Goal: Transaction & Acquisition: Purchase product/service

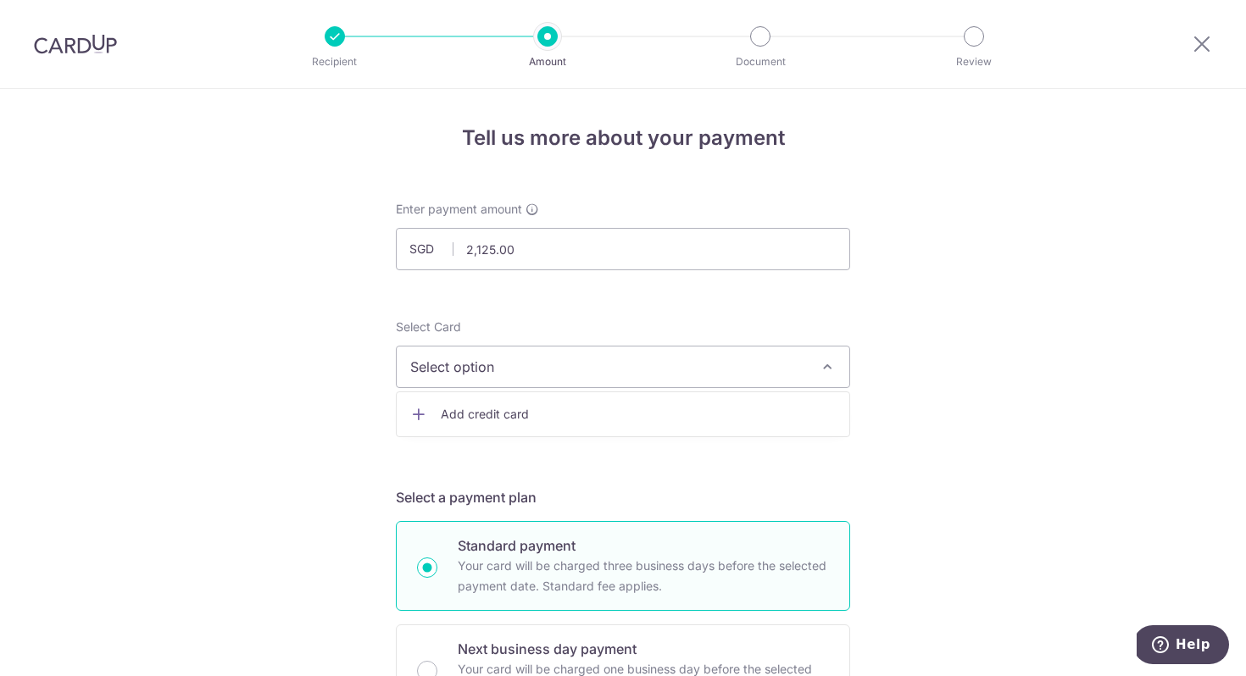
click at [546, 415] on span "Add credit card" at bounding box center [638, 414] width 395 height 17
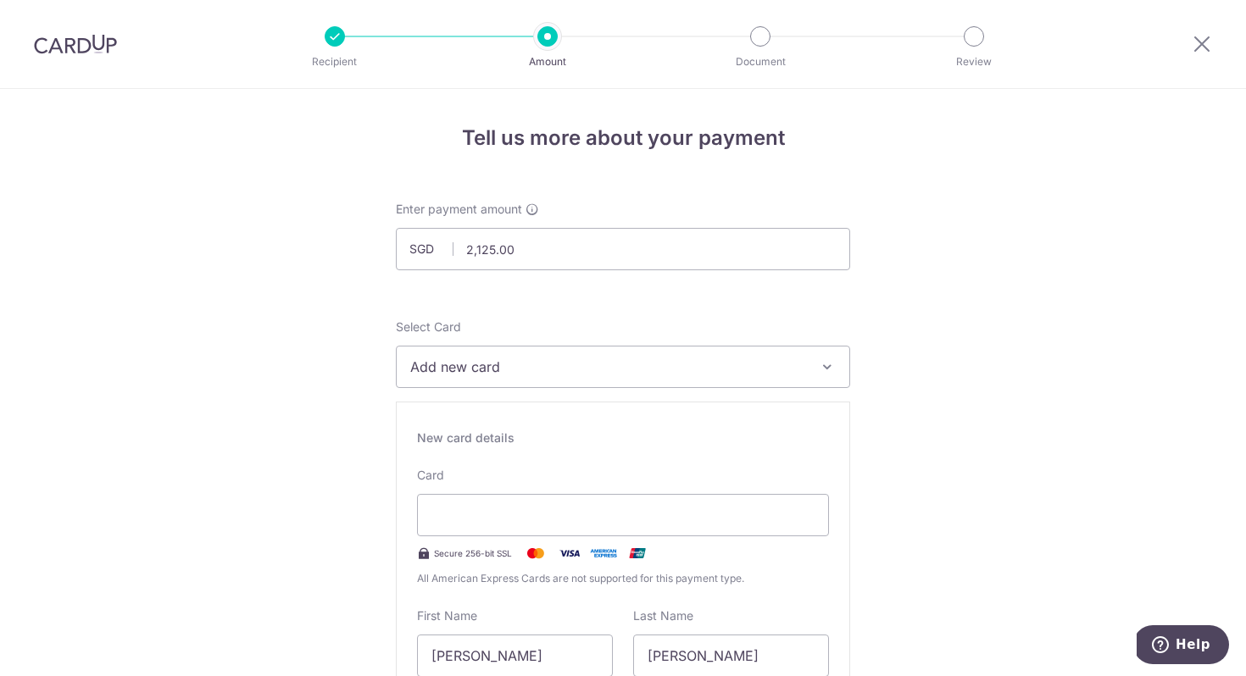
click at [797, 401] on div "Select Card Add new card Add credit card Secure 256-bit SSL Text New card detai…" at bounding box center [623, 595] width 454 height 553
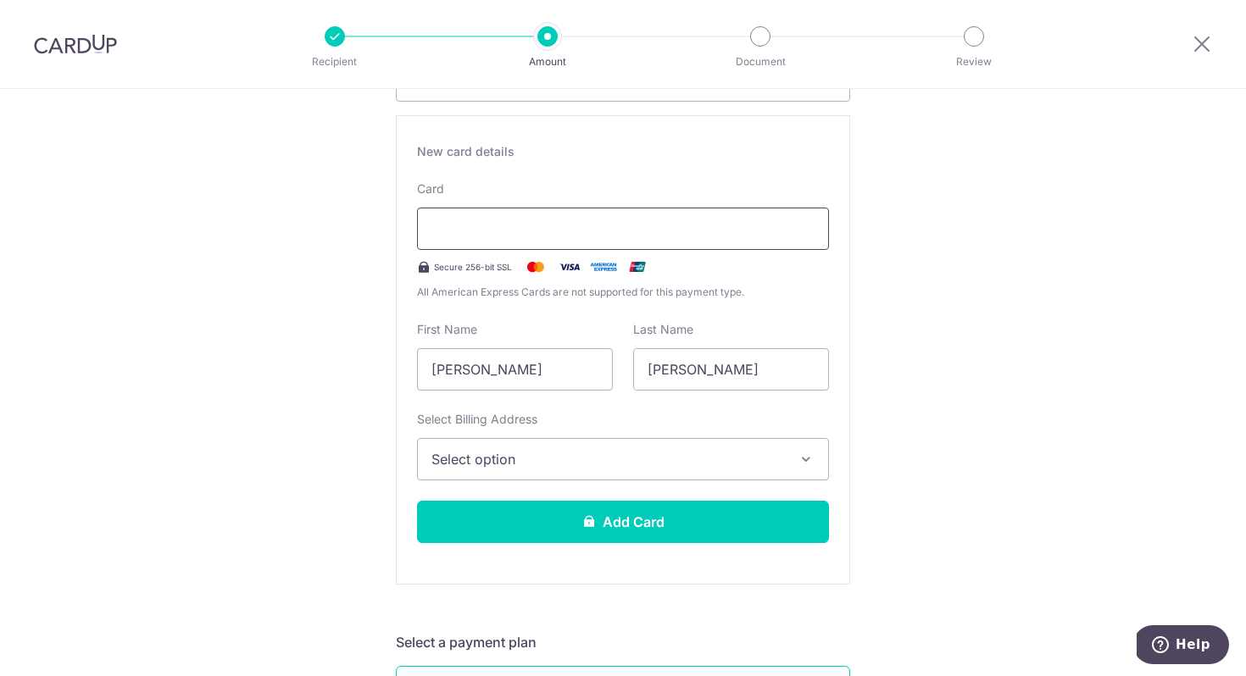
scroll to position [289, 0]
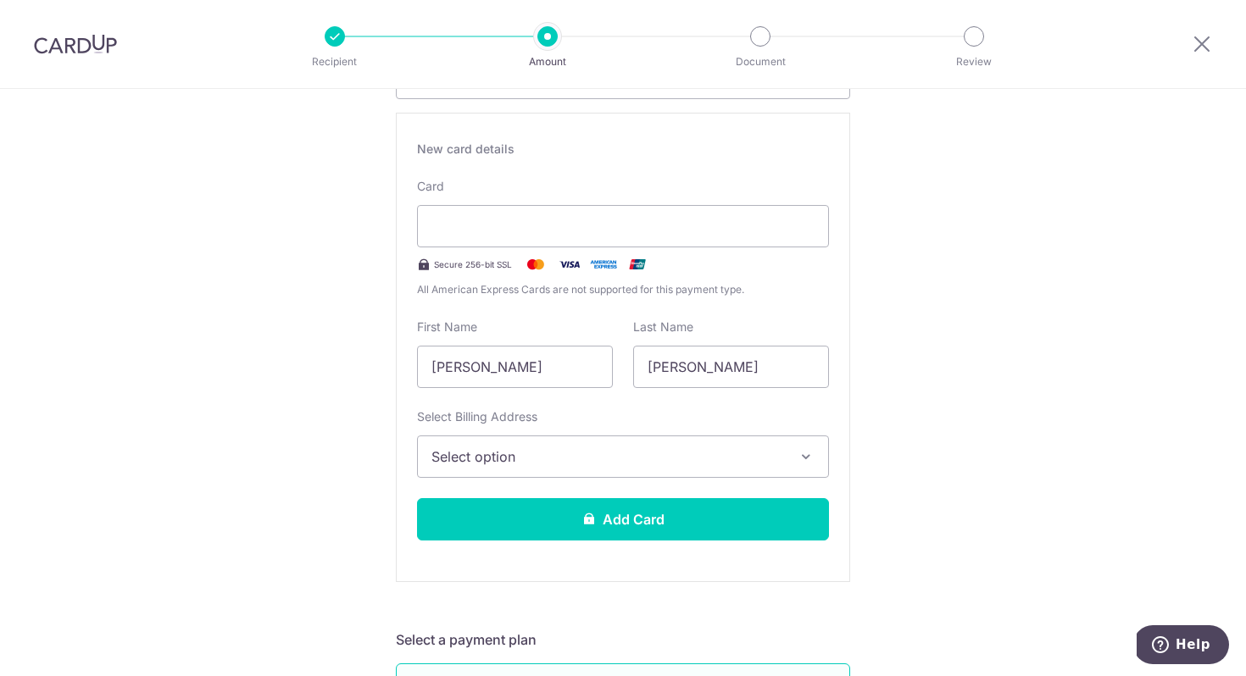
click at [606, 465] on span "Select option" at bounding box center [607, 457] width 353 height 20
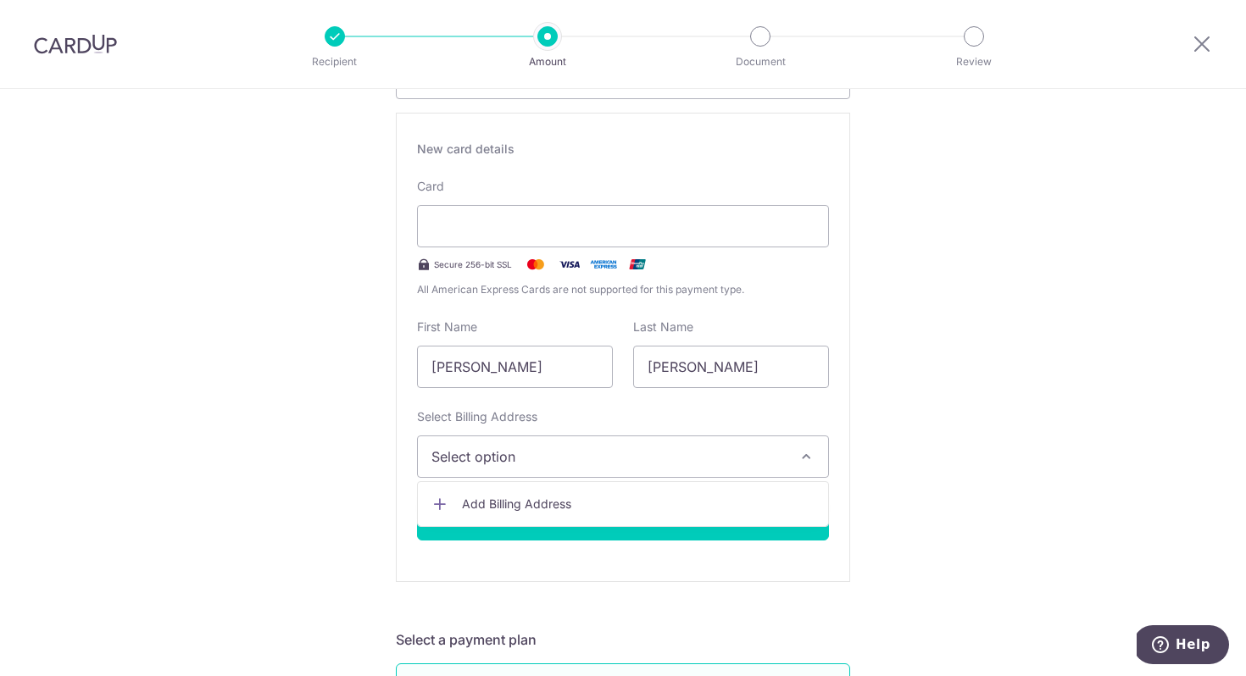
click at [580, 503] on span "Add Billing Address" at bounding box center [638, 504] width 353 height 17
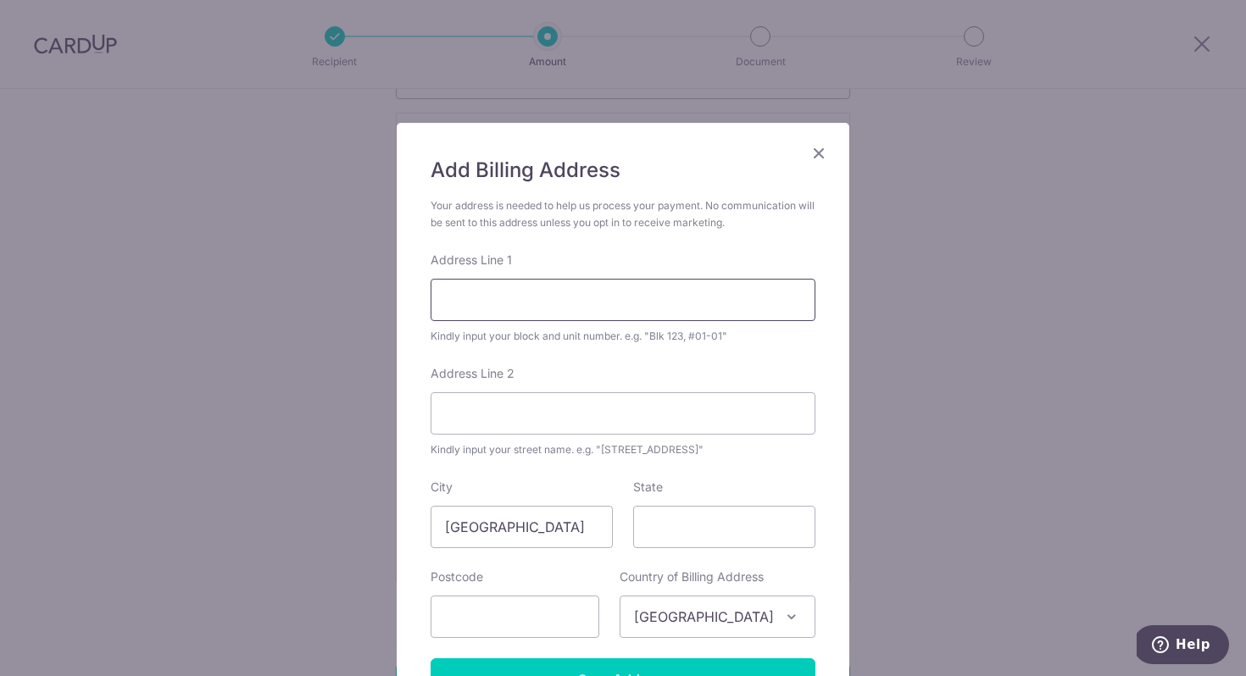
click at [593, 292] on input "Address Line 1" at bounding box center [623, 300] width 385 height 42
type input "[STREET_ADDRESS]"
type input "440043"
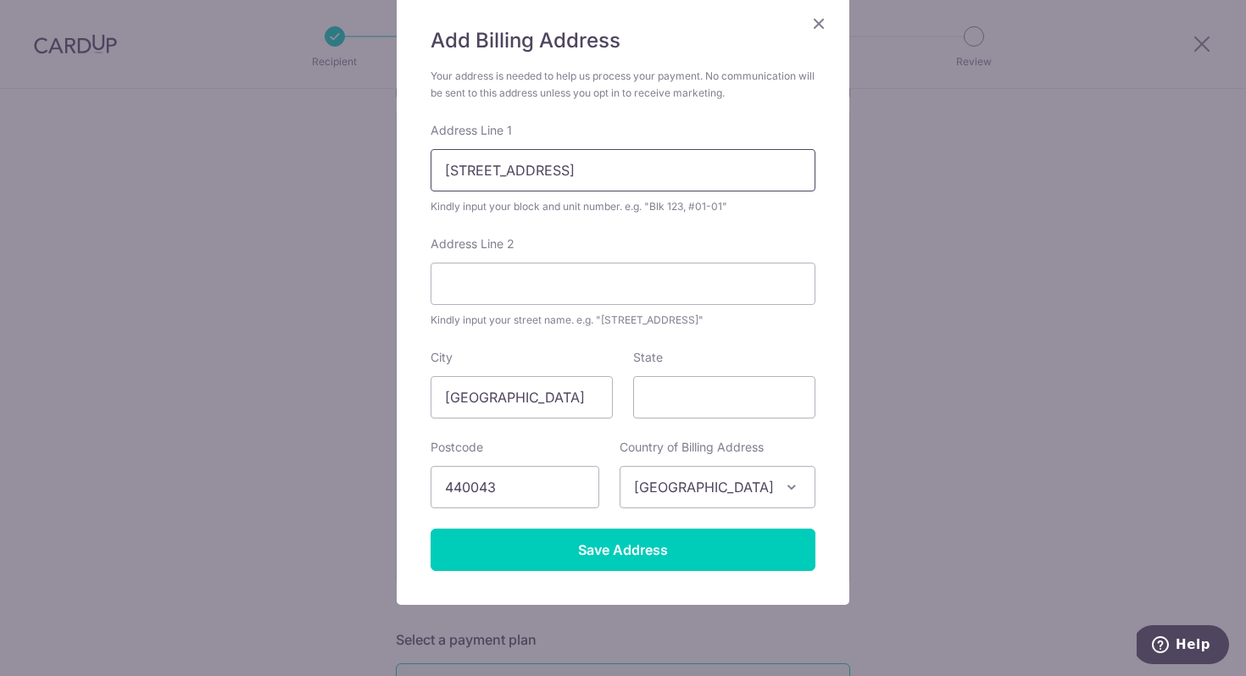
scroll to position [181, 0]
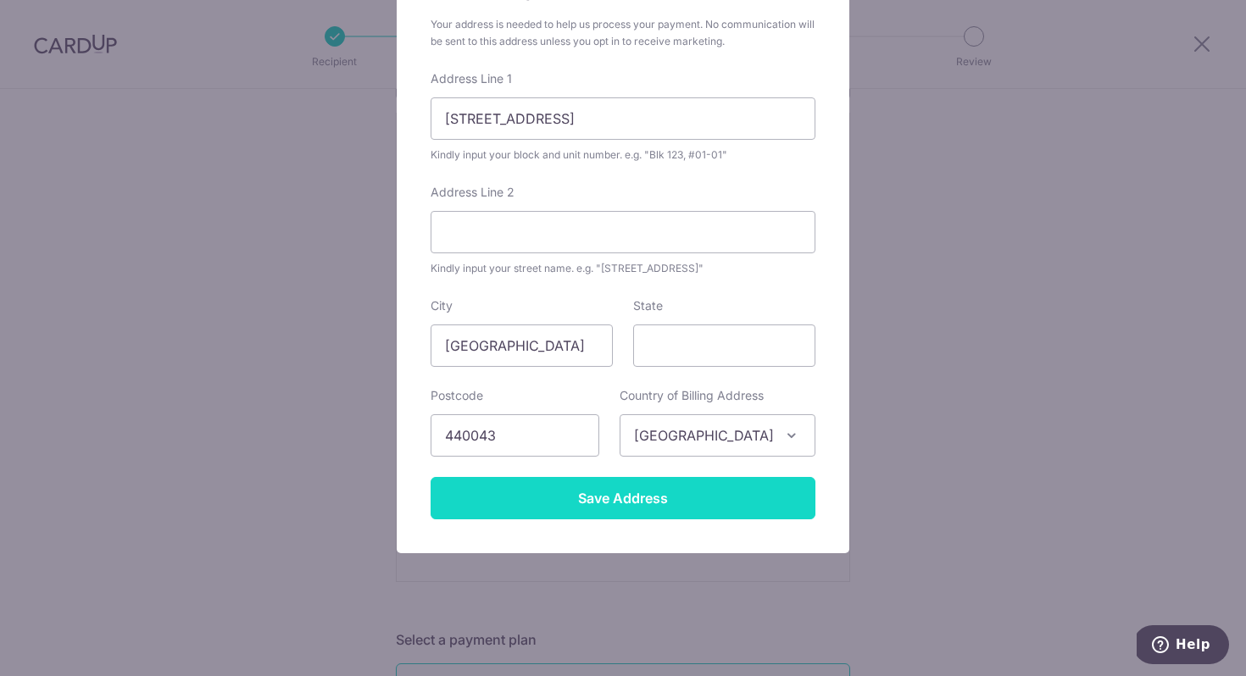
click at [591, 500] on input "Save Address" at bounding box center [623, 498] width 385 height 42
click at [660, 512] on input "Save Address" at bounding box center [623, 498] width 385 height 42
click at [614, 502] on input "Save Address" at bounding box center [623, 498] width 385 height 42
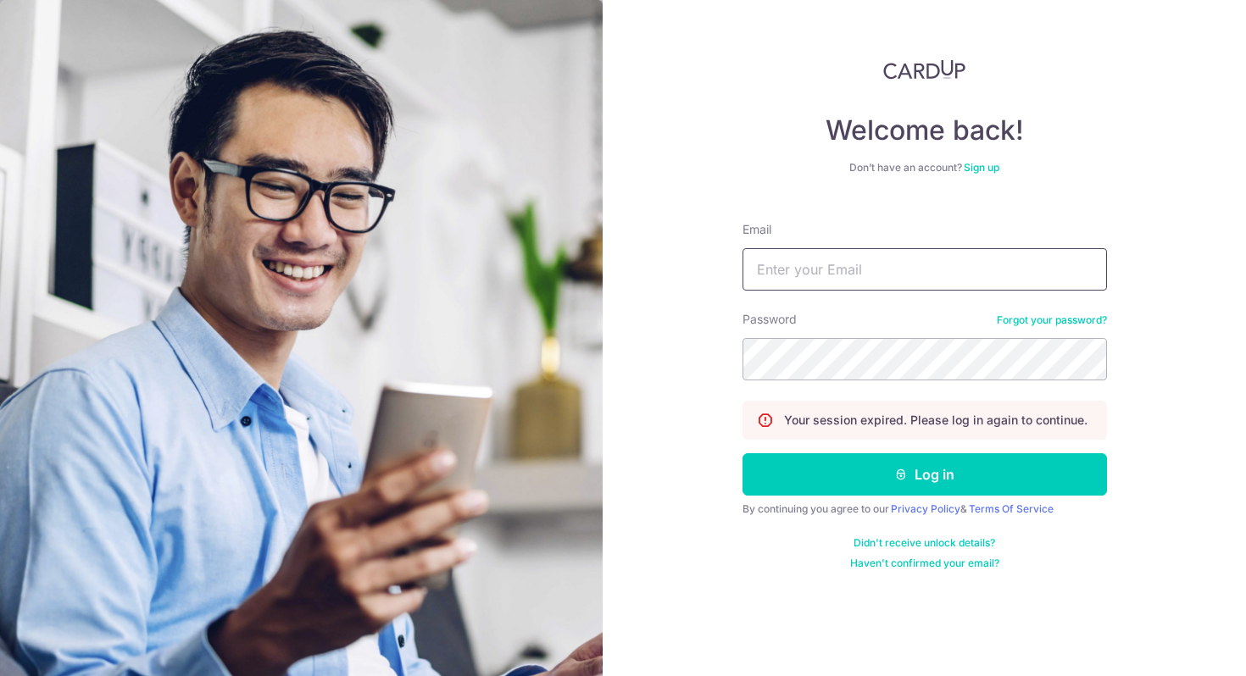
click at [789, 272] on input "Email" at bounding box center [924, 269] width 364 height 42
type input "eewern19@gmail.com"
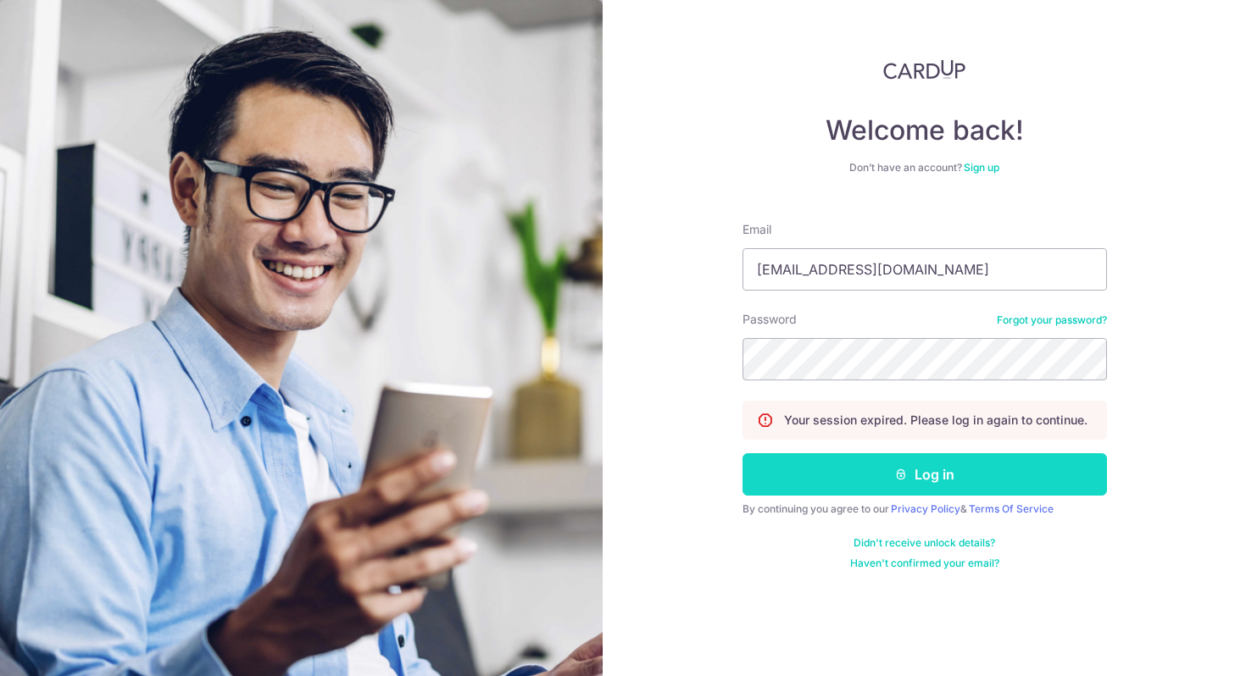
click at [861, 481] on button "Log in" at bounding box center [924, 474] width 364 height 42
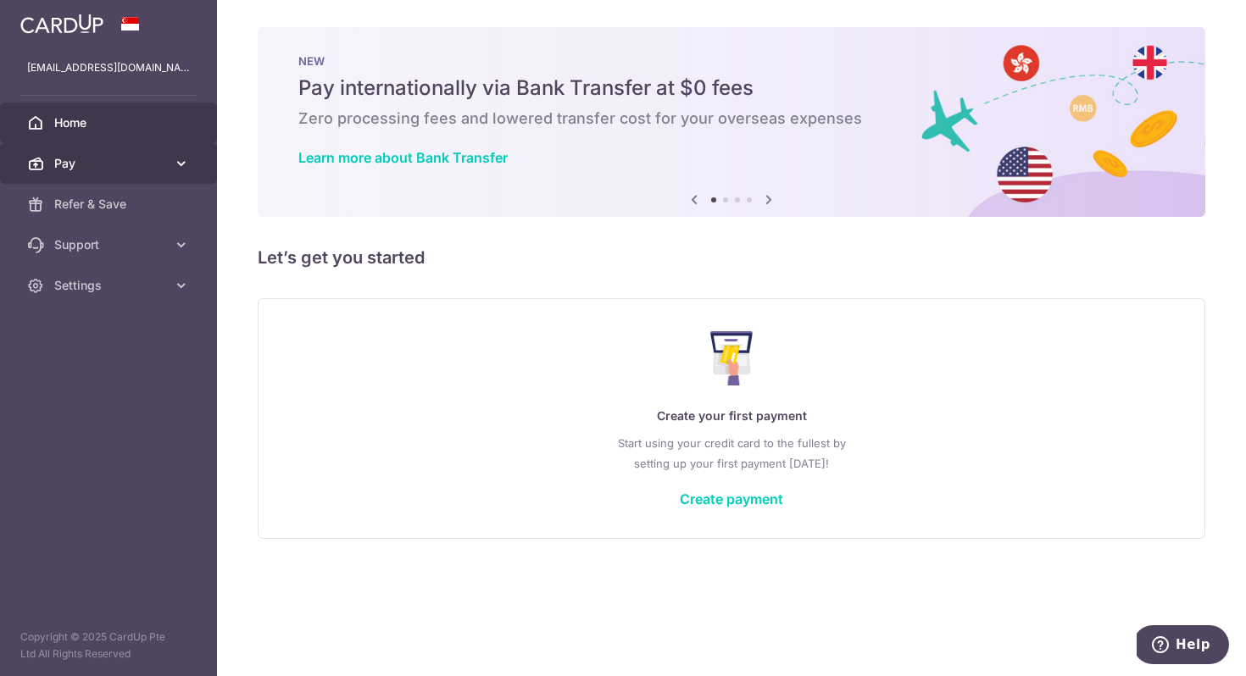
click at [114, 160] on span "Pay" at bounding box center [110, 163] width 112 height 17
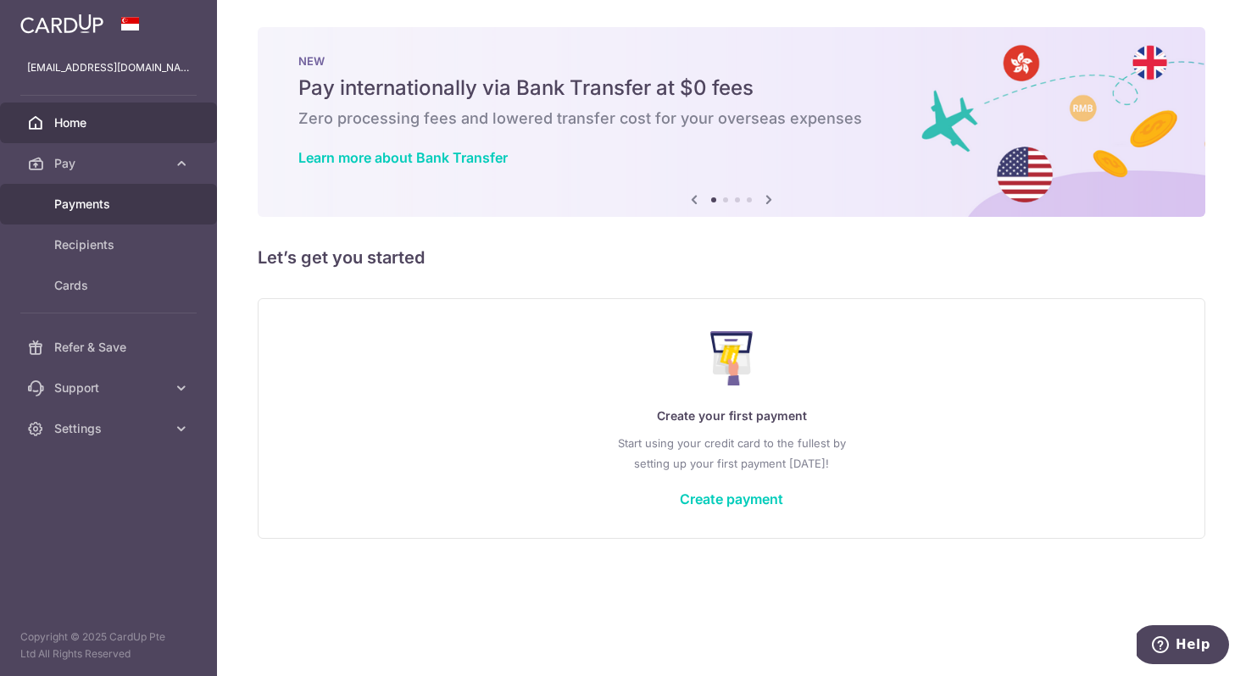
click at [90, 214] on link "Payments" at bounding box center [108, 204] width 217 height 41
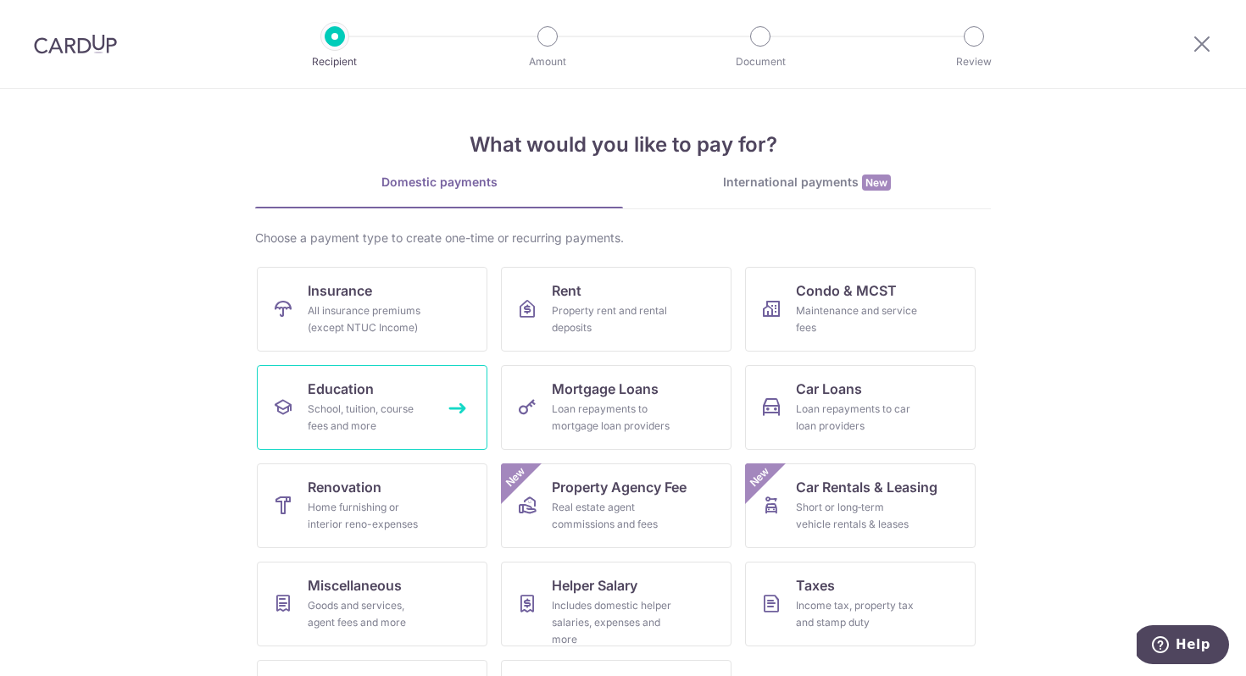
scroll to position [82, 0]
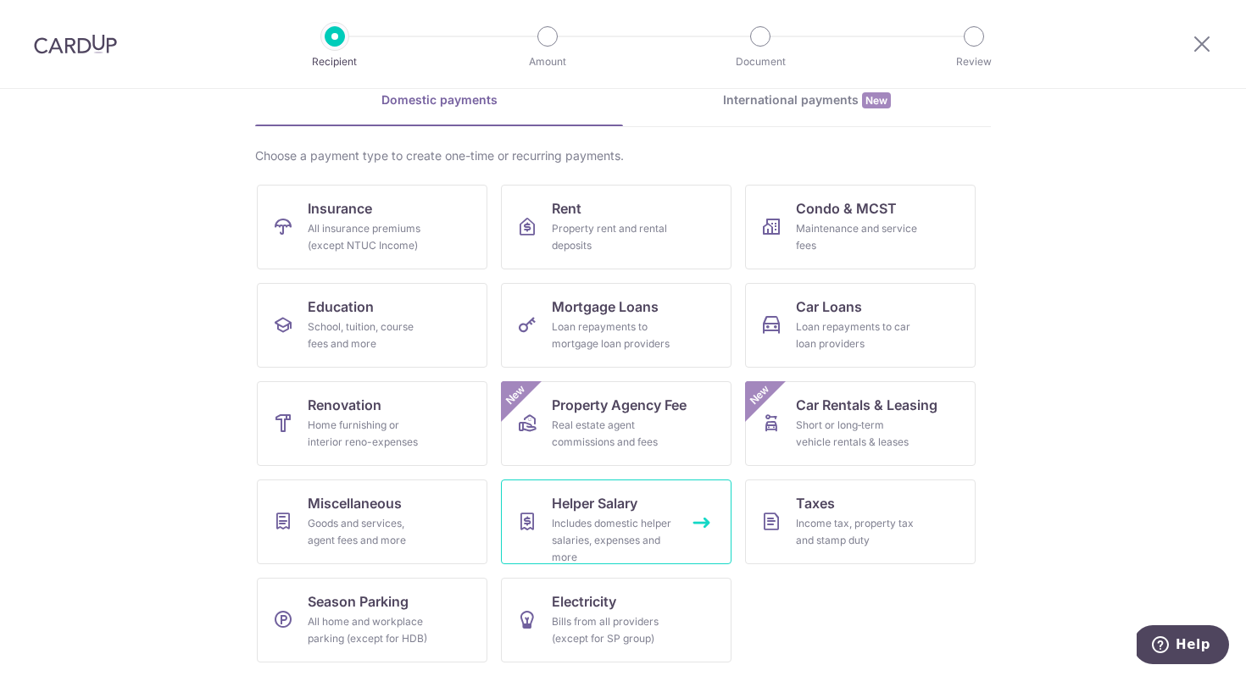
click at [580, 519] on div "Includes domestic helper salaries, expenses and more" at bounding box center [613, 540] width 122 height 51
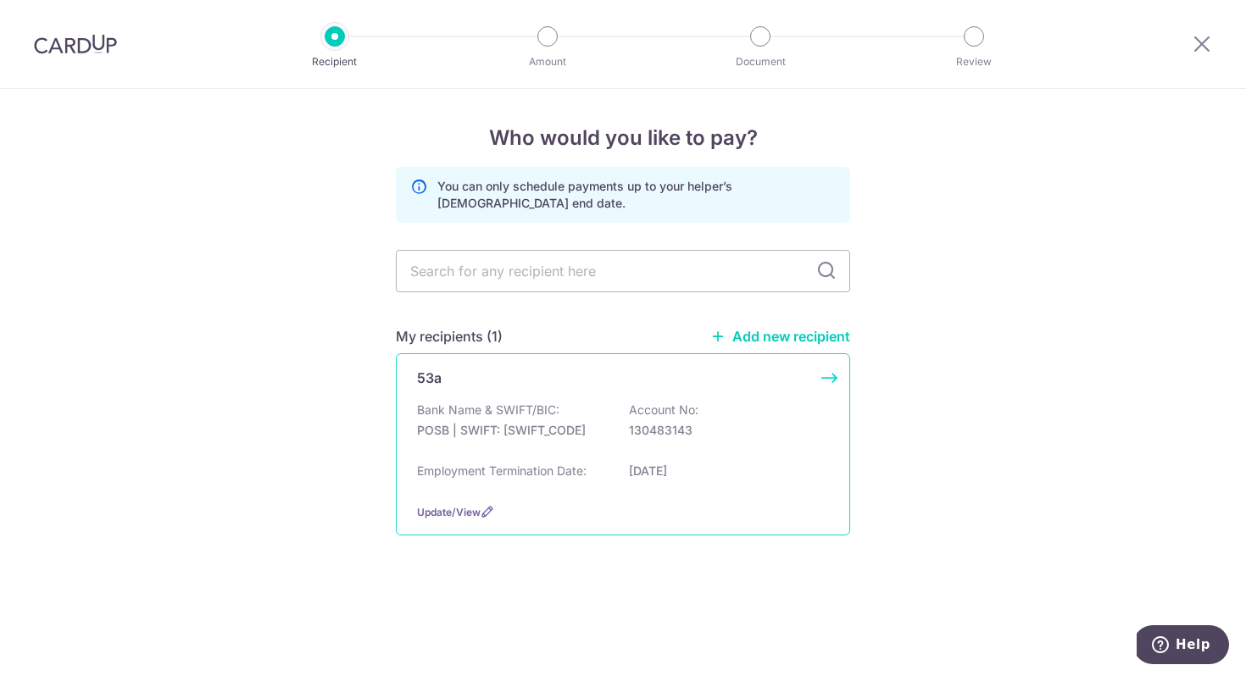
click at [518, 420] on div "Bank Name & SWIFT/BIC: POSB | SWIFT: DBSSSGSGXXX Account No: 130483143" at bounding box center [623, 429] width 412 height 54
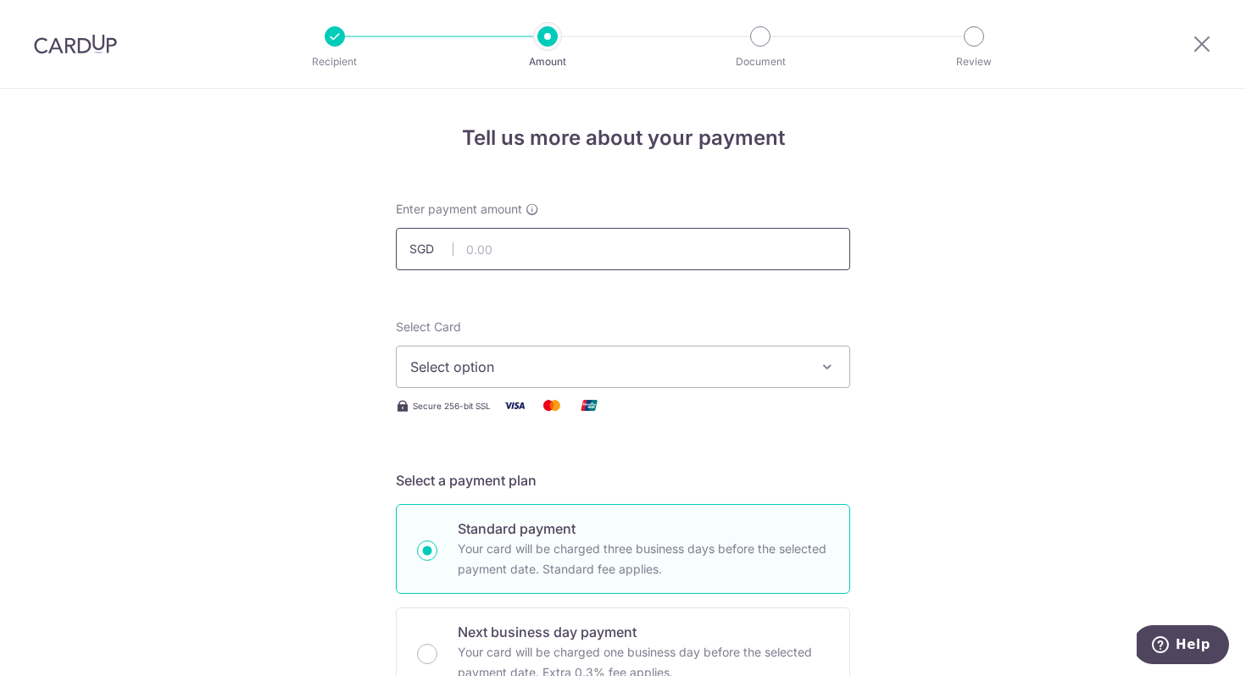
click at [486, 253] on input "text" at bounding box center [623, 249] width 454 height 42
type input "2,125.00"
click at [495, 355] on button "Select option" at bounding box center [623, 367] width 454 height 42
click at [491, 406] on span "Add credit card" at bounding box center [638, 414] width 395 height 17
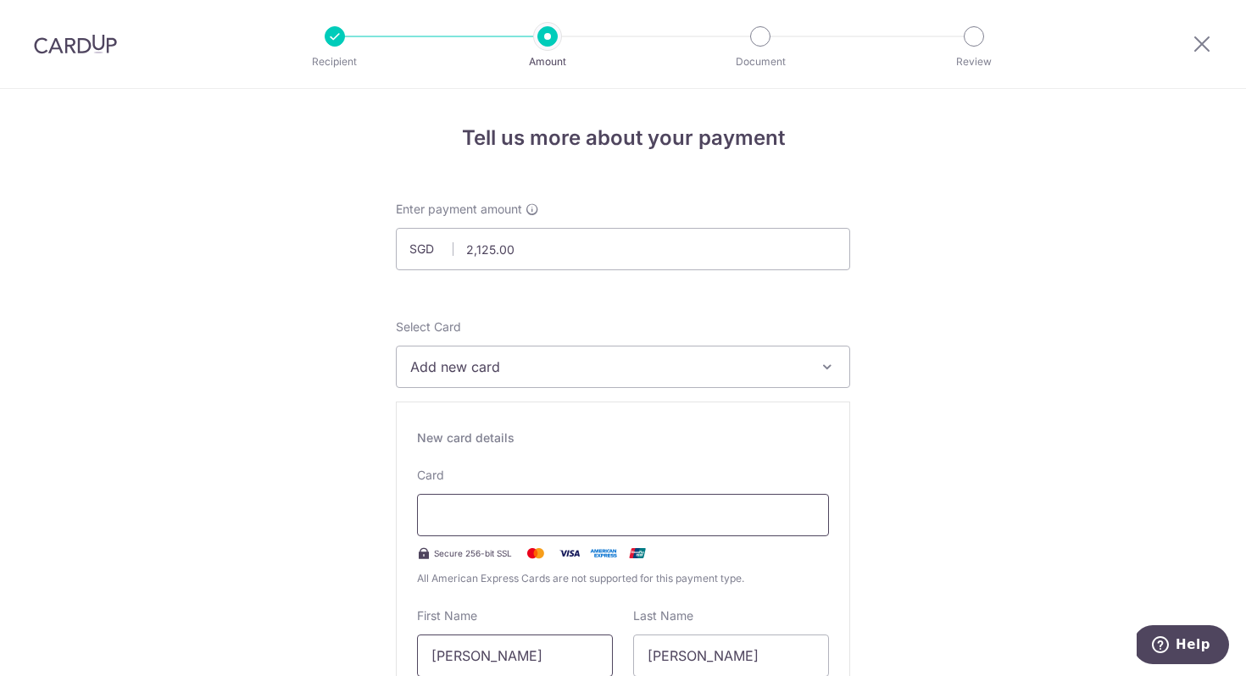
scroll to position [1, 0]
click at [819, 414] on div "New card details Card Secure 256-bit SSL All American Express Cards are not sup…" at bounding box center [623, 635] width 454 height 469
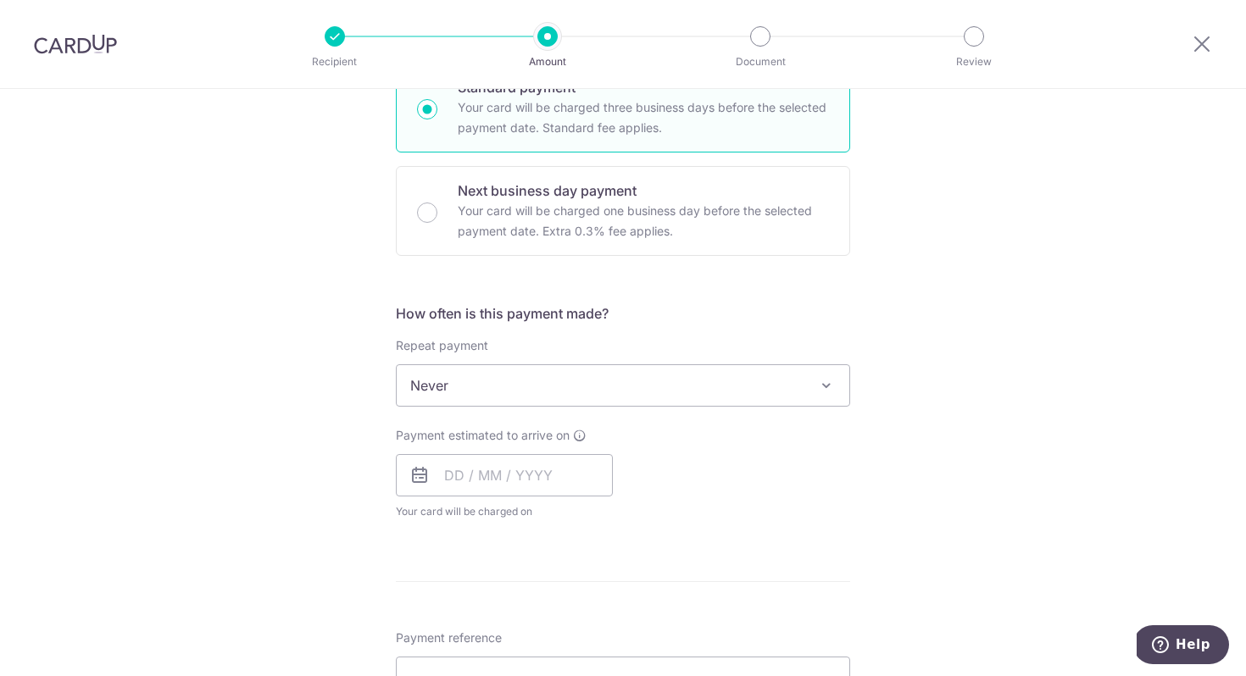
scroll to position [891, 0]
click at [768, 385] on span "Never" at bounding box center [623, 384] width 453 height 41
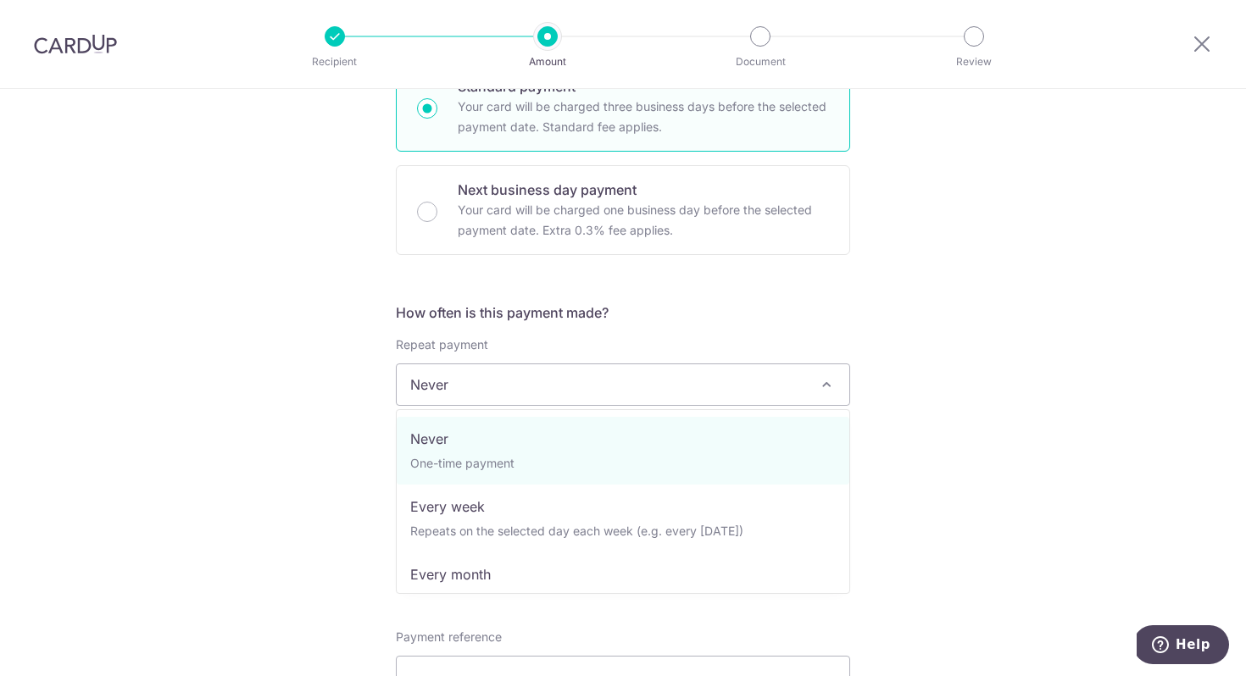
click at [768, 385] on span "Never" at bounding box center [623, 384] width 453 height 41
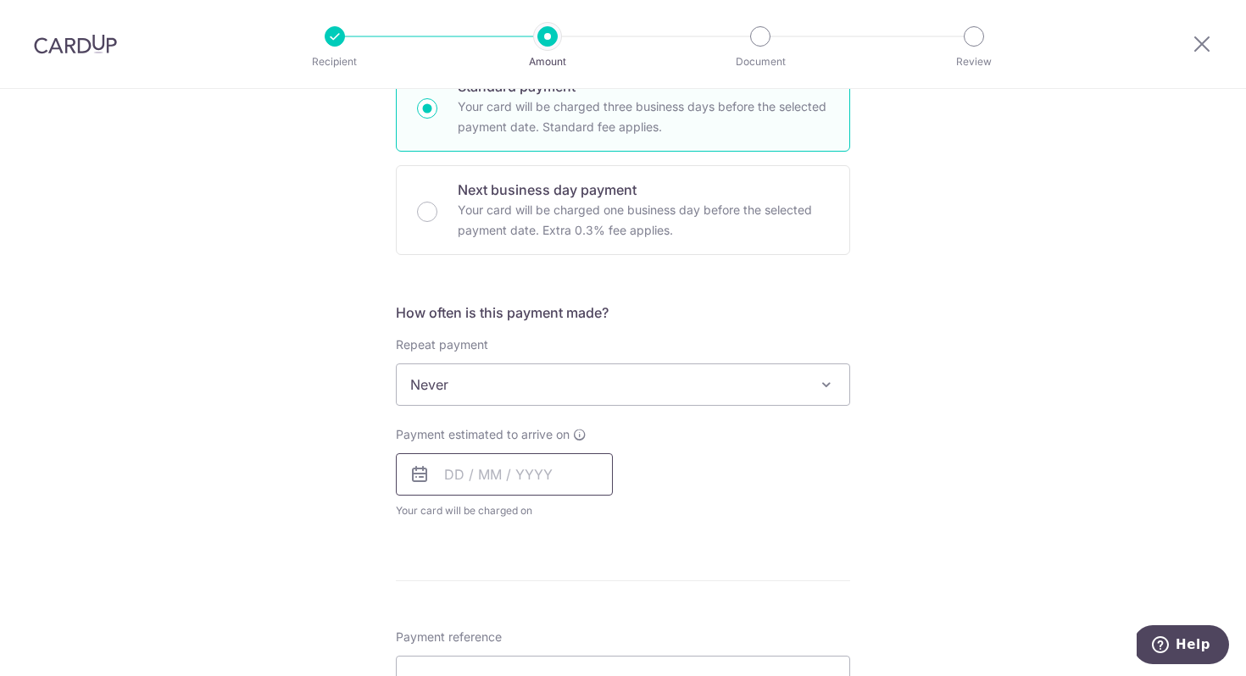
click at [455, 484] on input "text" at bounding box center [504, 474] width 217 height 42
click at [598, 660] on link "17" at bounding box center [599, 662] width 27 height 27
type input "[DATE]"
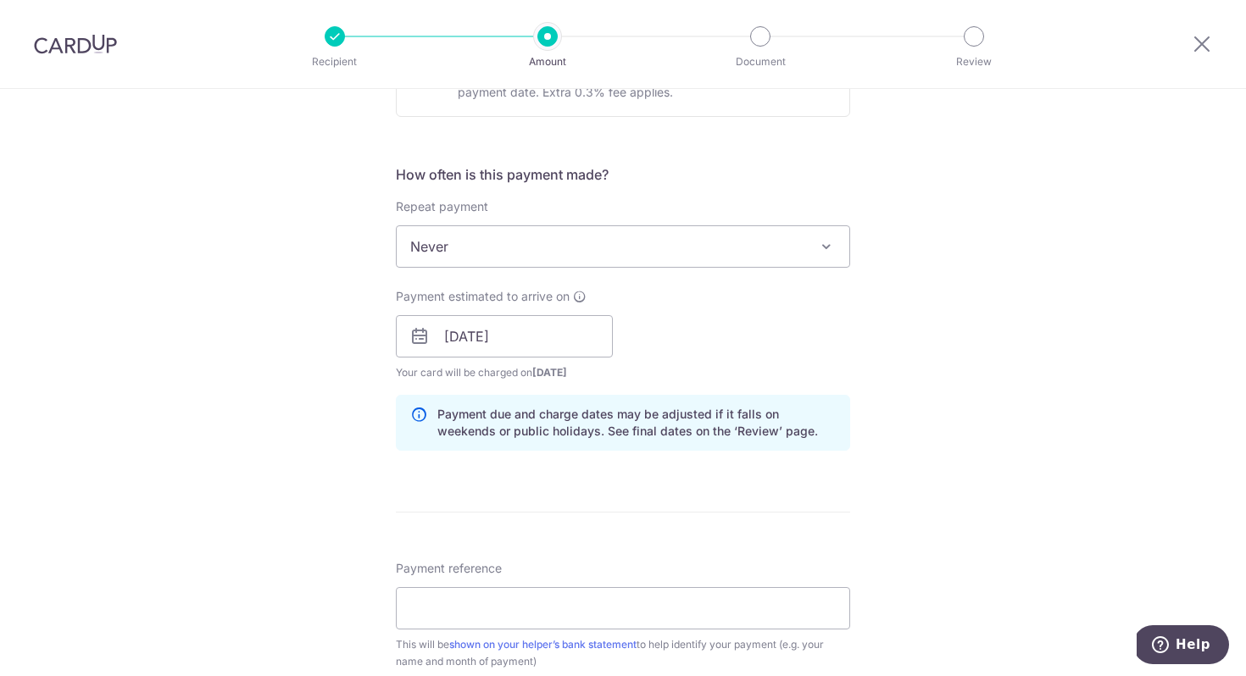
scroll to position [1142, 0]
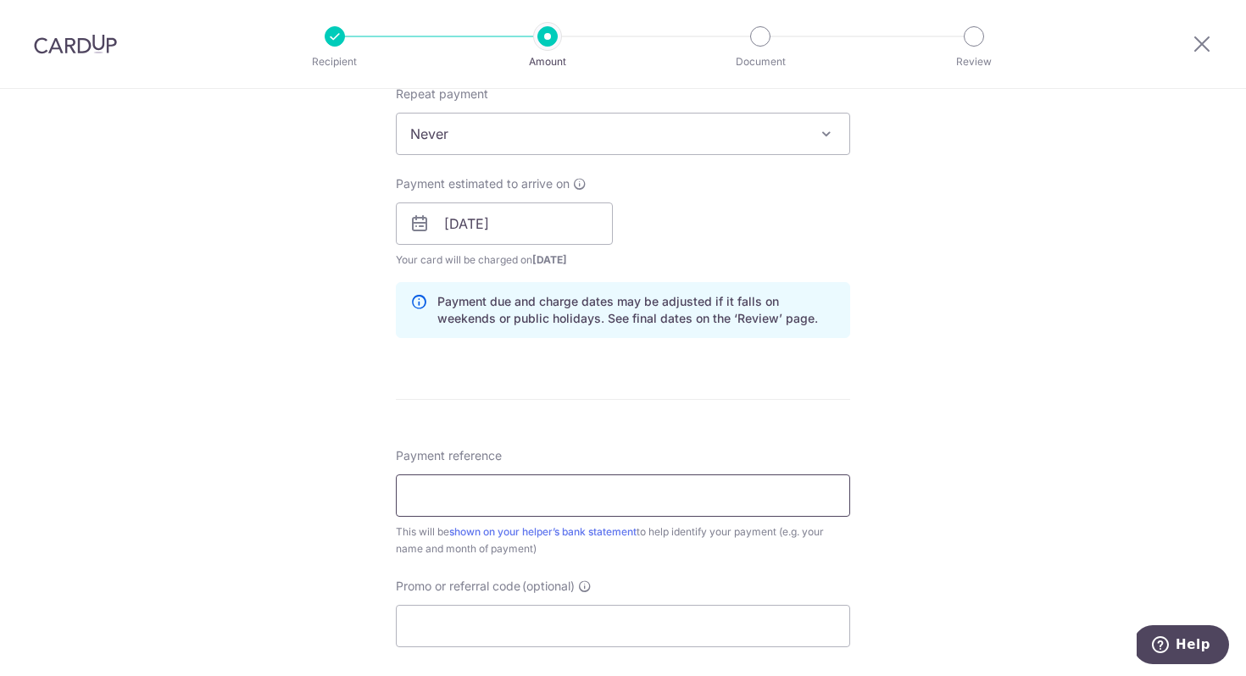
click at [596, 480] on input "Payment reference" at bounding box center [623, 496] width 454 height 42
type input "[PERSON_NAME] [PERSON_NAME] - 2478"
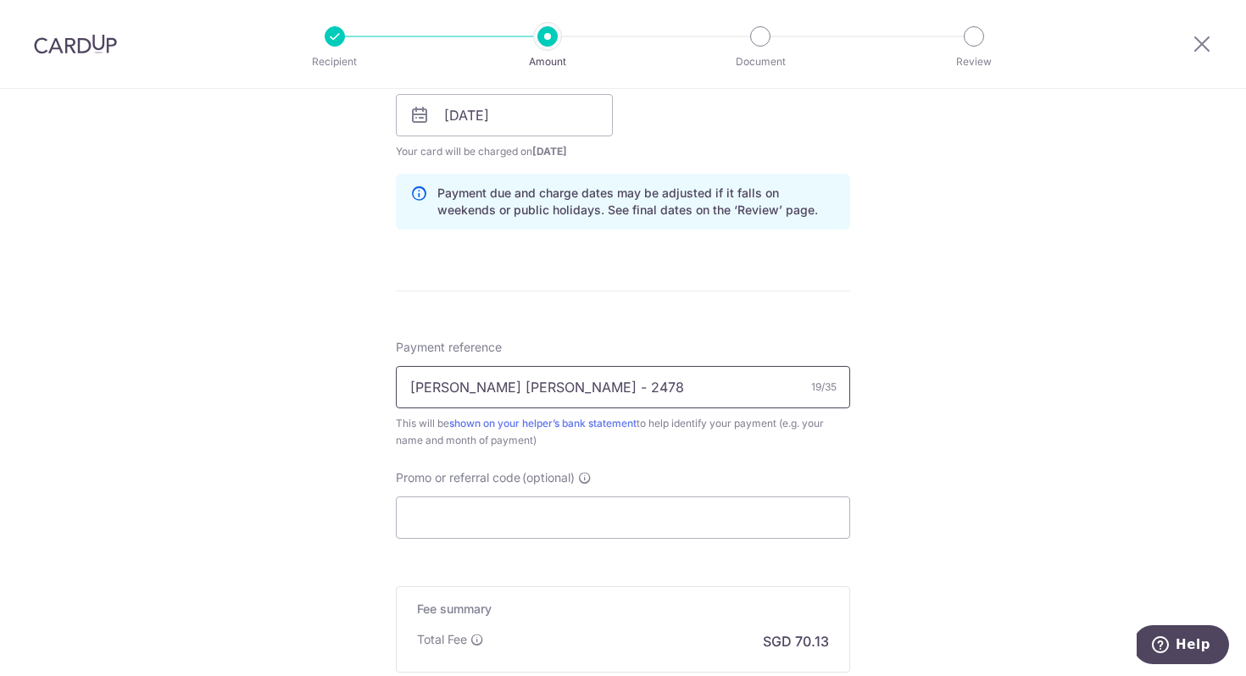
scroll to position [1250, 0]
click at [574, 507] on input "Promo or referral code (optional)" at bounding box center [623, 518] width 454 height 42
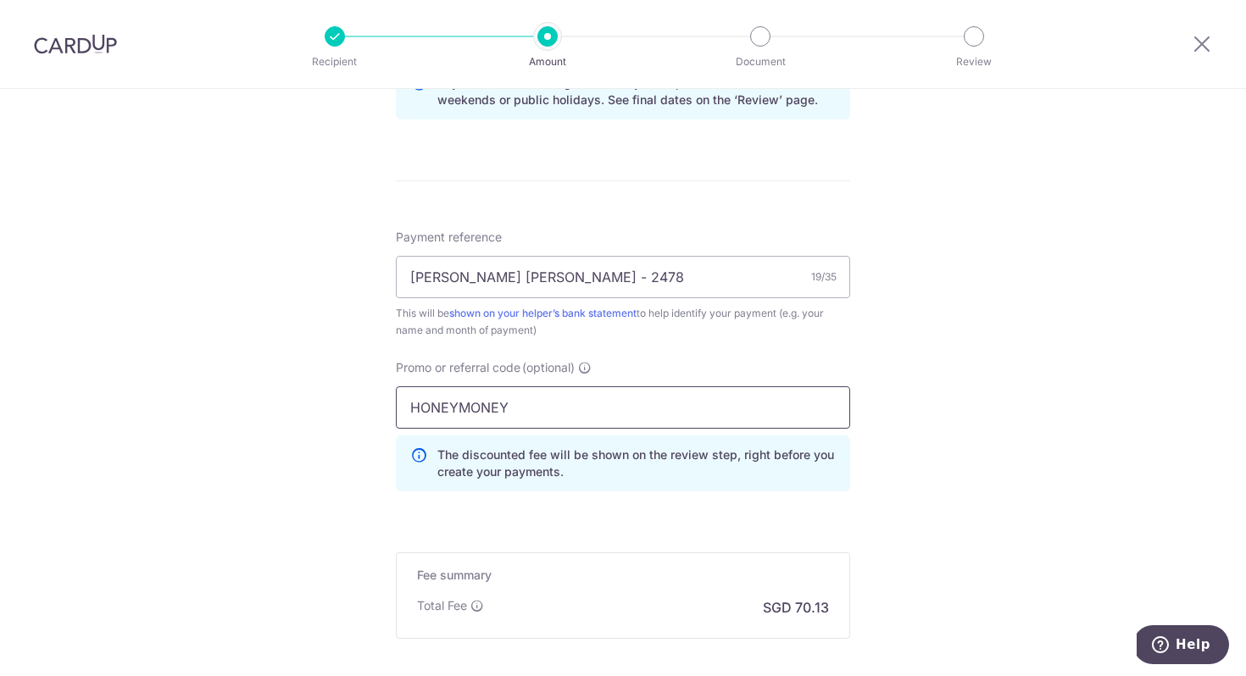
scroll to position [1540, 0]
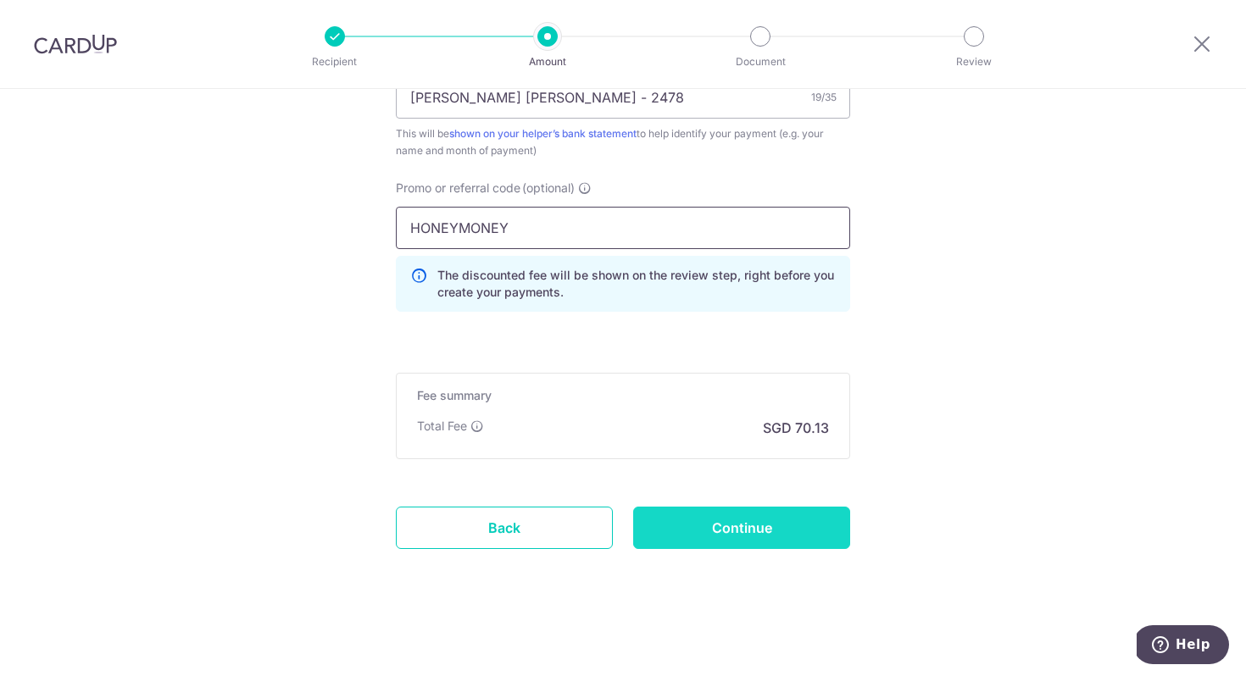
type input "HONEYMONEY"
click at [741, 524] on input "Continue" at bounding box center [741, 528] width 217 height 42
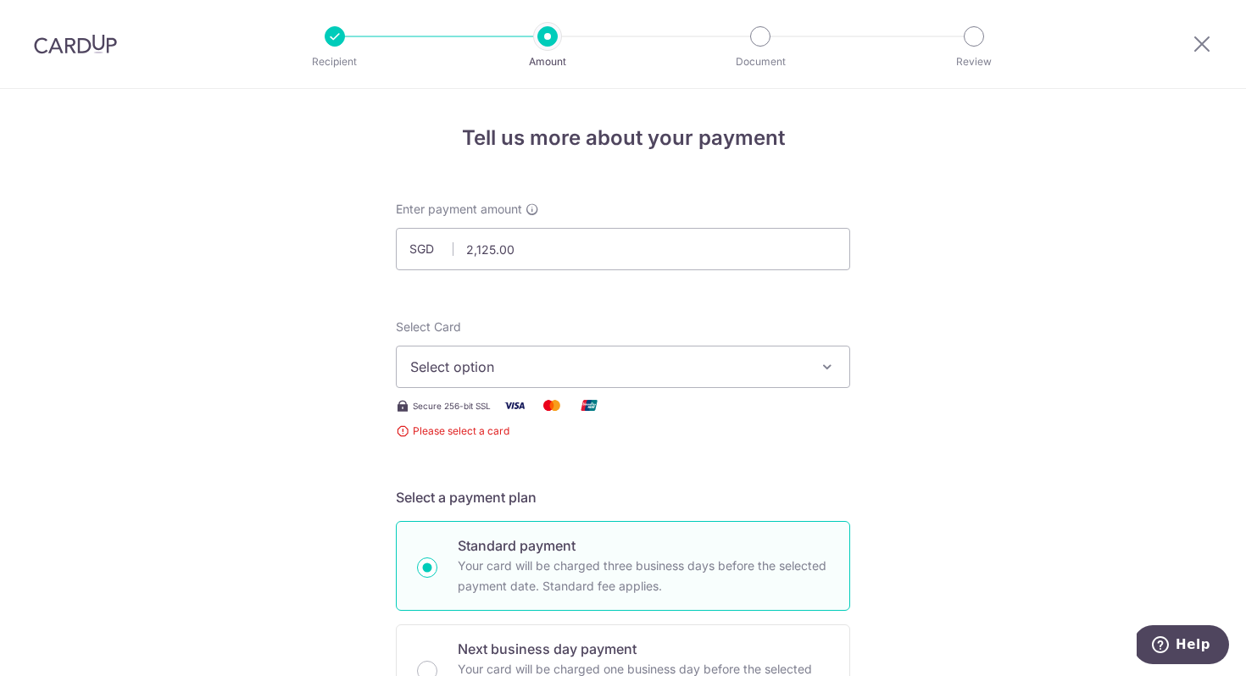
click at [631, 384] on button "Select option" at bounding box center [623, 367] width 454 height 42
click at [601, 428] on link "Add credit card" at bounding box center [623, 414] width 453 height 31
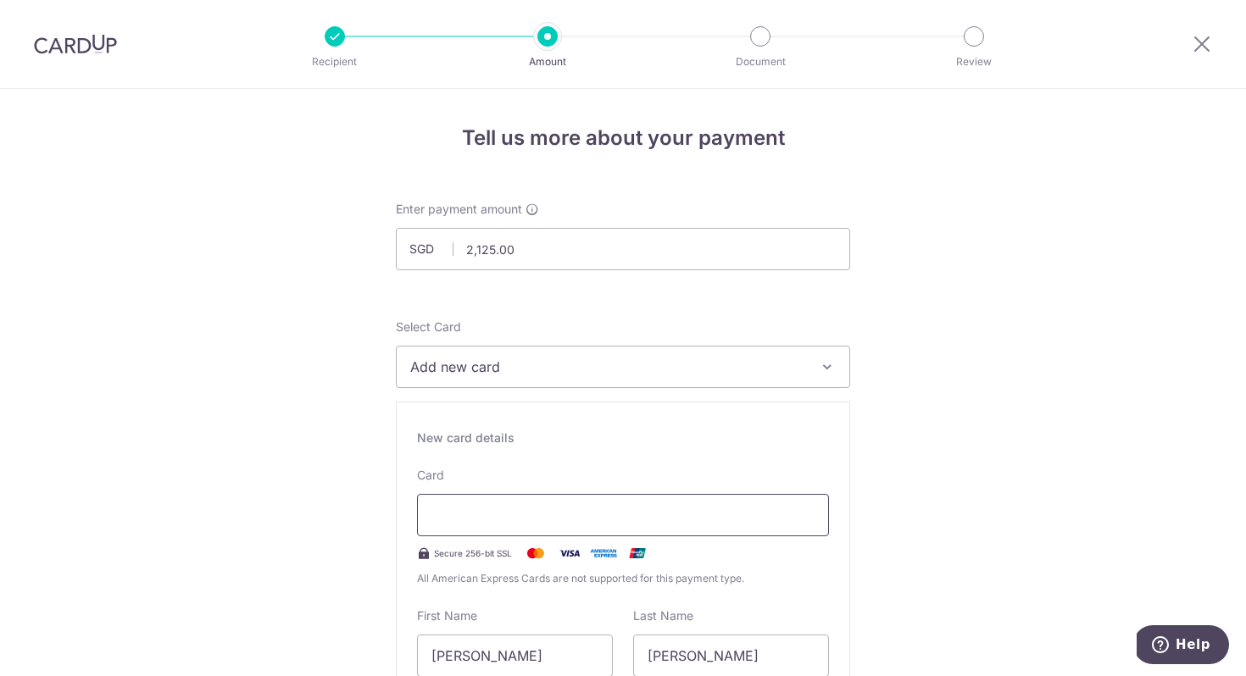
click at [531, 528] on div at bounding box center [623, 515] width 412 height 42
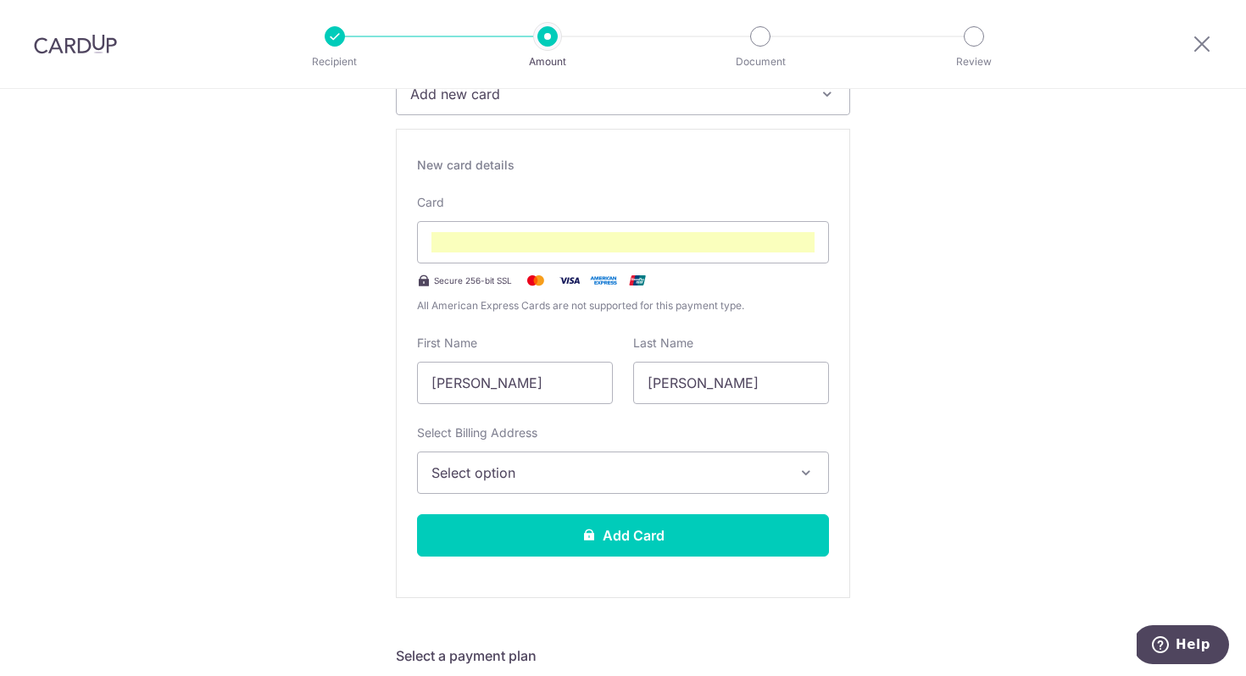
scroll to position [275, 0]
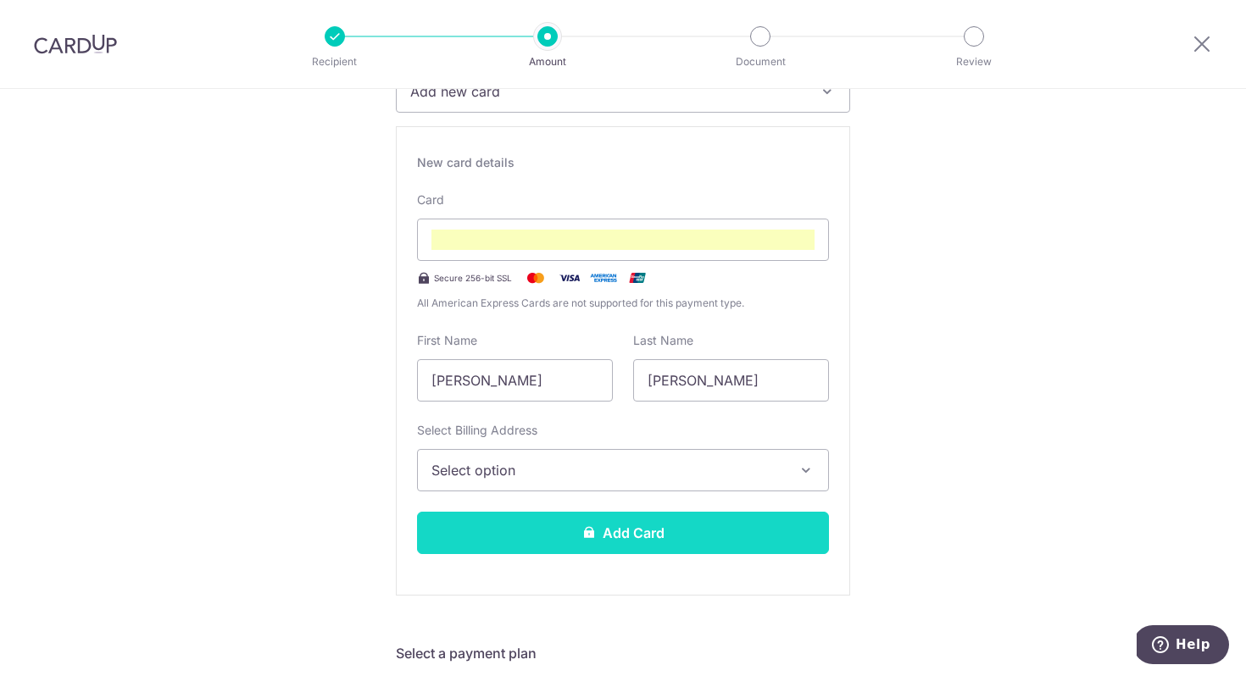
click at [598, 526] on button "Add Card" at bounding box center [623, 533] width 412 height 42
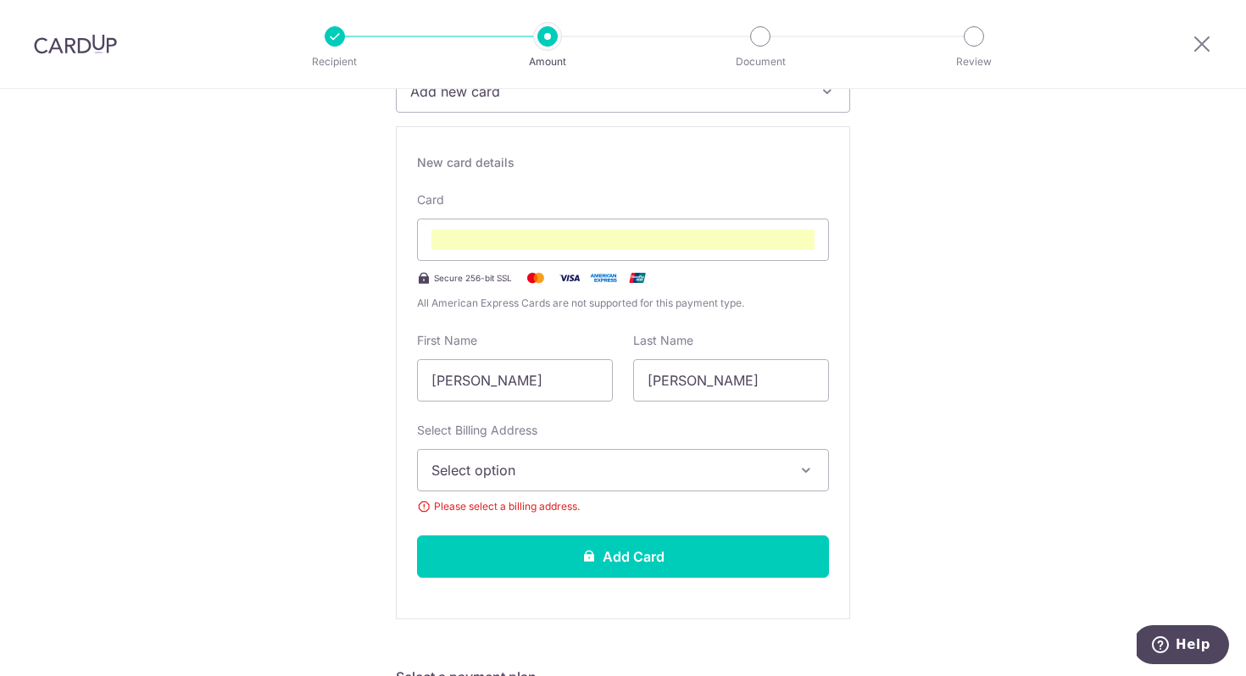
click at [614, 472] on span "Select option" at bounding box center [607, 470] width 353 height 20
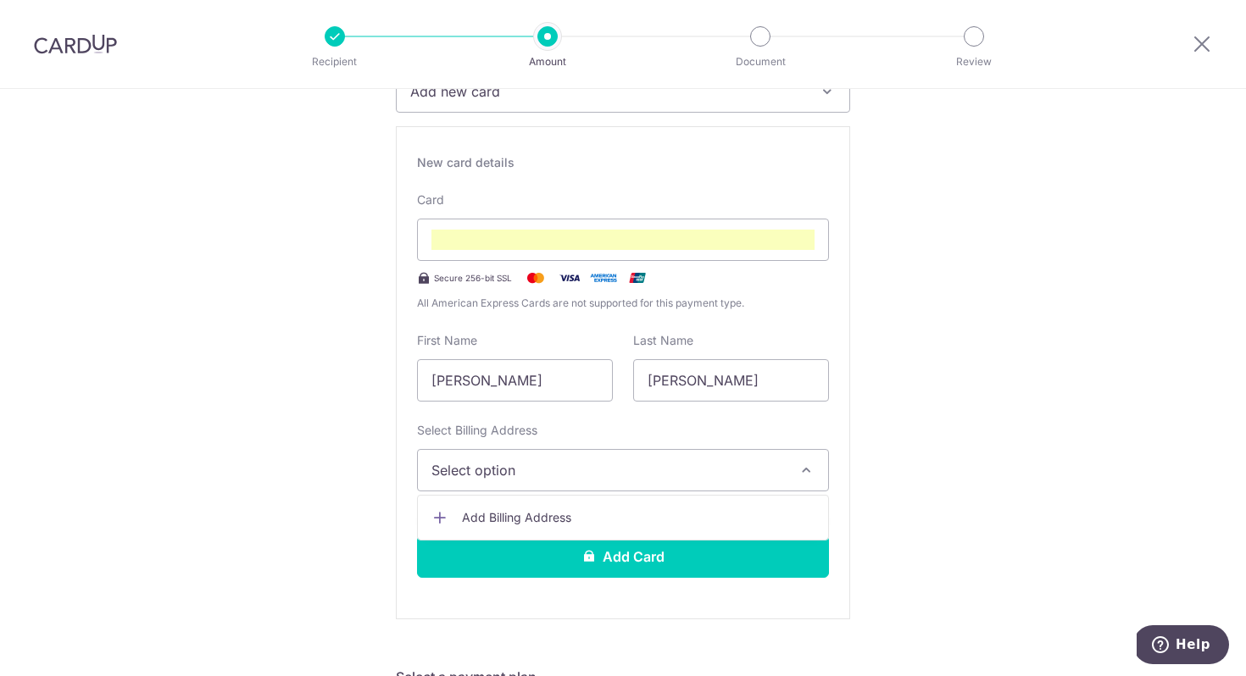
click at [599, 502] on ul "Add Billing Address" at bounding box center [623, 518] width 412 height 46
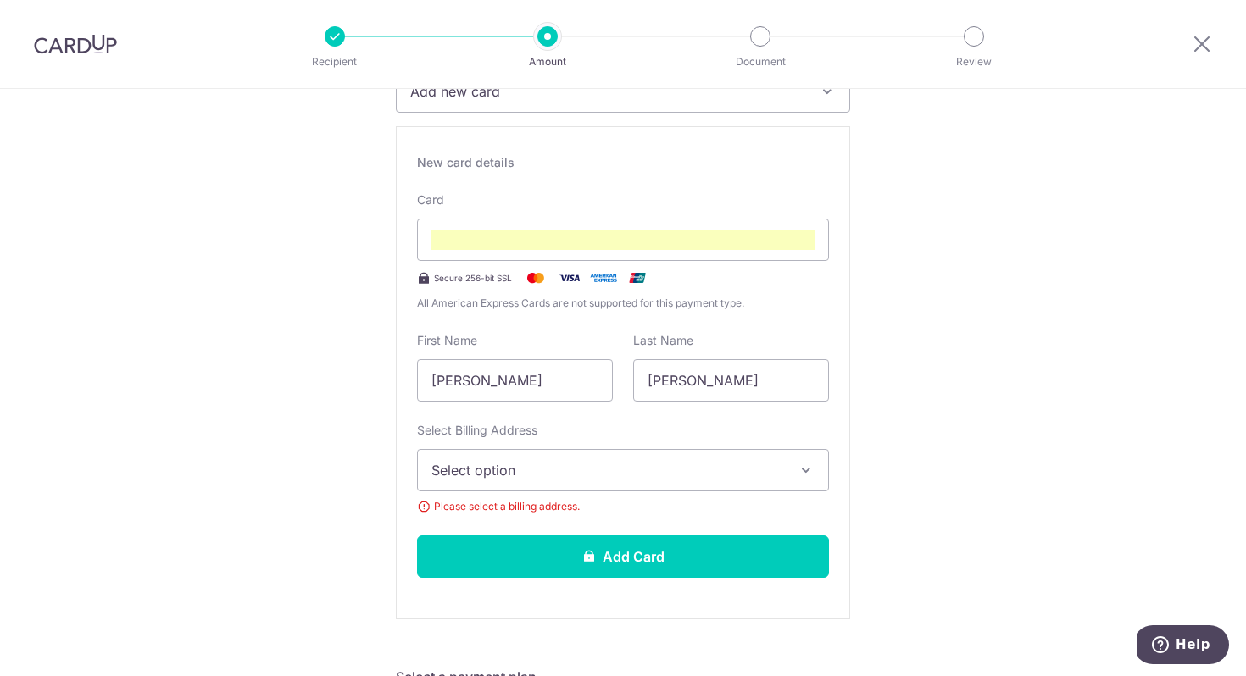
click at [617, 473] on span "Select option" at bounding box center [607, 470] width 353 height 20
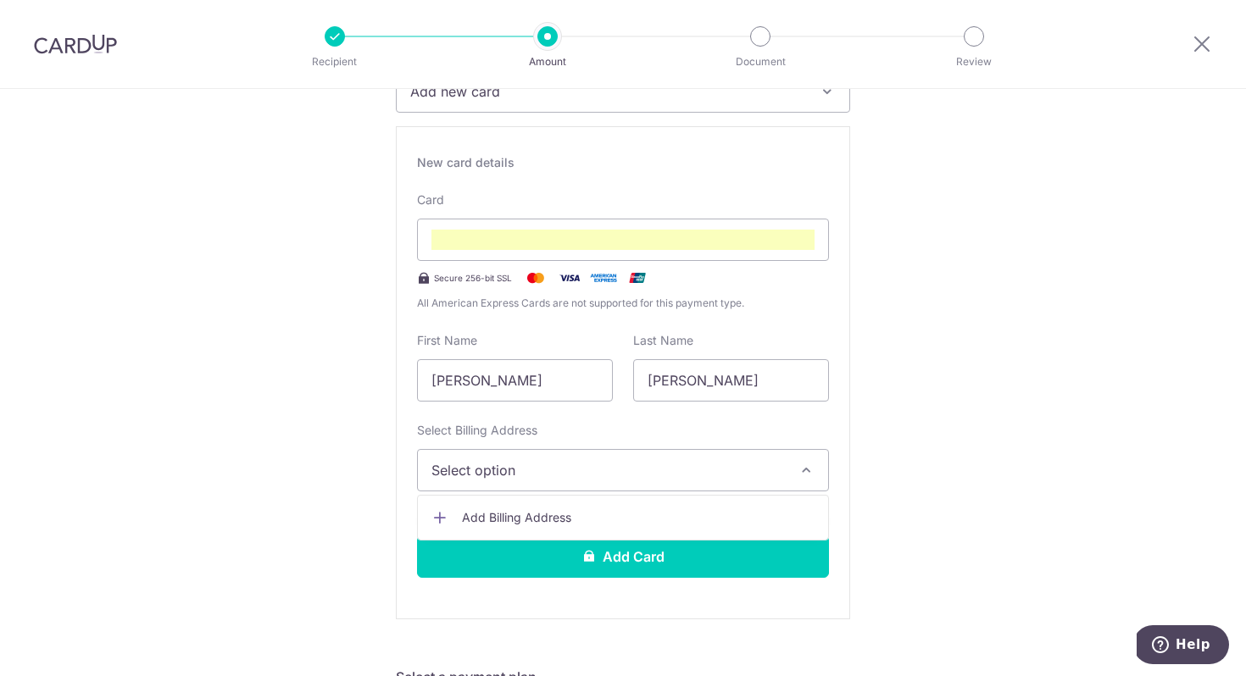
click at [548, 518] on span "Add Billing Address" at bounding box center [638, 517] width 353 height 17
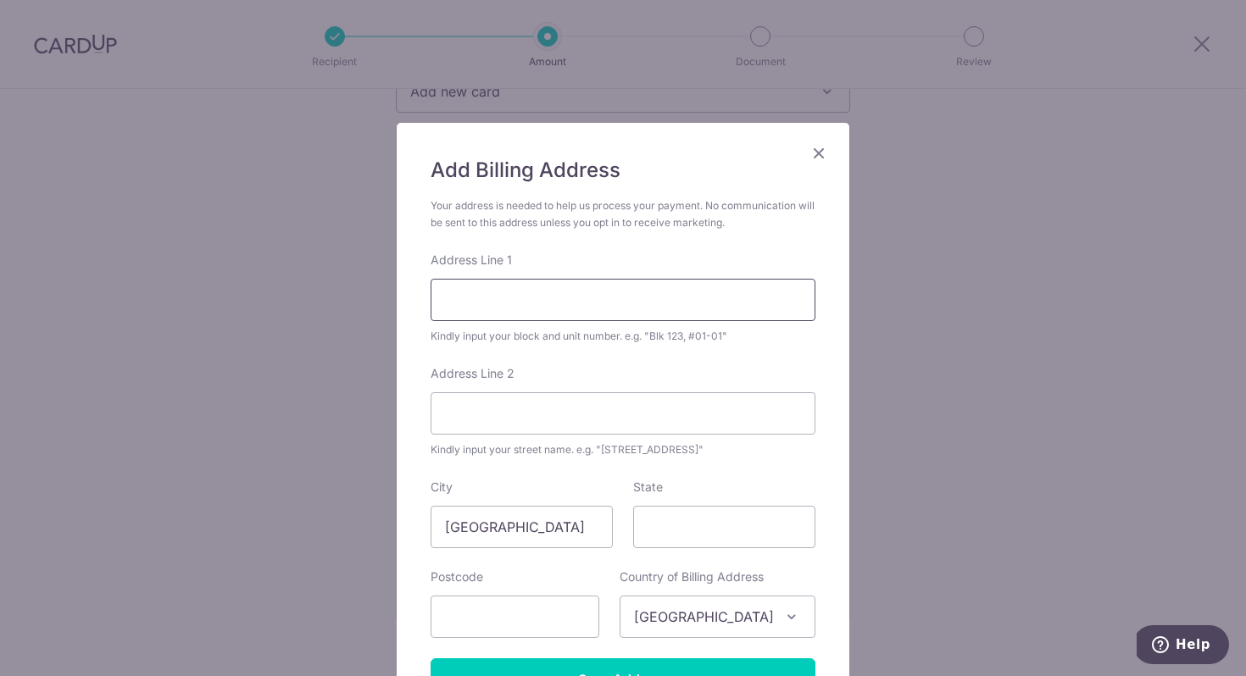
click at [569, 303] on input "Address Line 1" at bounding box center [623, 300] width 385 height 42
type input "43 Marine Crescent #16-08"
type input "440043"
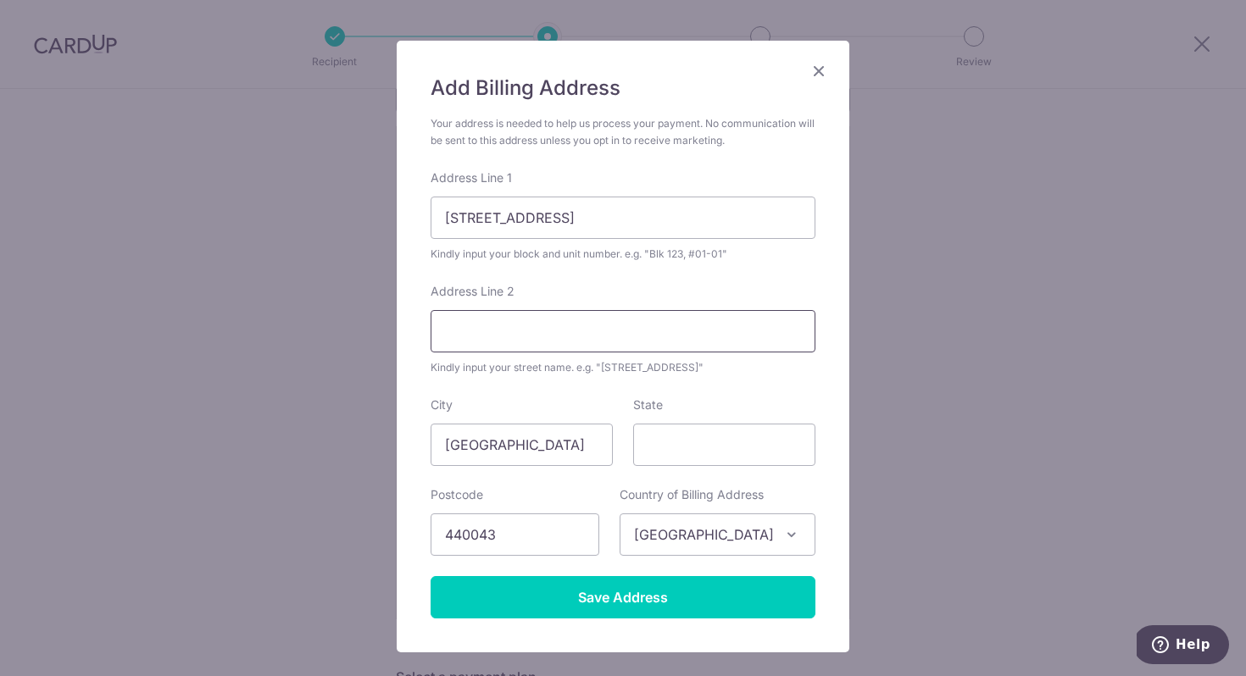
scroll to position [181, 0]
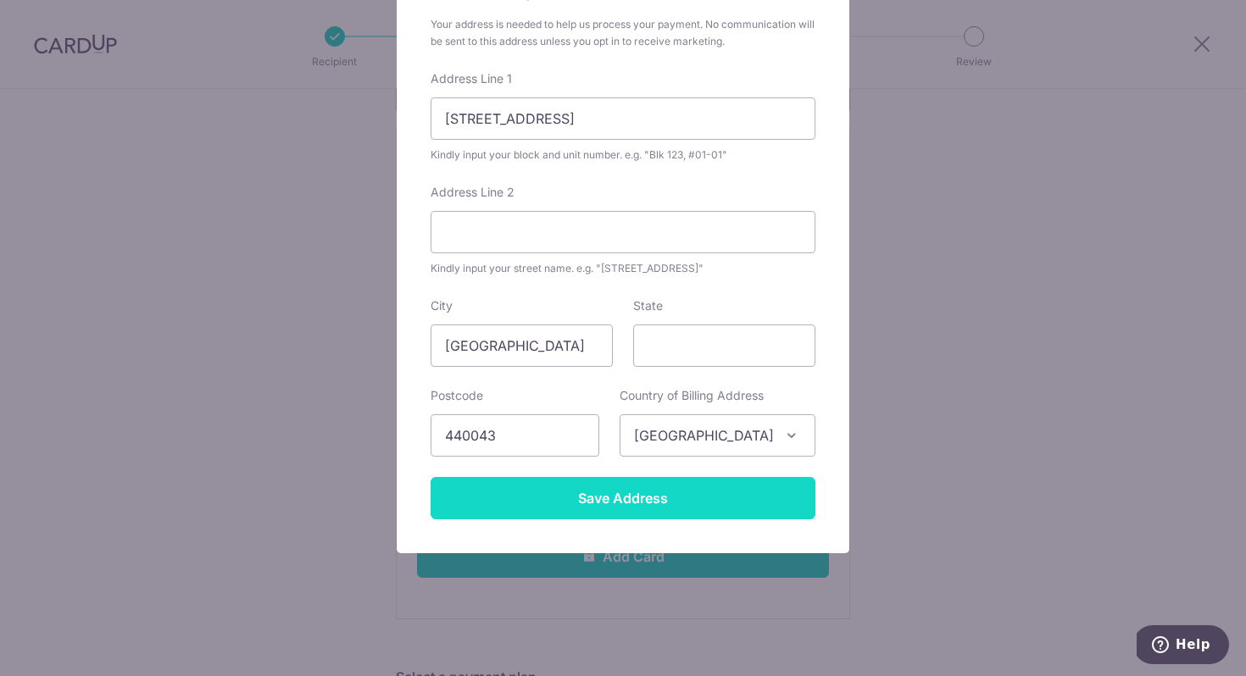
click at [617, 495] on input "Save Address" at bounding box center [623, 498] width 385 height 42
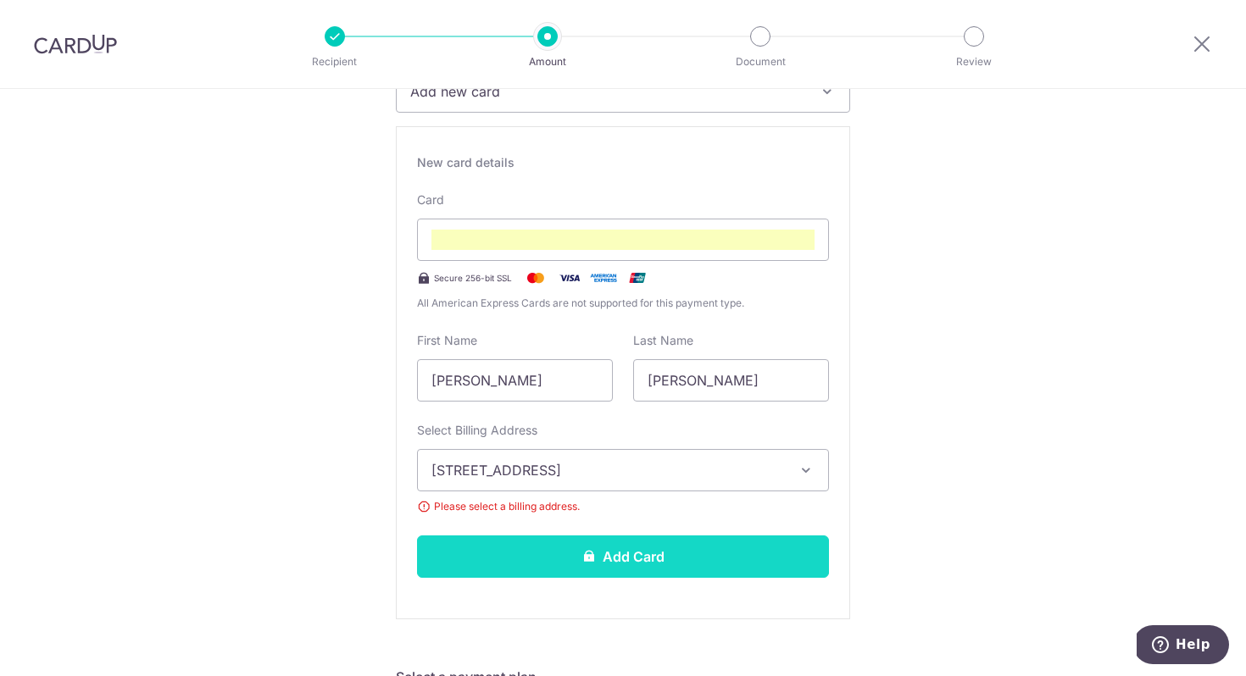
click at [595, 561] on icon at bounding box center [589, 556] width 14 height 14
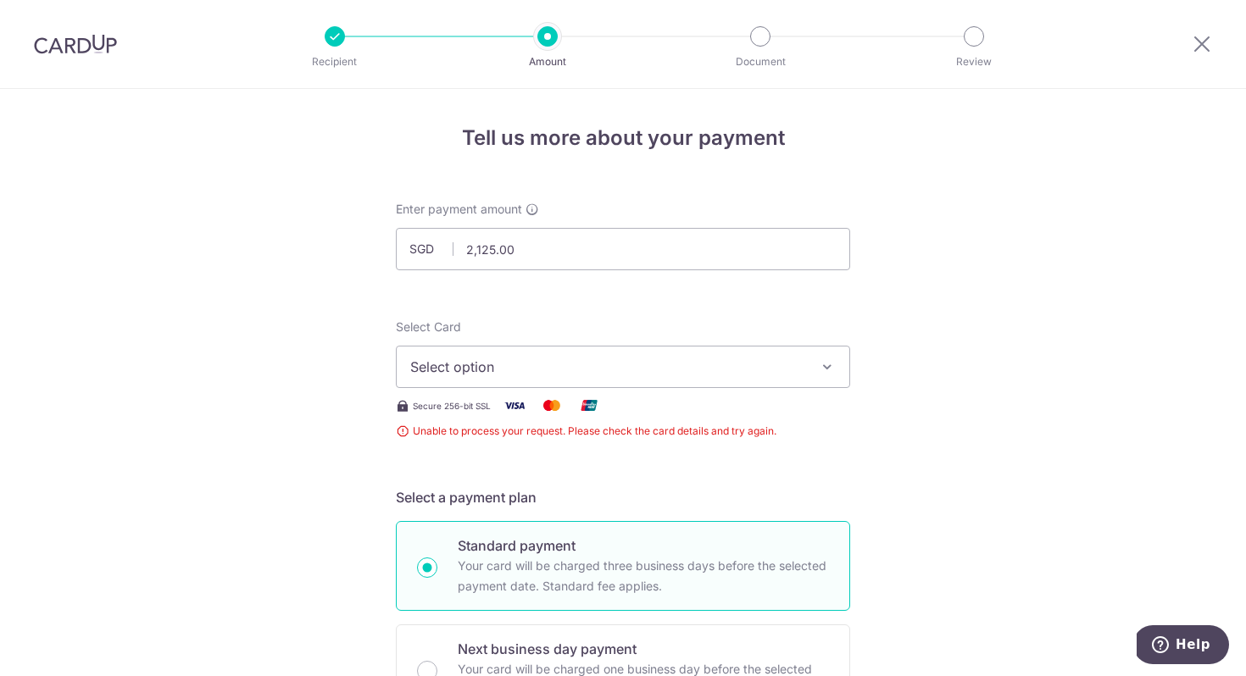
click at [625, 375] on span "Select option" at bounding box center [607, 367] width 395 height 20
click at [589, 430] on ul "Add credit card" at bounding box center [623, 415] width 454 height 46
click at [489, 384] on button "Select option" at bounding box center [623, 367] width 454 height 42
click at [482, 414] on span "Add credit card" at bounding box center [638, 414] width 395 height 17
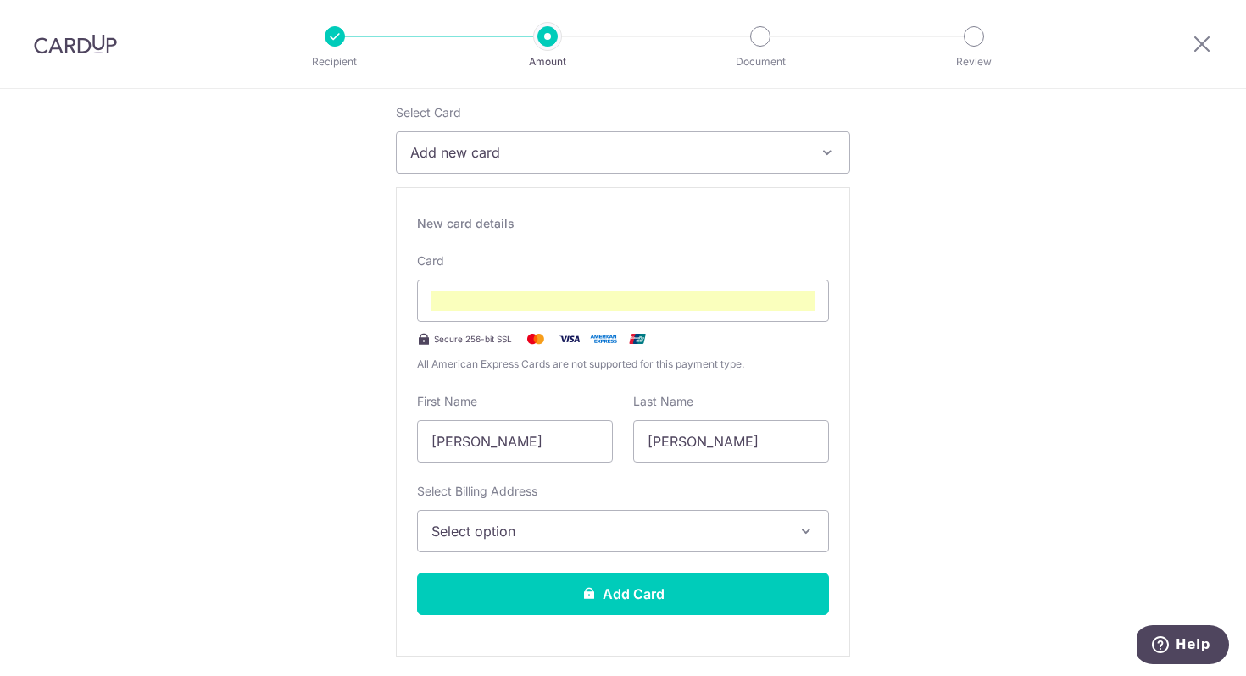
scroll to position [216, 0]
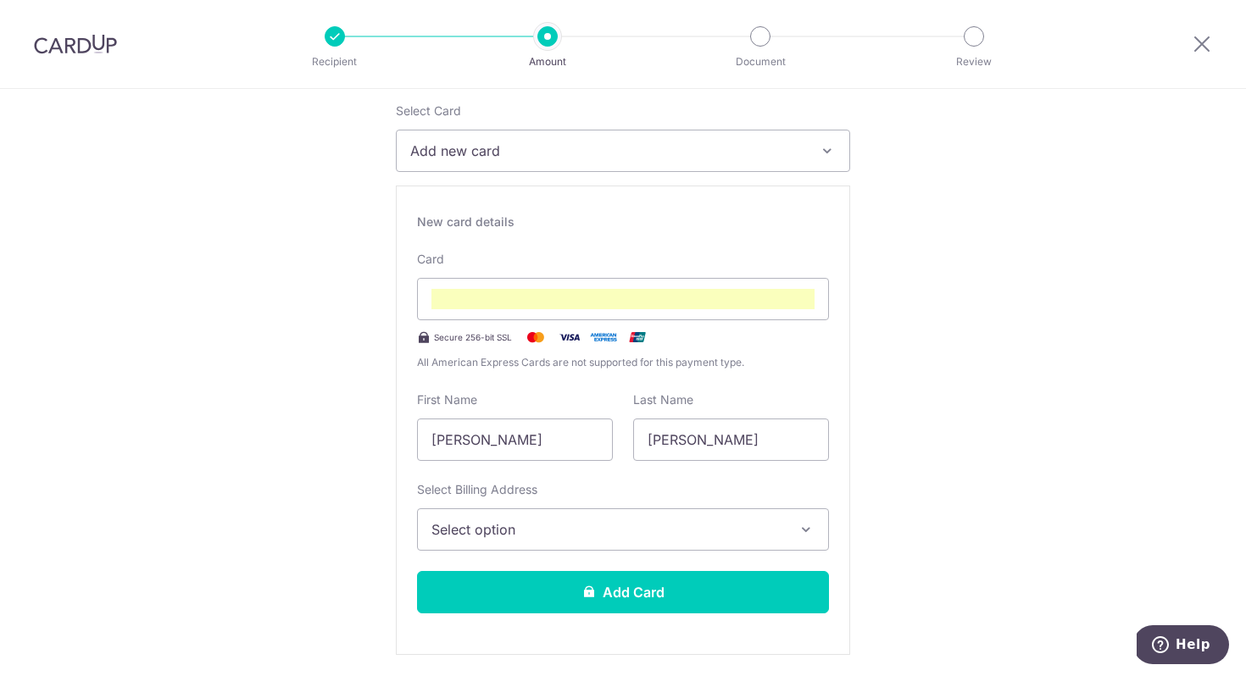
click at [585, 538] on span "Select option" at bounding box center [607, 529] width 353 height 20
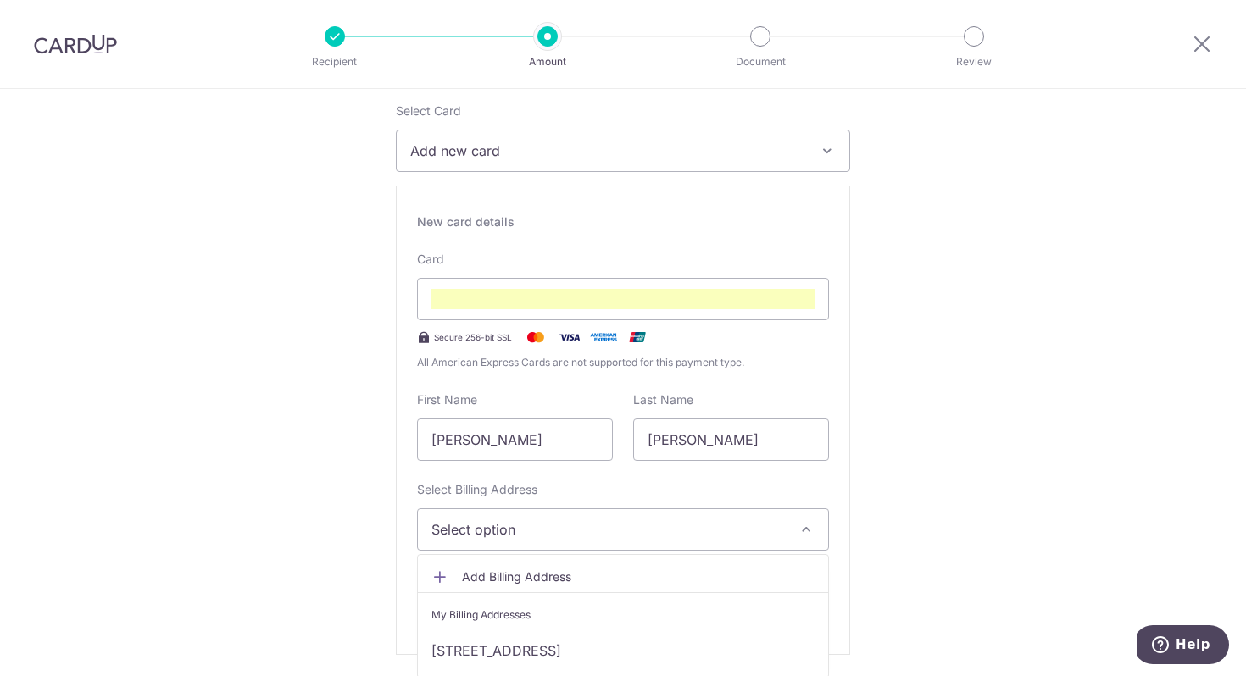
click at [561, 625] on li "My Billing Addresses" at bounding box center [623, 611] width 410 height 38
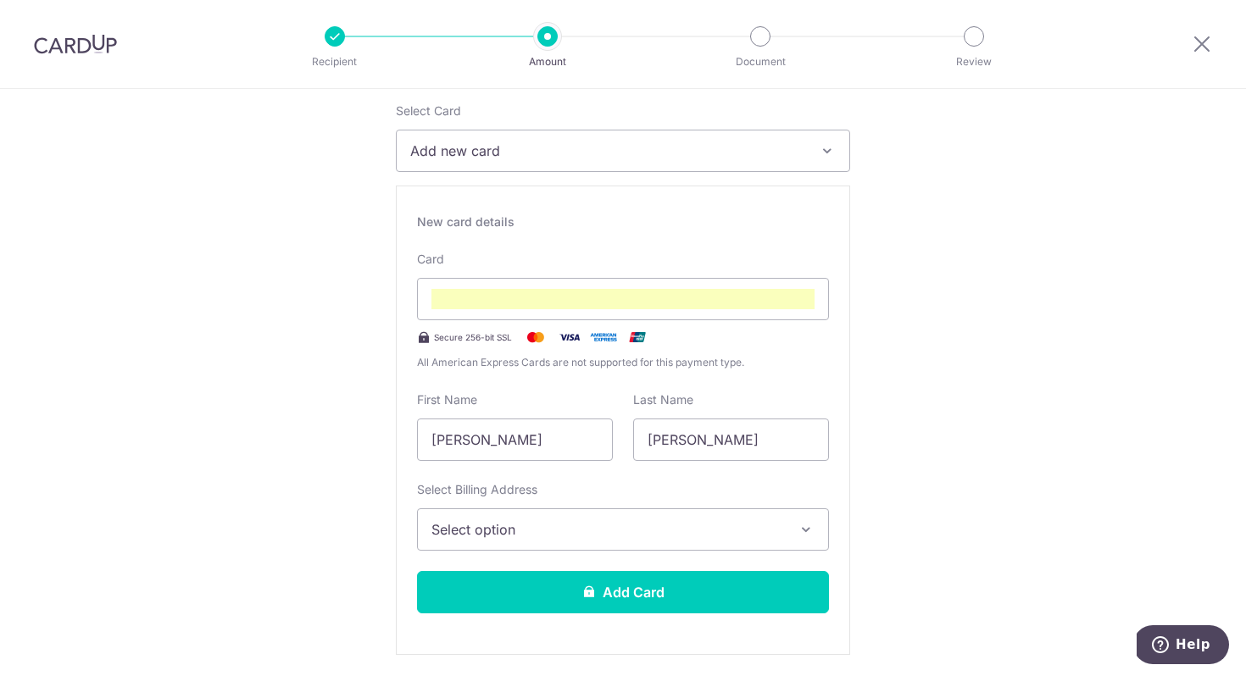
click at [594, 540] on button "Select option" at bounding box center [623, 529] width 412 height 42
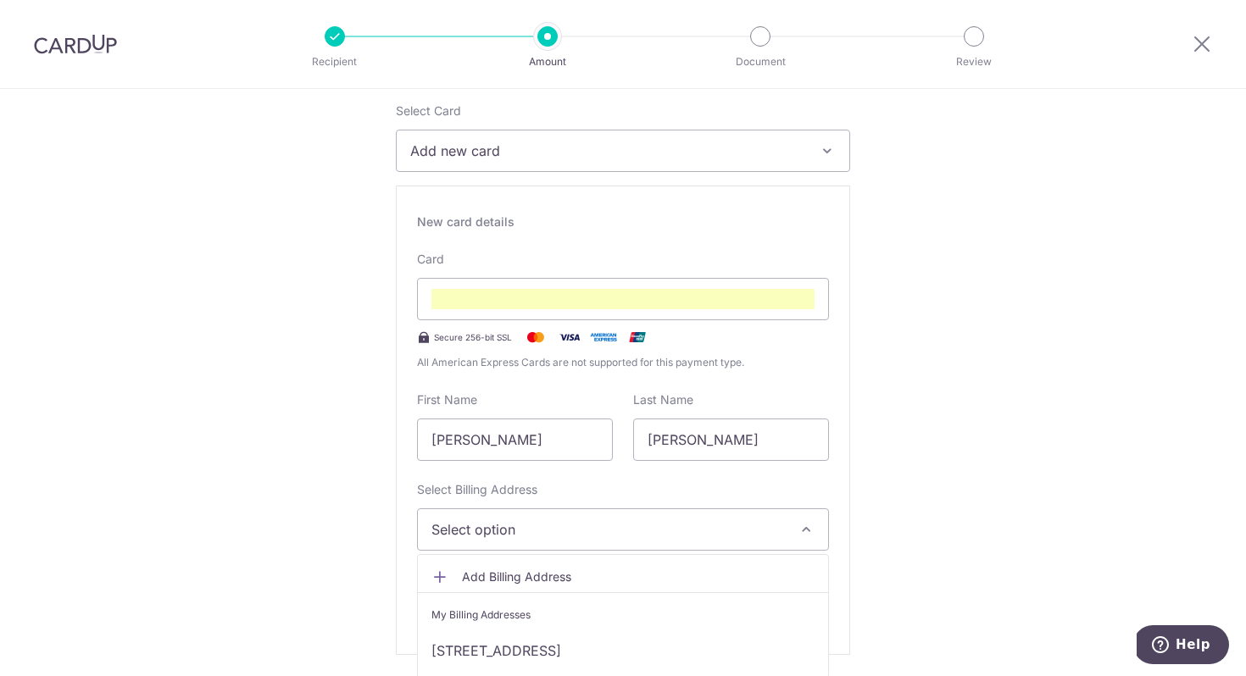
scroll to position [299, 0]
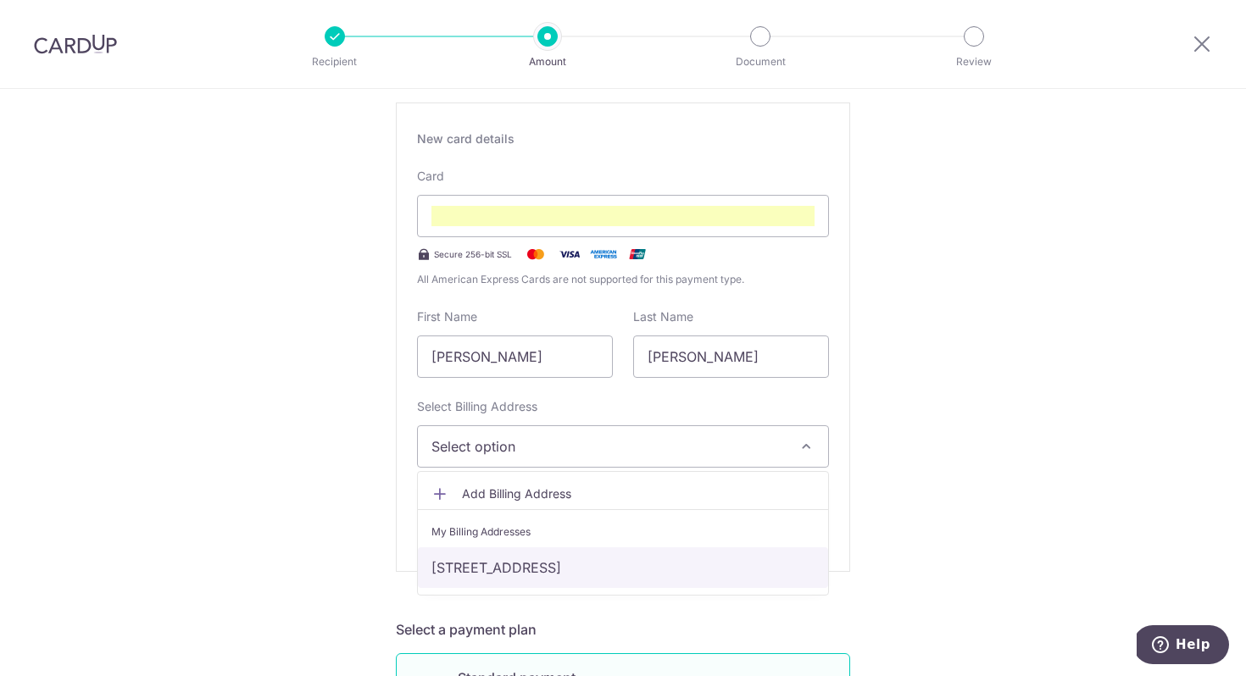
click at [605, 560] on link "[STREET_ADDRESS]" at bounding box center [623, 567] width 410 height 41
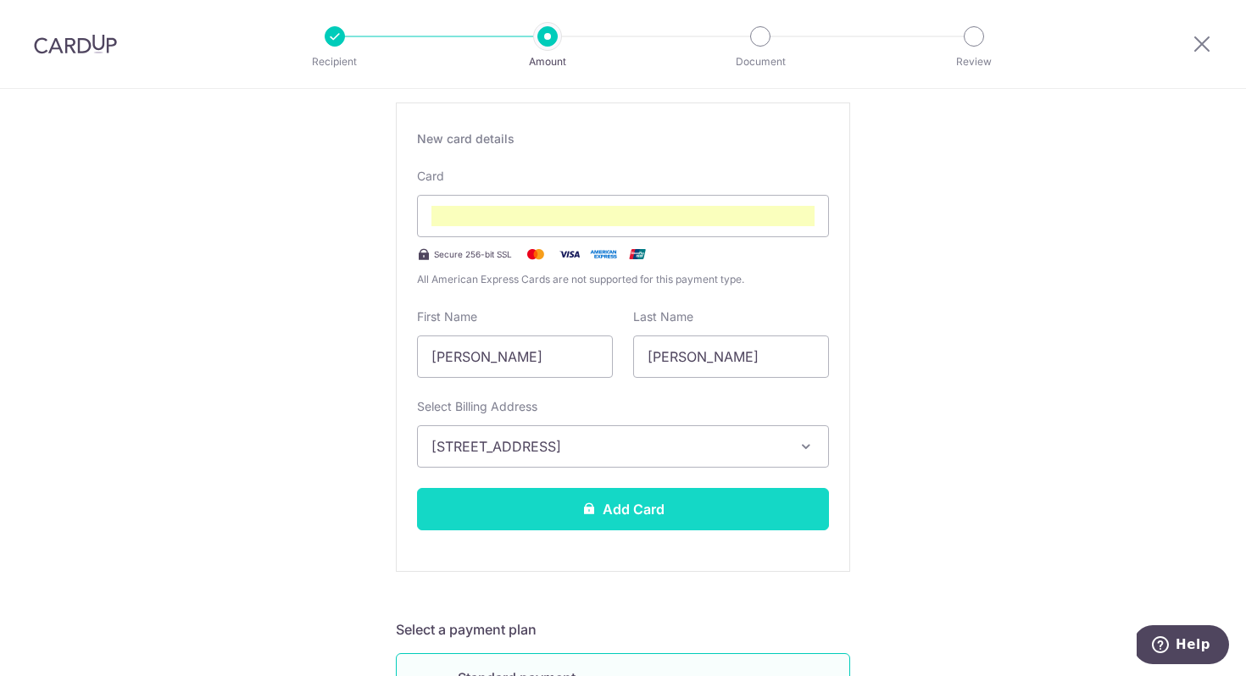
click at [618, 506] on button "Add Card" at bounding box center [623, 509] width 412 height 42
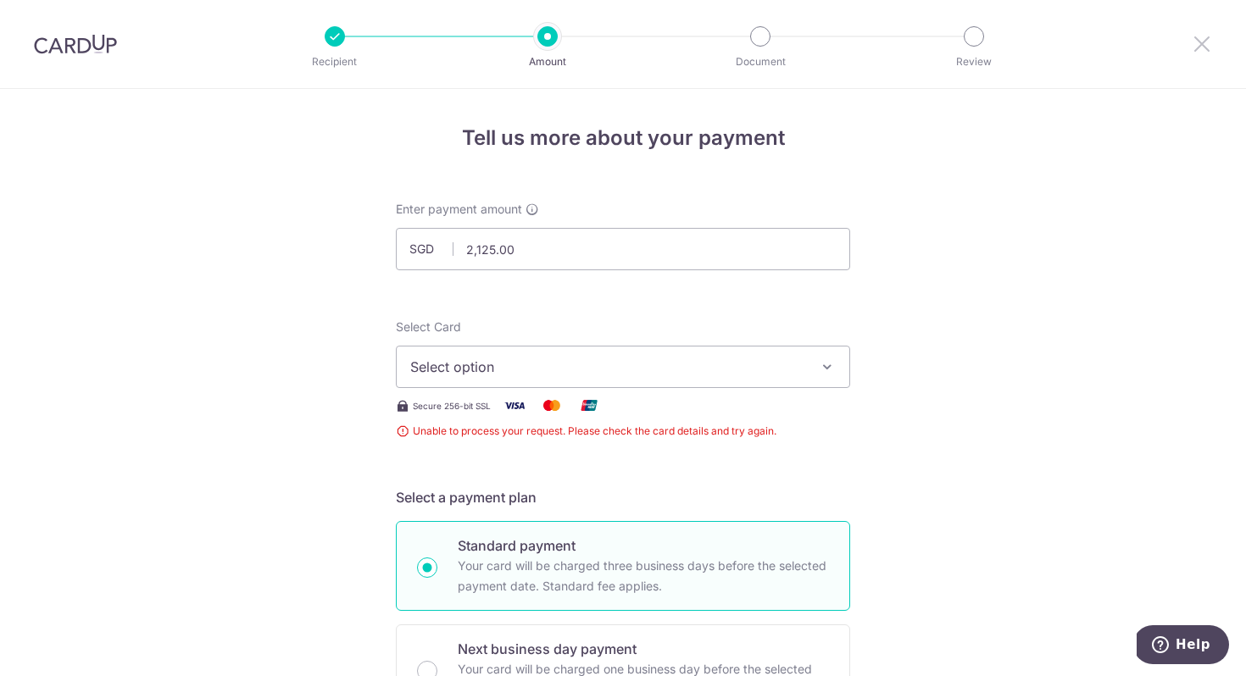
click at [1199, 42] on icon at bounding box center [1202, 43] width 20 height 21
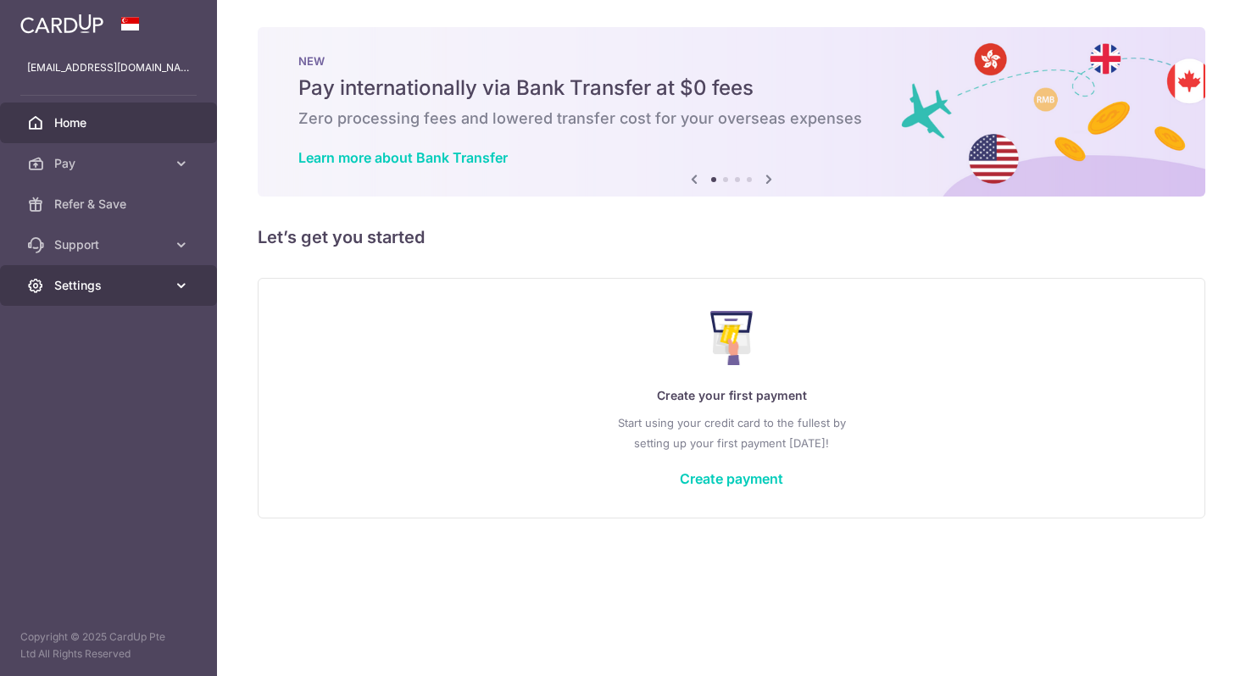
click at [120, 272] on link "Settings" at bounding box center [108, 285] width 217 height 41
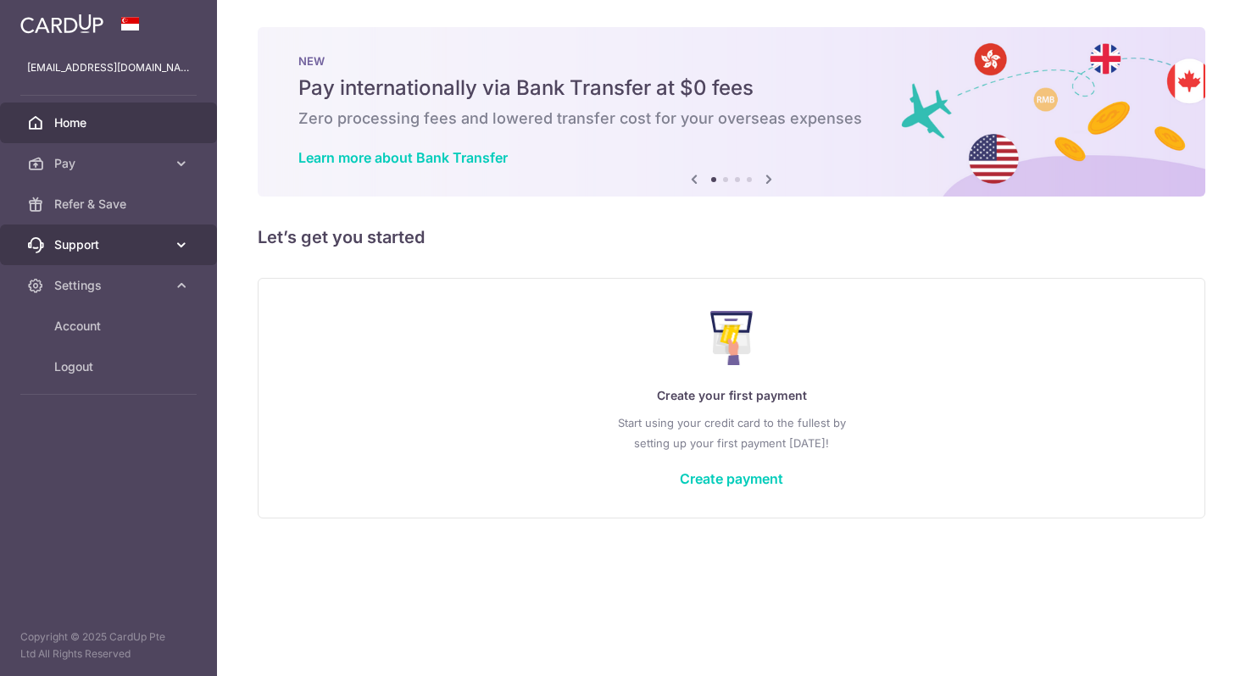
click at [132, 256] on link "Support" at bounding box center [108, 245] width 217 height 41
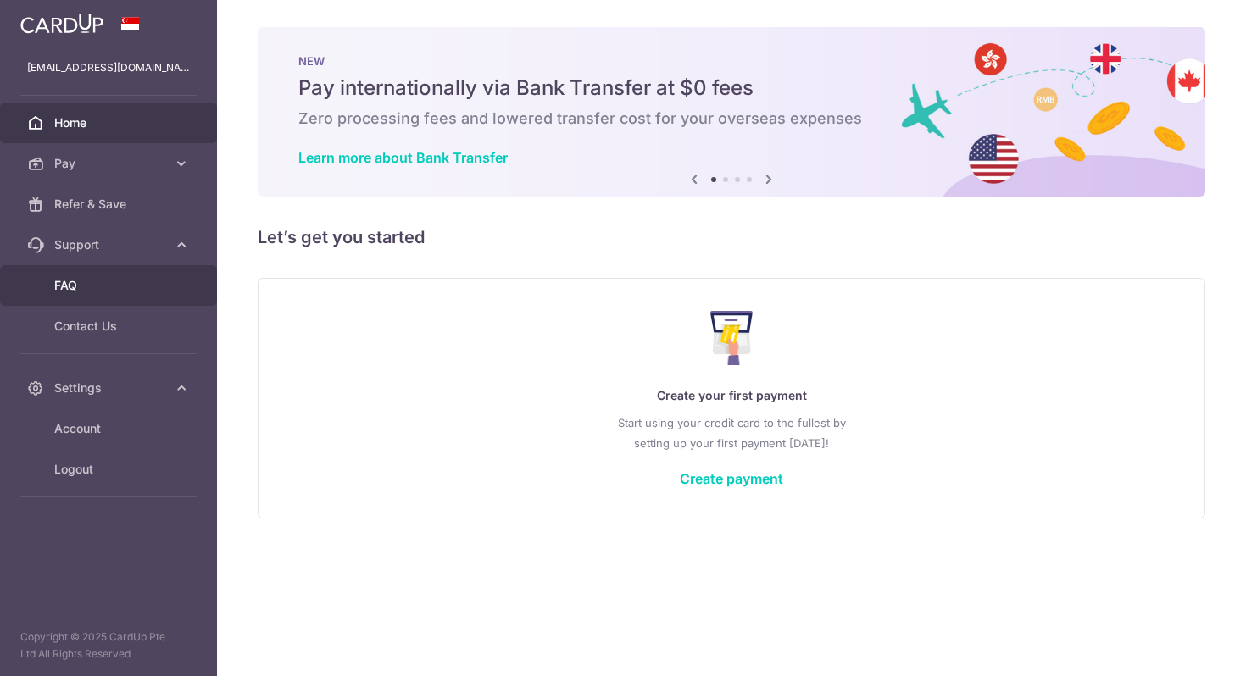
click at [101, 291] on span "FAQ" at bounding box center [110, 285] width 112 height 17
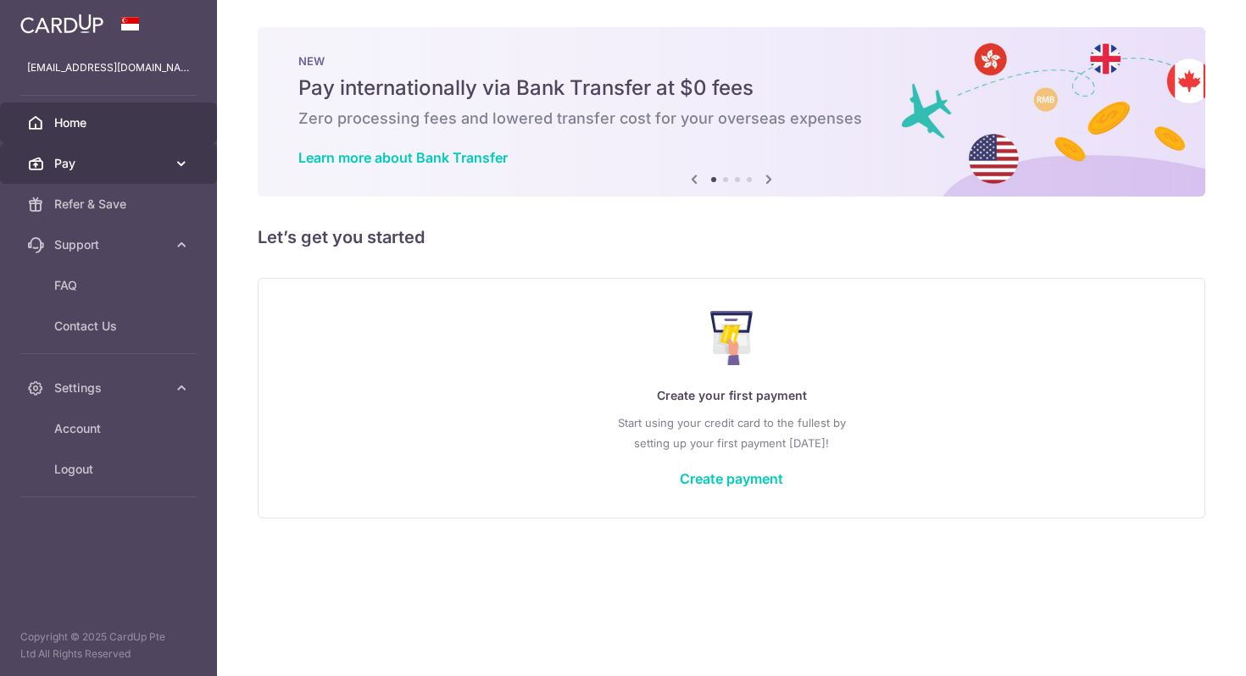
click at [119, 167] on span "Pay" at bounding box center [110, 163] width 112 height 17
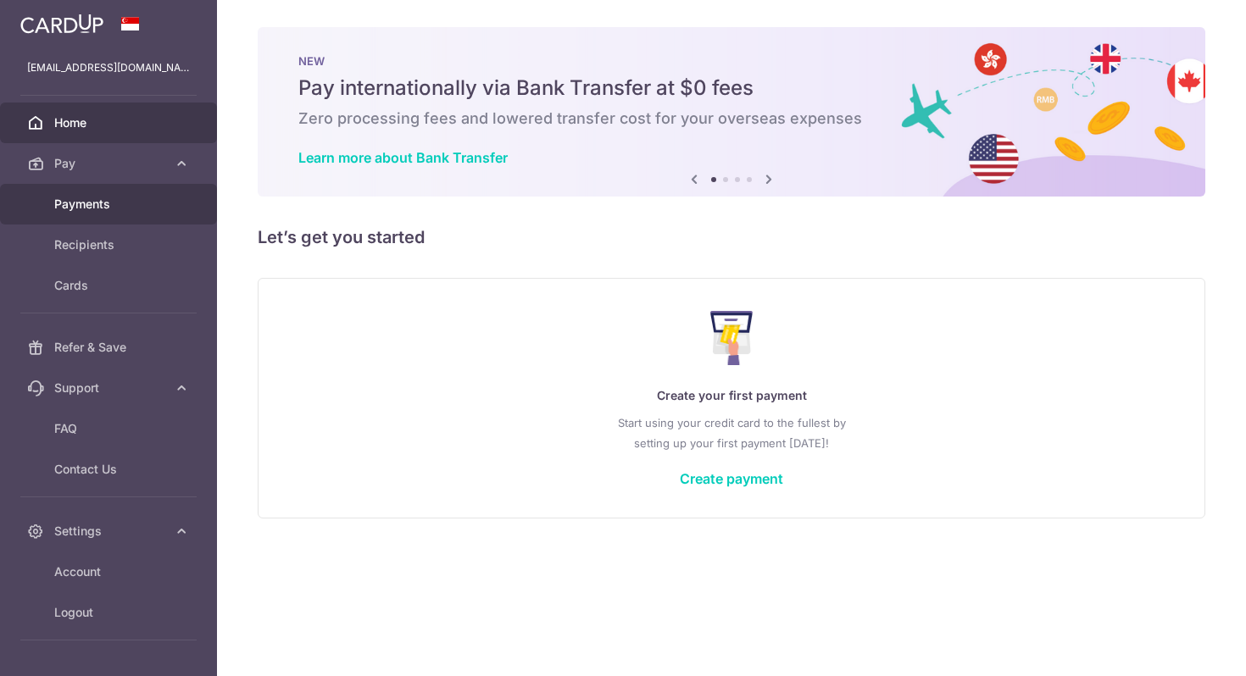
click at [136, 215] on link "Payments" at bounding box center [108, 204] width 217 height 41
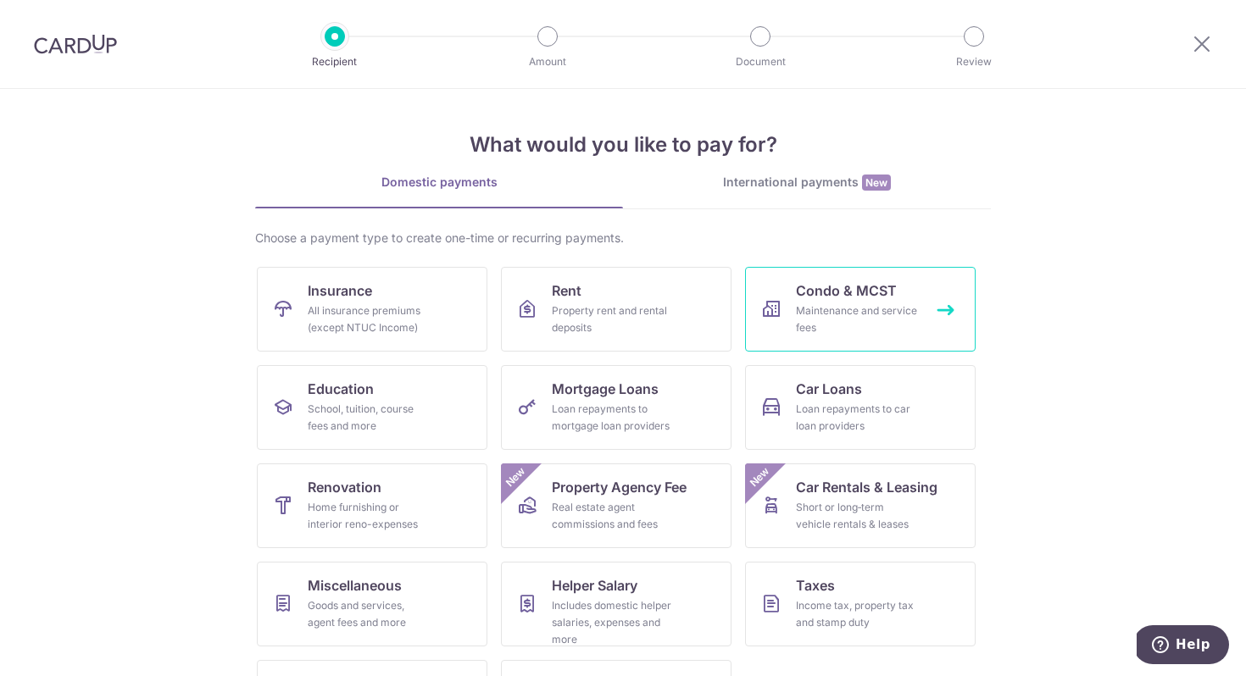
scroll to position [82, 0]
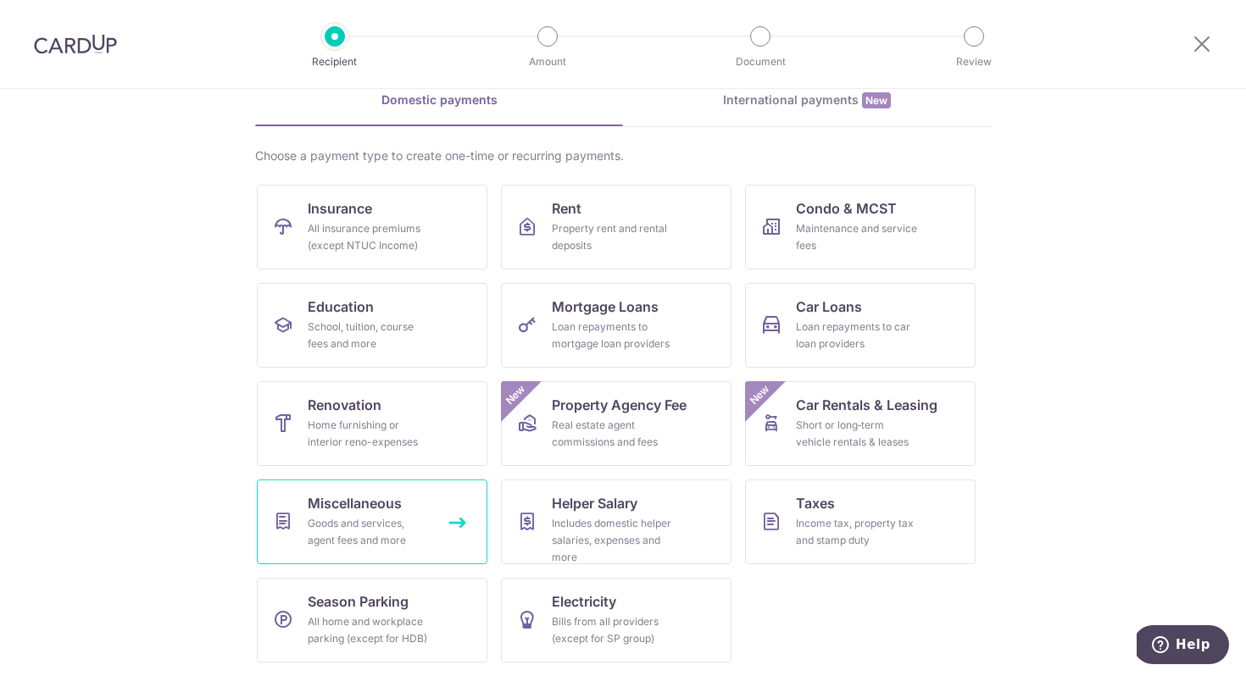
click at [359, 518] on div "Goods and services, agent fees and more" at bounding box center [369, 532] width 122 height 34
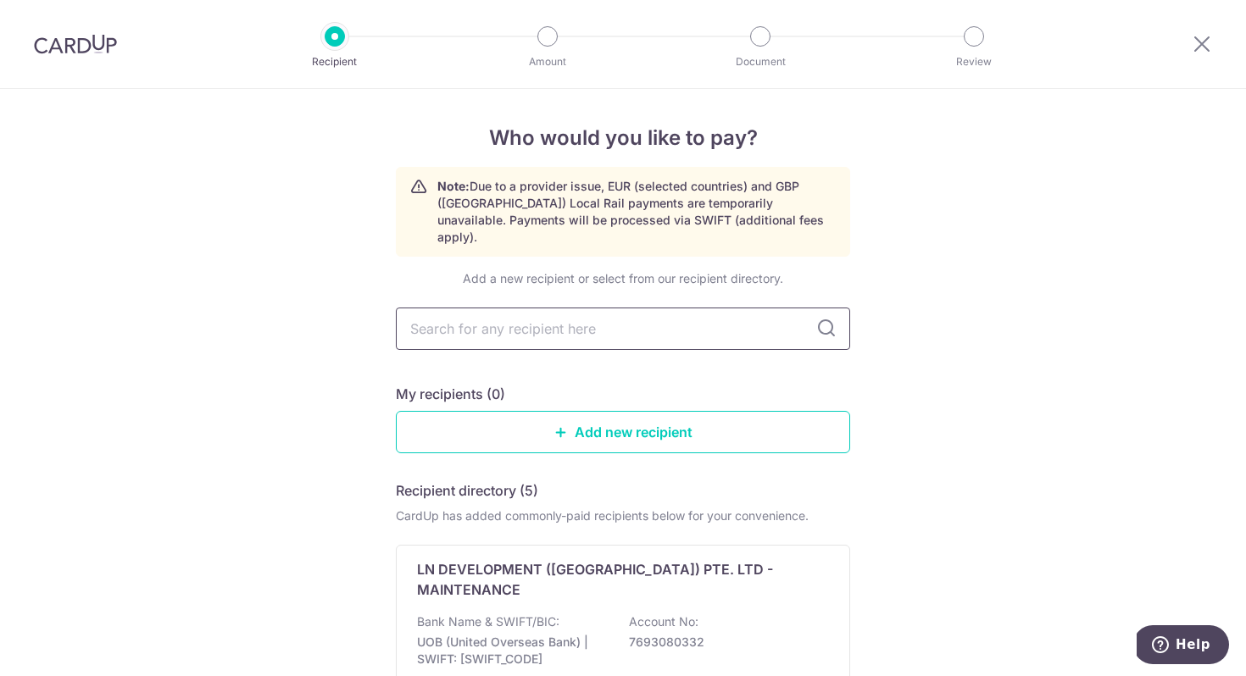
click at [548, 313] on input "text" at bounding box center [623, 329] width 454 height 42
click at [436, 384] on h5 "My recipients (0)" at bounding box center [450, 394] width 109 height 20
click at [531, 425] on link "Add new recipient" at bounding box center [623, 432] width 454 height 42
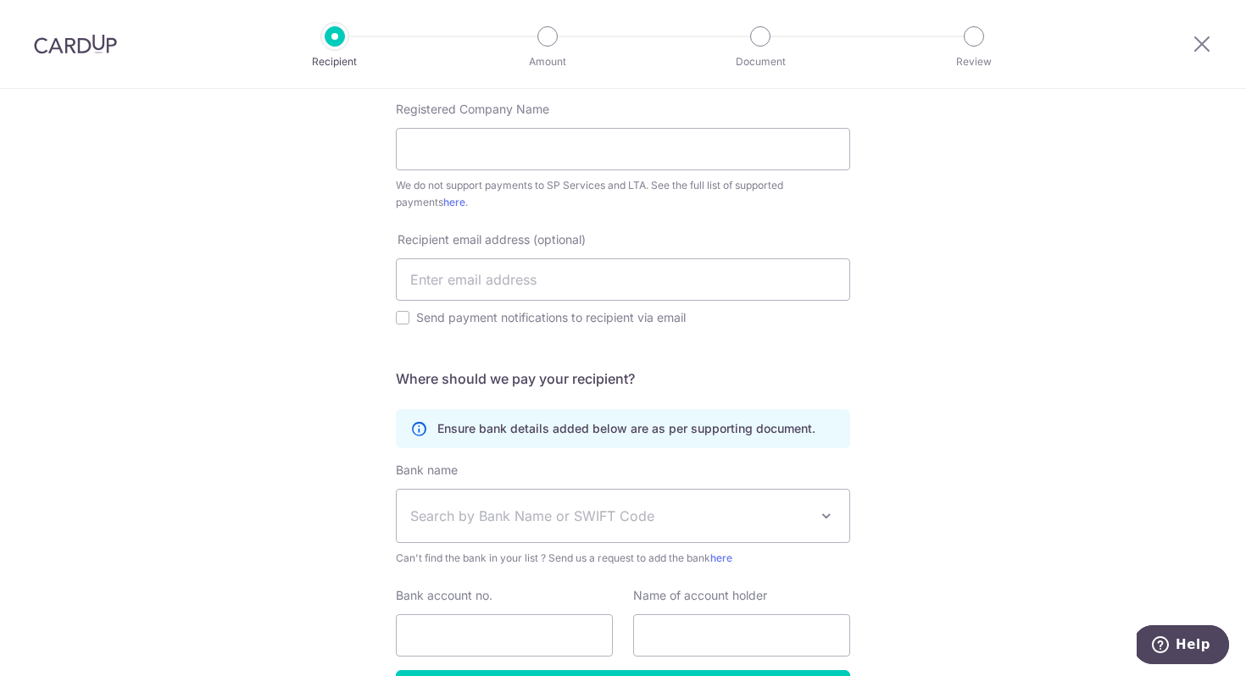
scroll to position [491, 0]
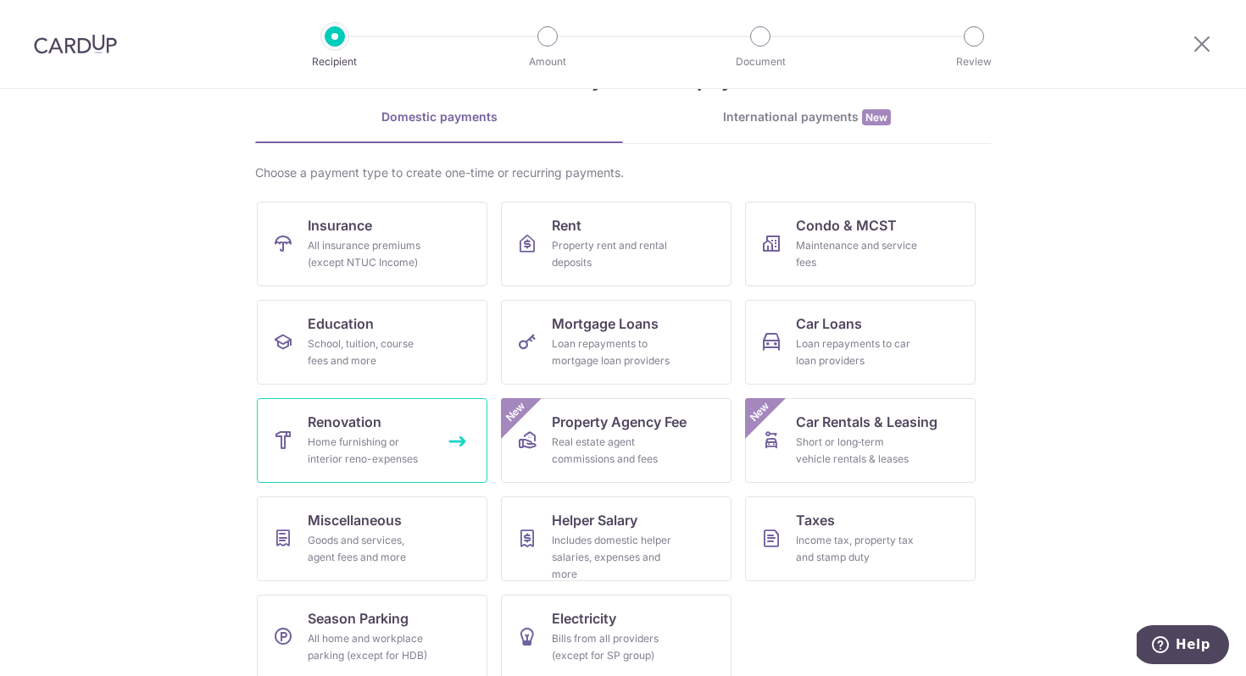
scroll to position [82, 0]
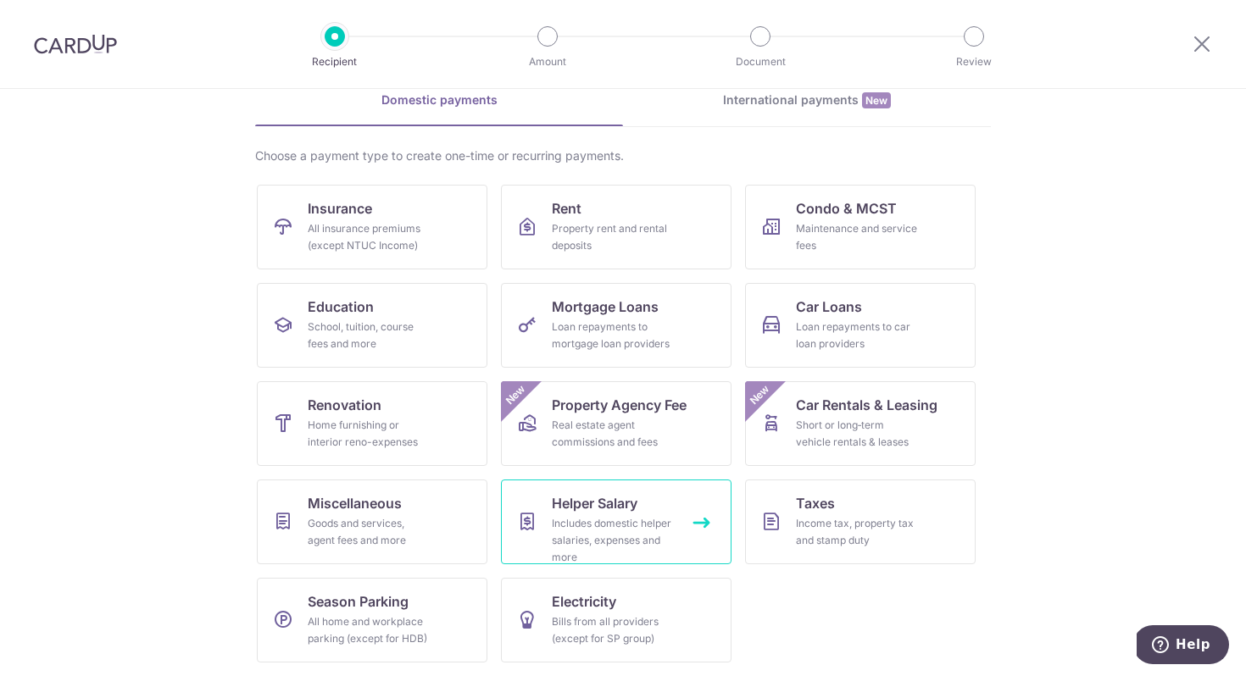
click at [620, 516] on div "Includes domestic helper salaries, expenses and more" at bounding box center [613, 540] width 122 height 51
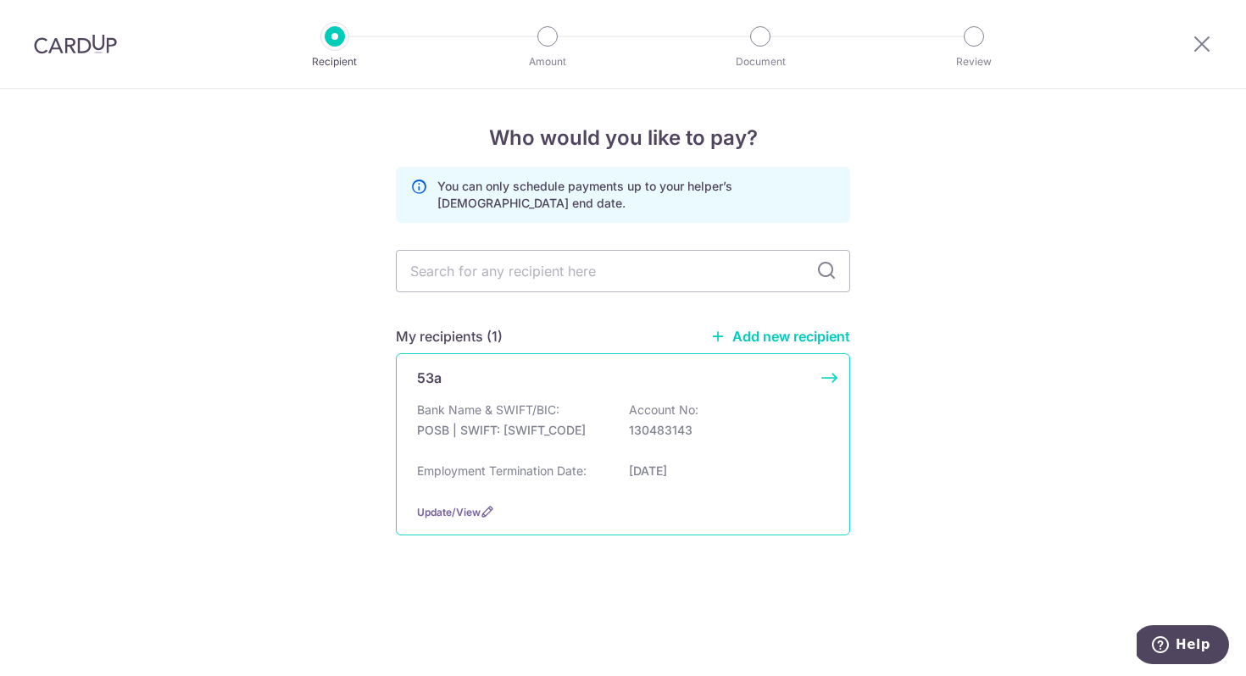
click at [572, 368] on div "53a" at bounding box center [613, 378] width 392 height 20
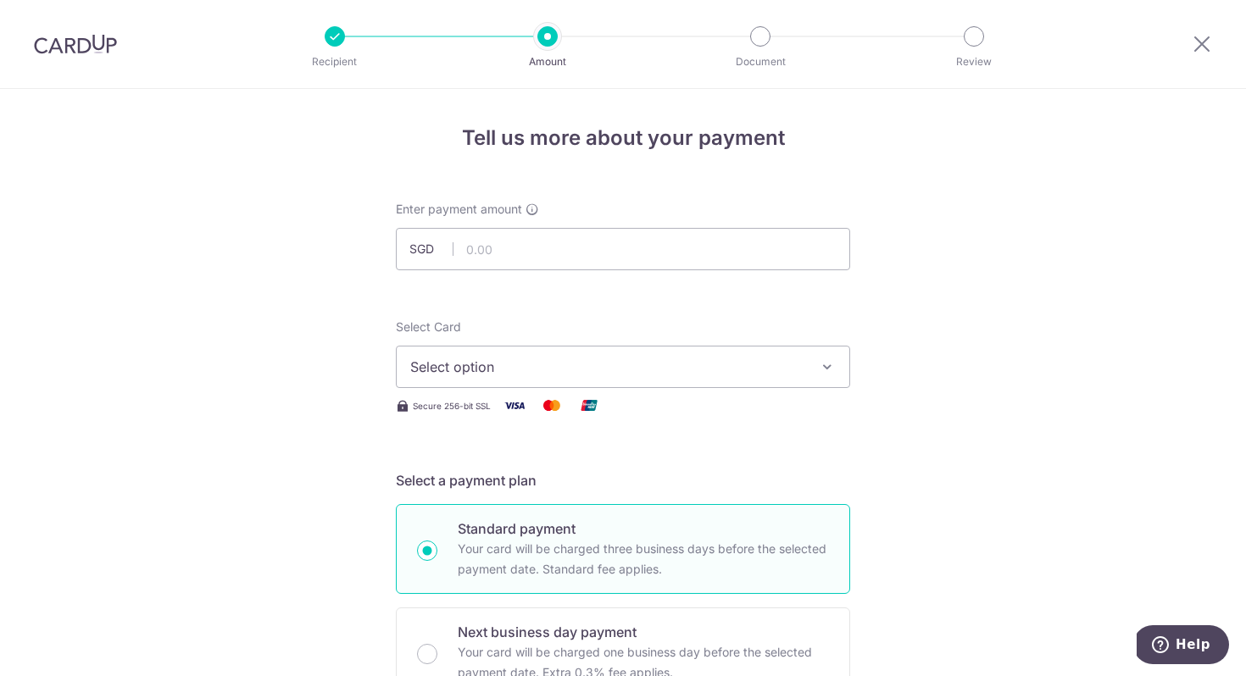
click at [572, 368] on span "Select option" at bounding box center [607, 367] width 395 height 20
click at [545, 415] on span "Add credit card" at bounding box center [638, 414] width 395 height 17
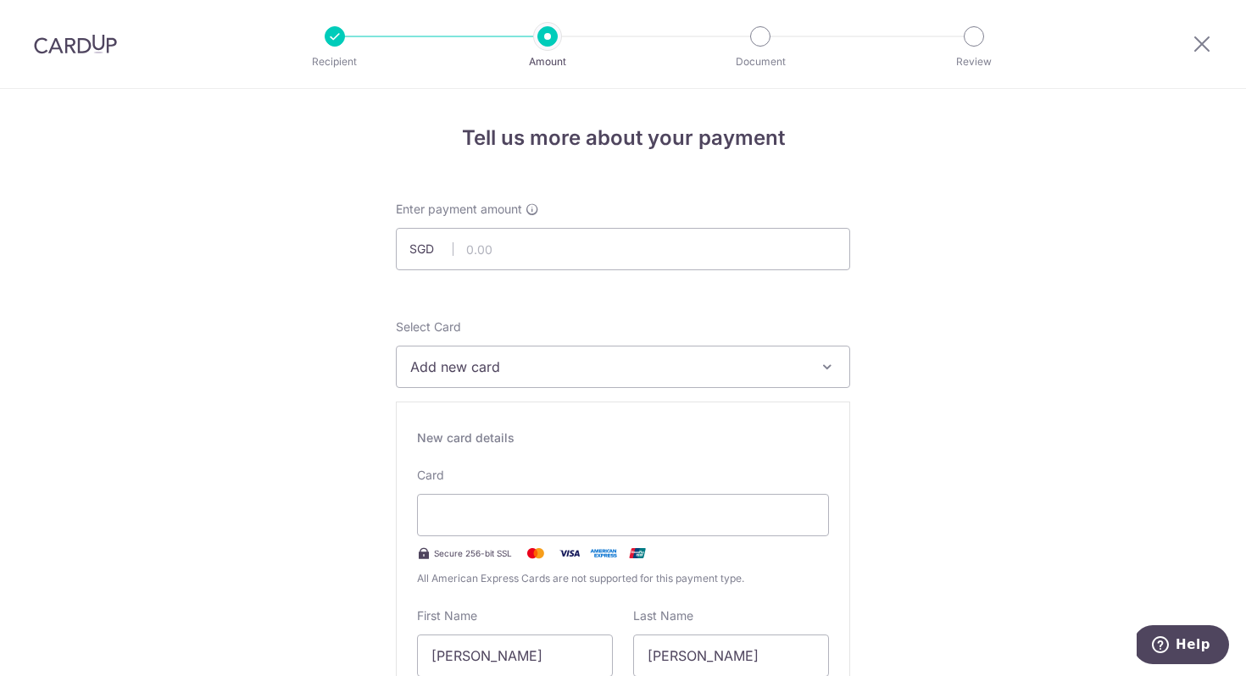
type input "10 / 2030"
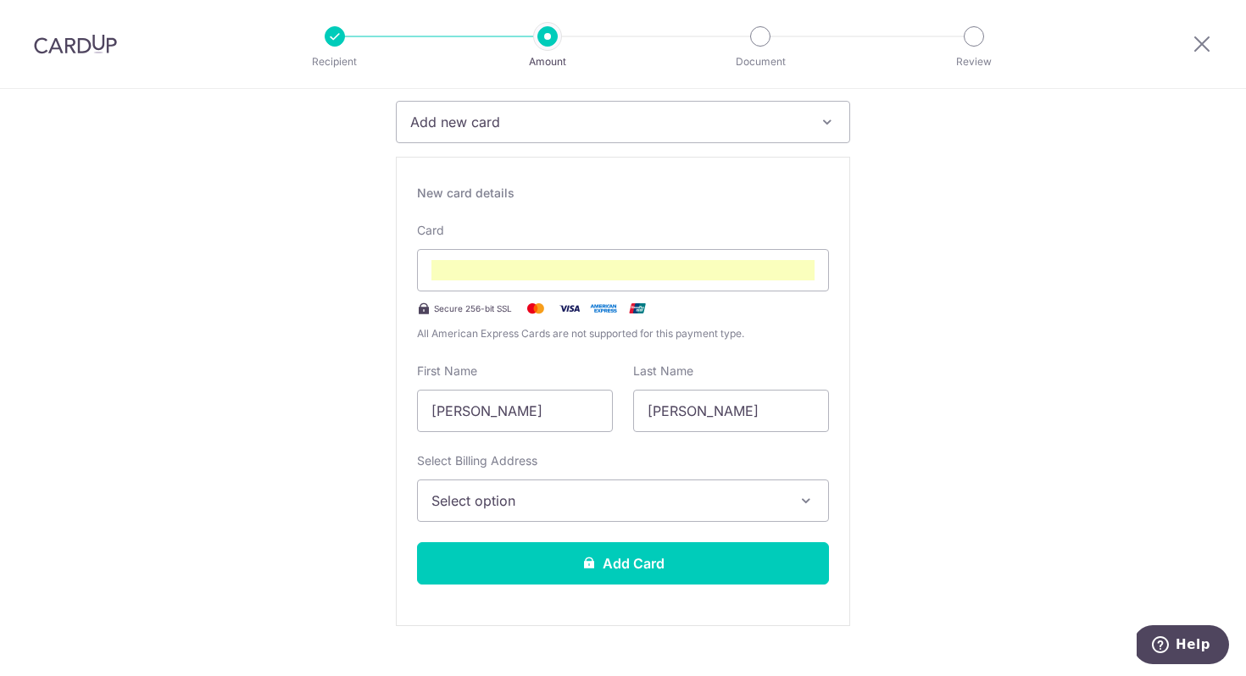
scroll to position [246, 0]
click at [629, 510] on button "Select option" at bounding box center [623, 500] width 412 height 42
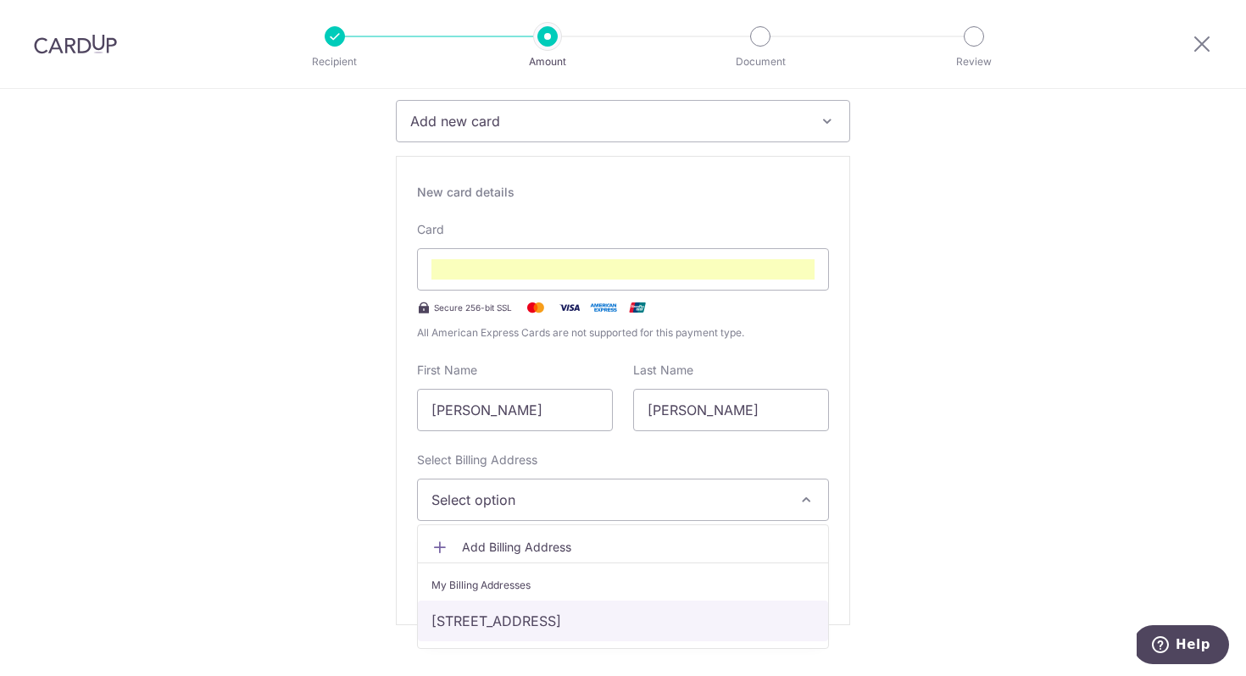
click at [590, 613] on link "[STREET_ADDRESS]" at bounding box center [623, 621] width 410 height 41
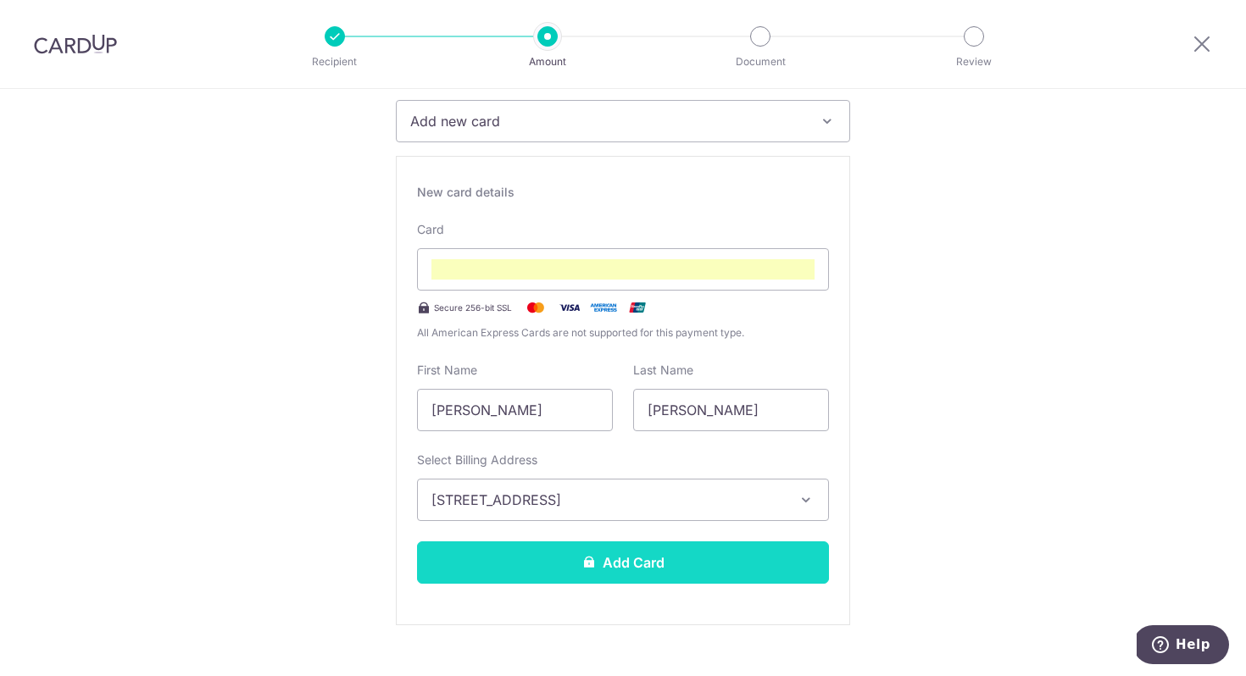
click at [619, 560] on button "Add Card" at bounding box center [623, 563] width 412 height 42
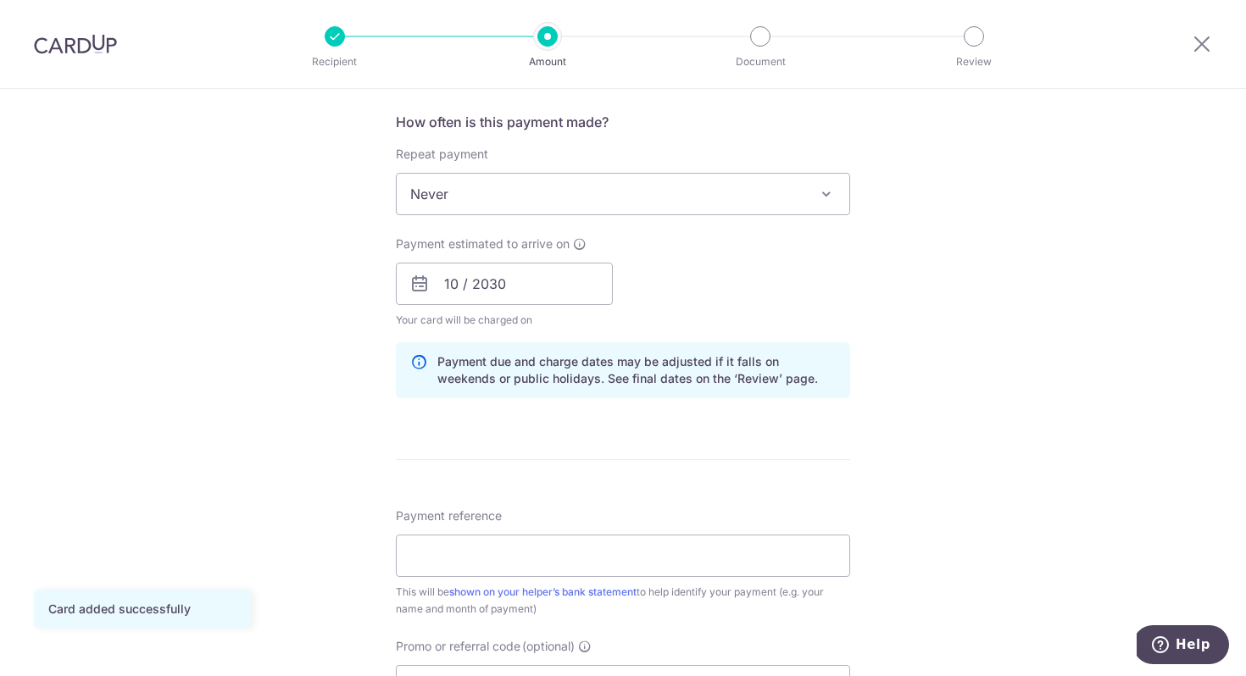
scroll to position [641, 0]
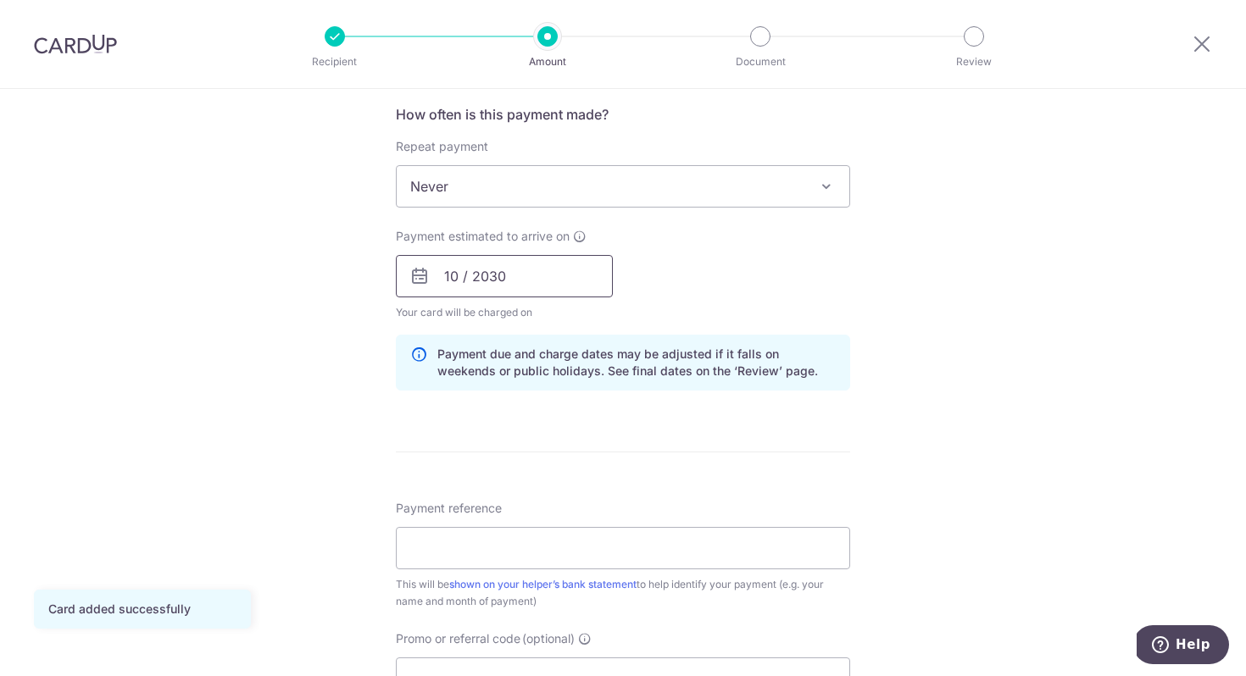
click at [517, 276] on input "10 / 2030" at bounding box center [504, 276] width 217 height 42
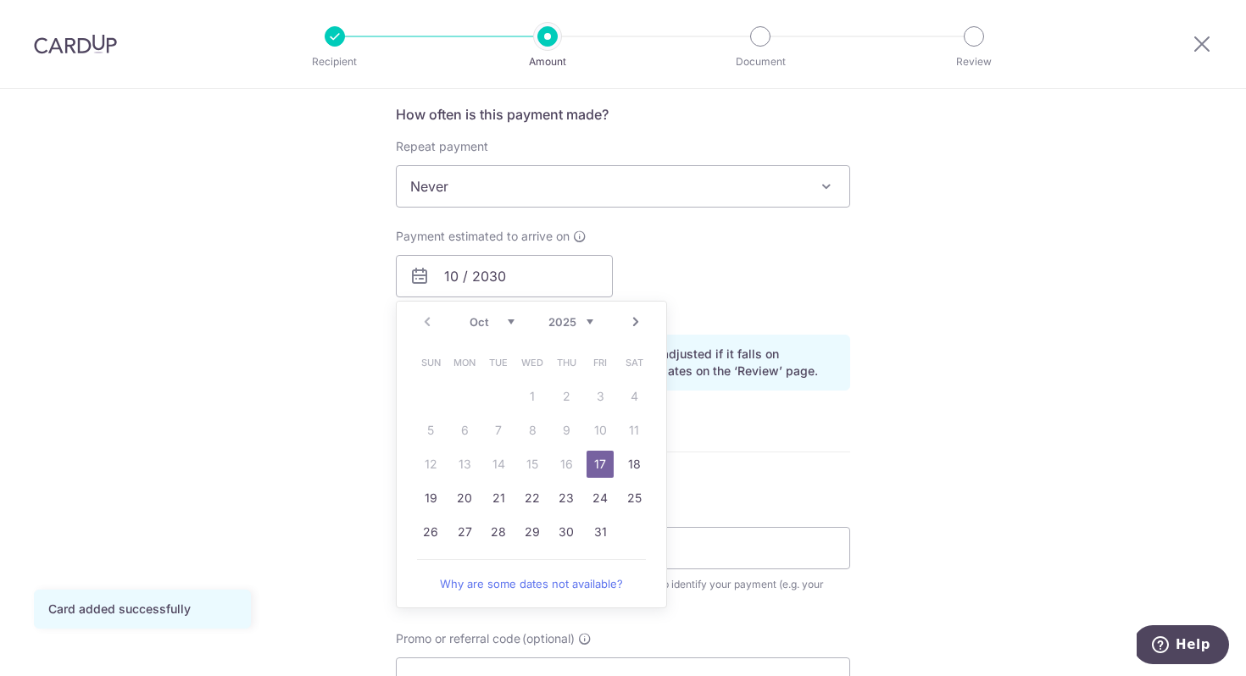
click at [589, 455] on link "17" at bounding box center [599, 464] width 27 height 27
type input "[DATE]"
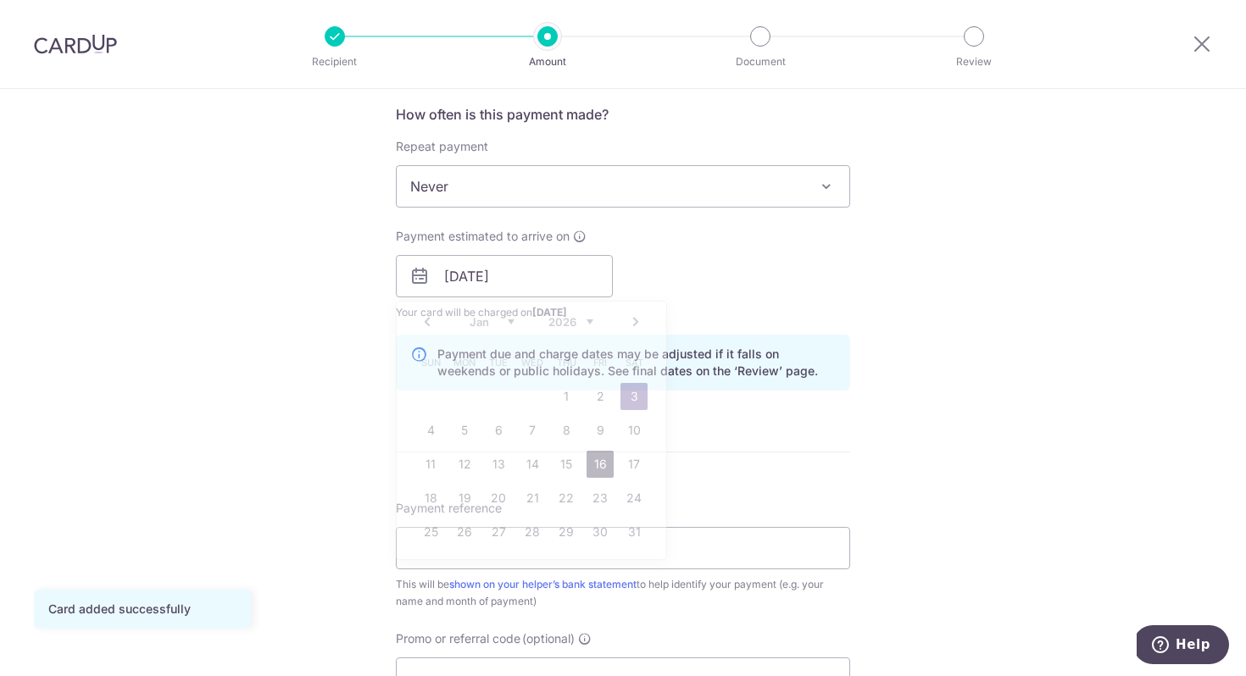
click at [589, 455] on link "16" at bounding box center [599, 464] width 27 height 27
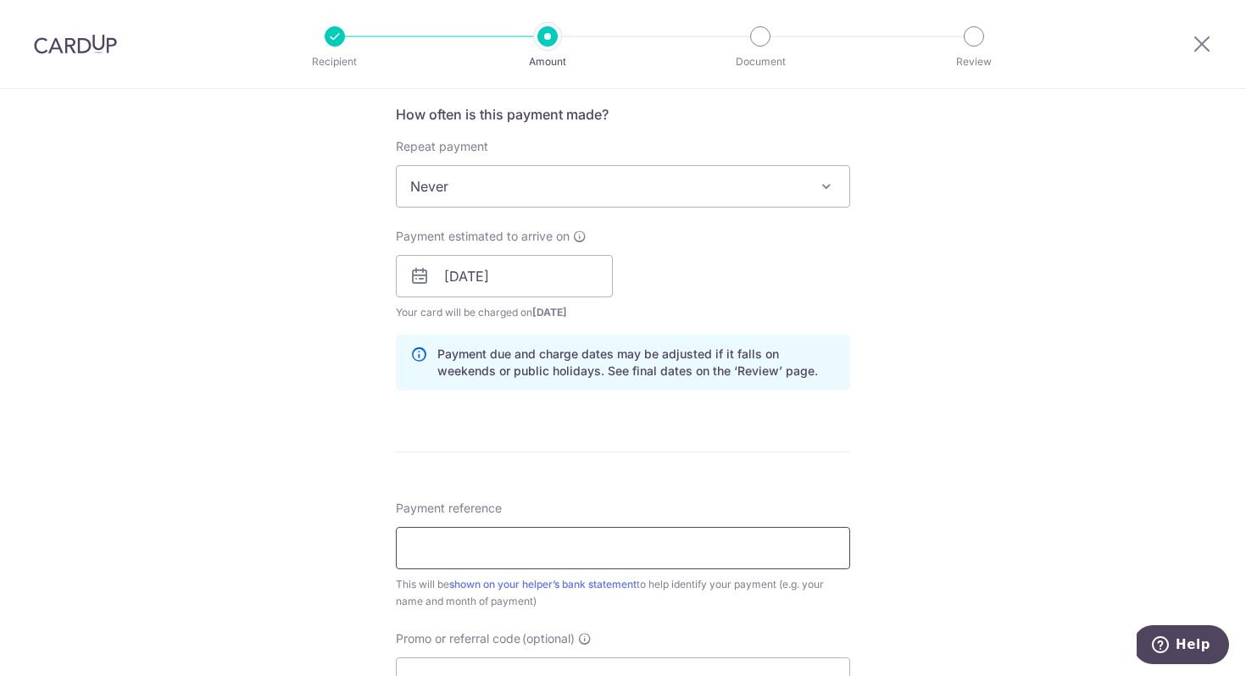
click at [520, 545] on input "Payment reference" at bounding box center [623, 548] width 454 height 42
type input "[PERSON_NAME] [PERSON_NAME] - 2478"
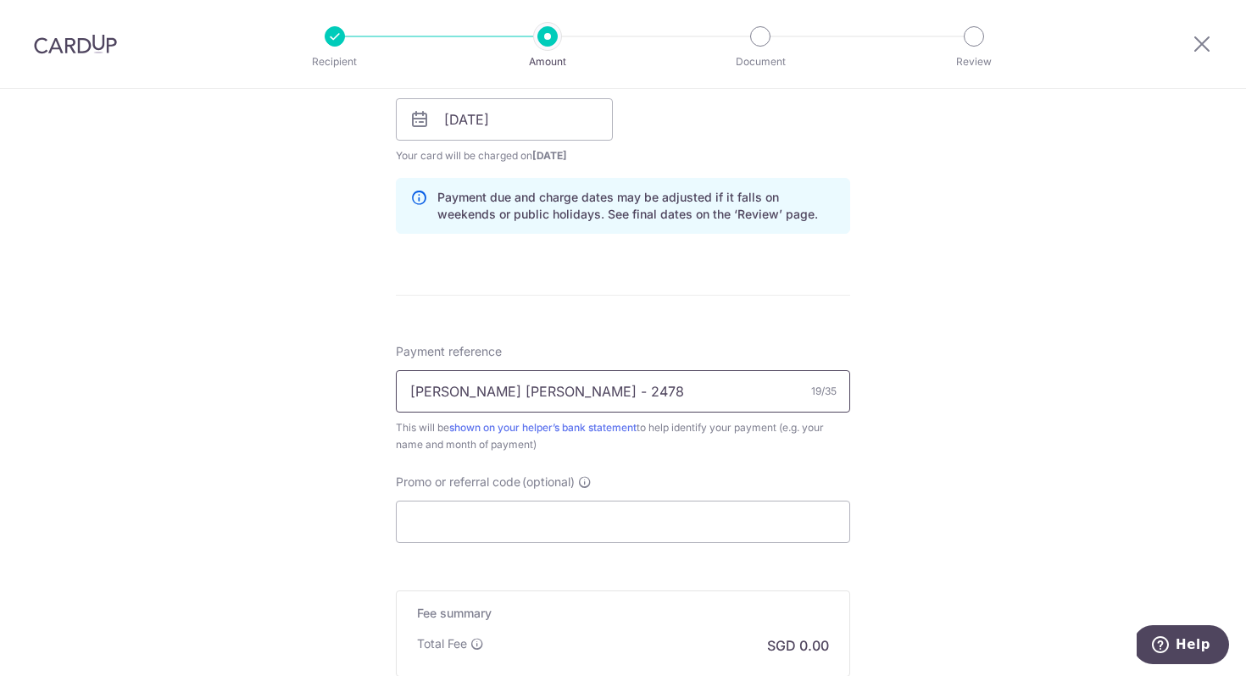
scroll to position [799, 0]
click at [538, 512] on input "Promo or referral code (optional)" at bounding box center [623, 520] width 454 height 42
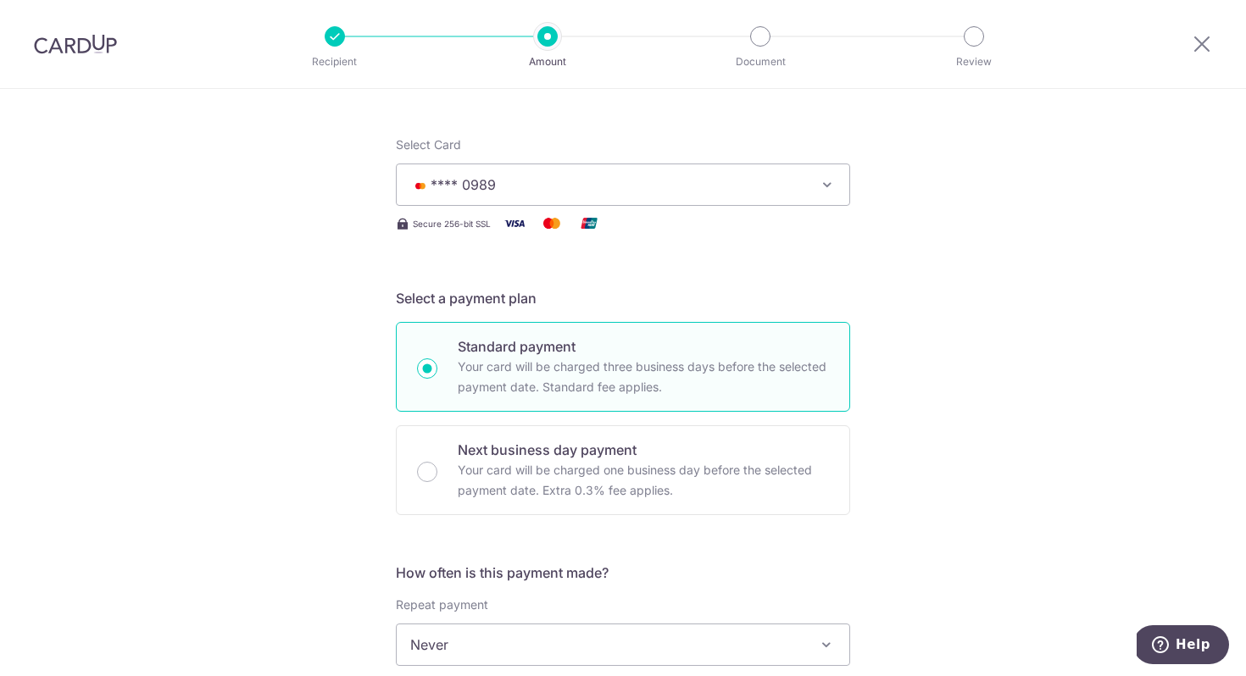
scroll to position [0, 0]
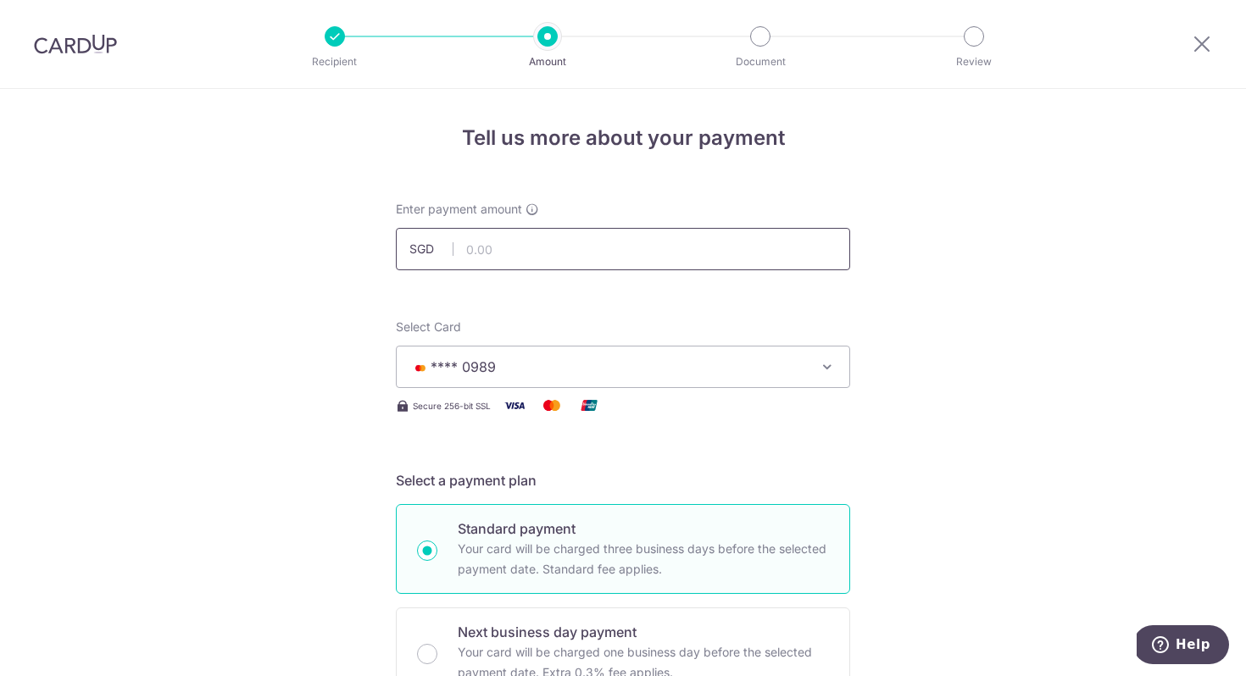
type input "HONEYMONEY"
click at [534, 251] on input "text" at bounding box center [623, 249] width 454 height 42
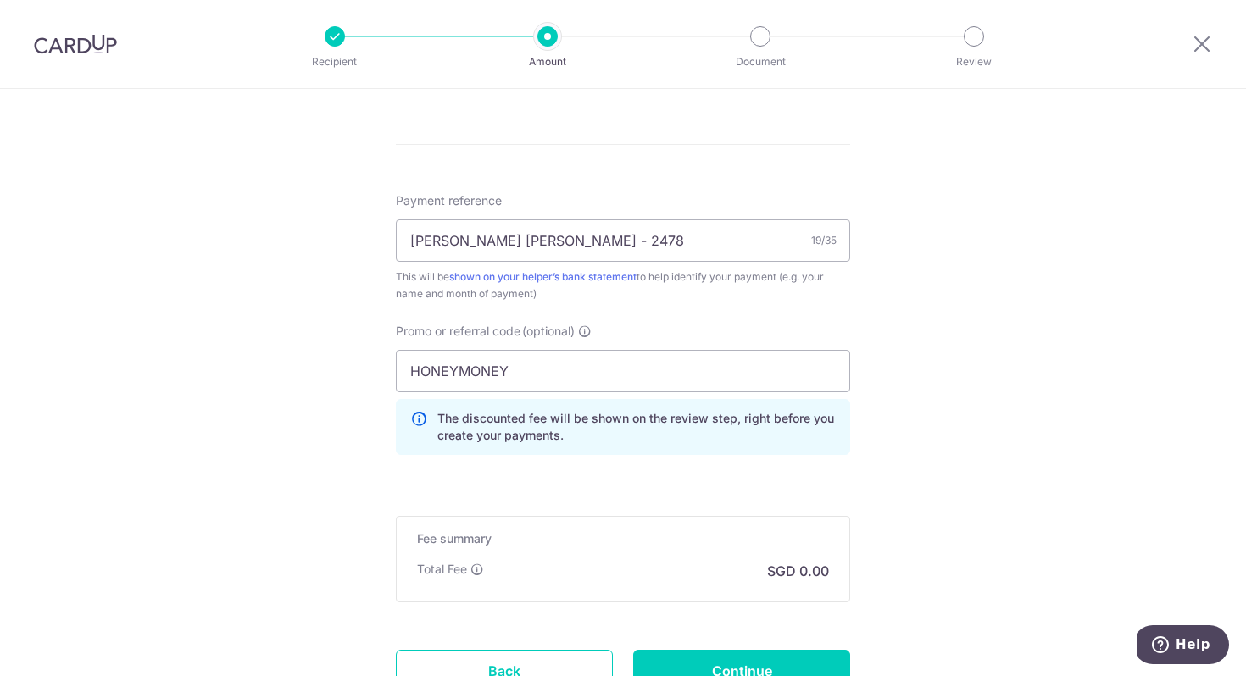
scroll to position [1092, 0]
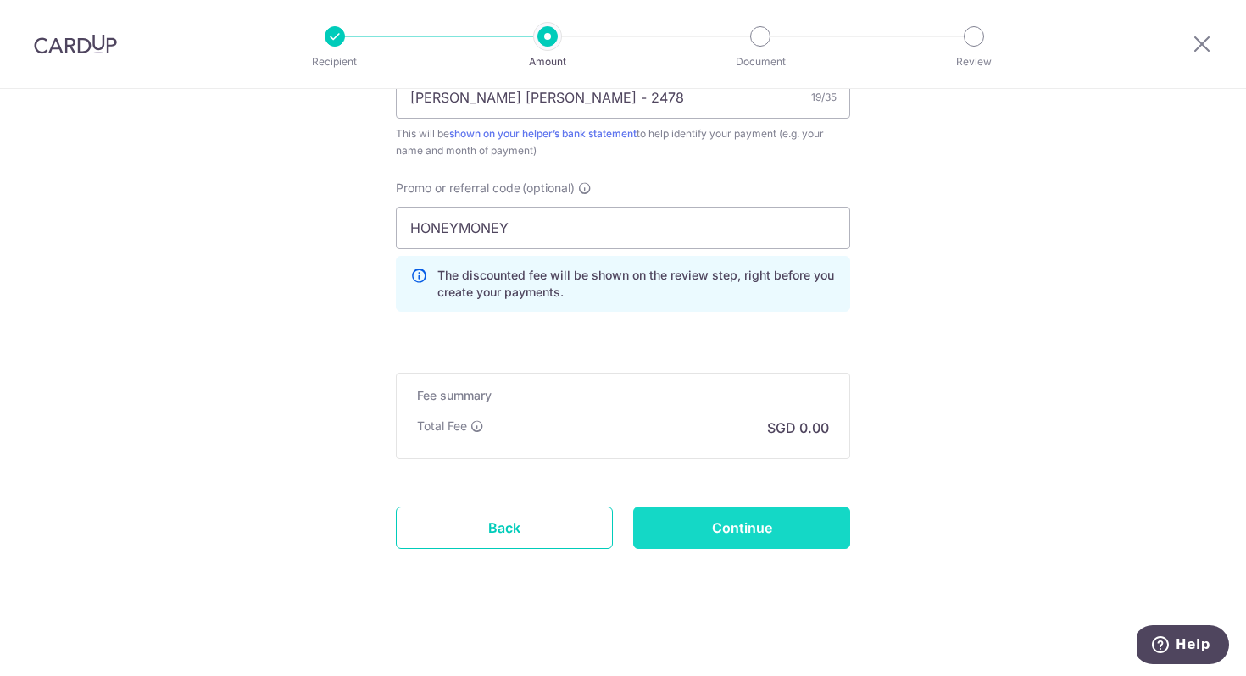
click at [700, 526] on input "Continue" at bounding box center [741, 528] width 217 height 42
type input "2,125.00"
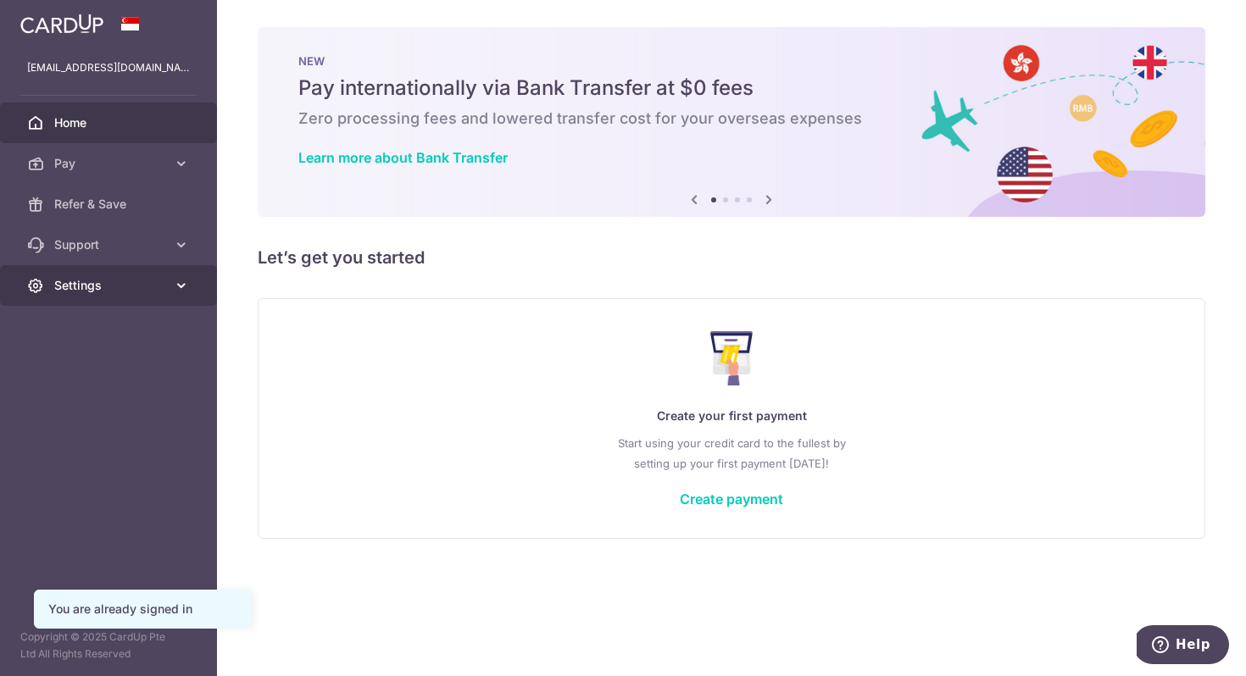
click at [98, 294] on link "Settings" at bounding box center [108, 285] width 217 height 41
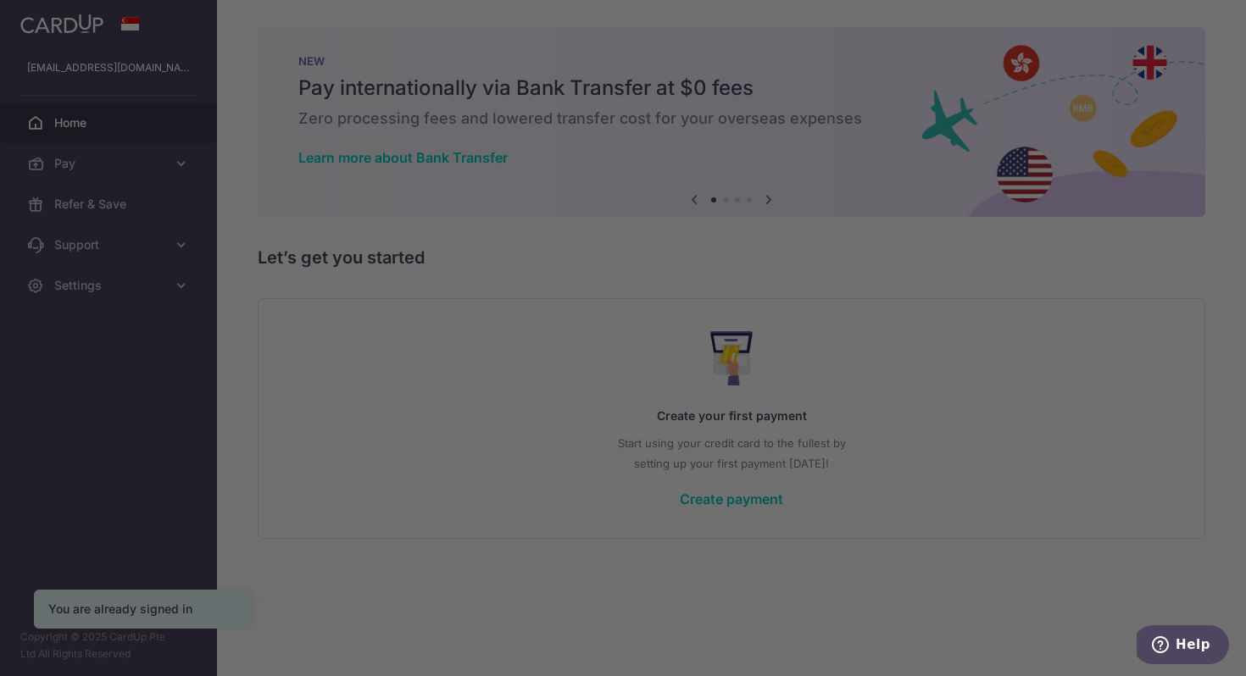
click at [92, 294] on div at bounding box center [629, 341] width 1258 height 683
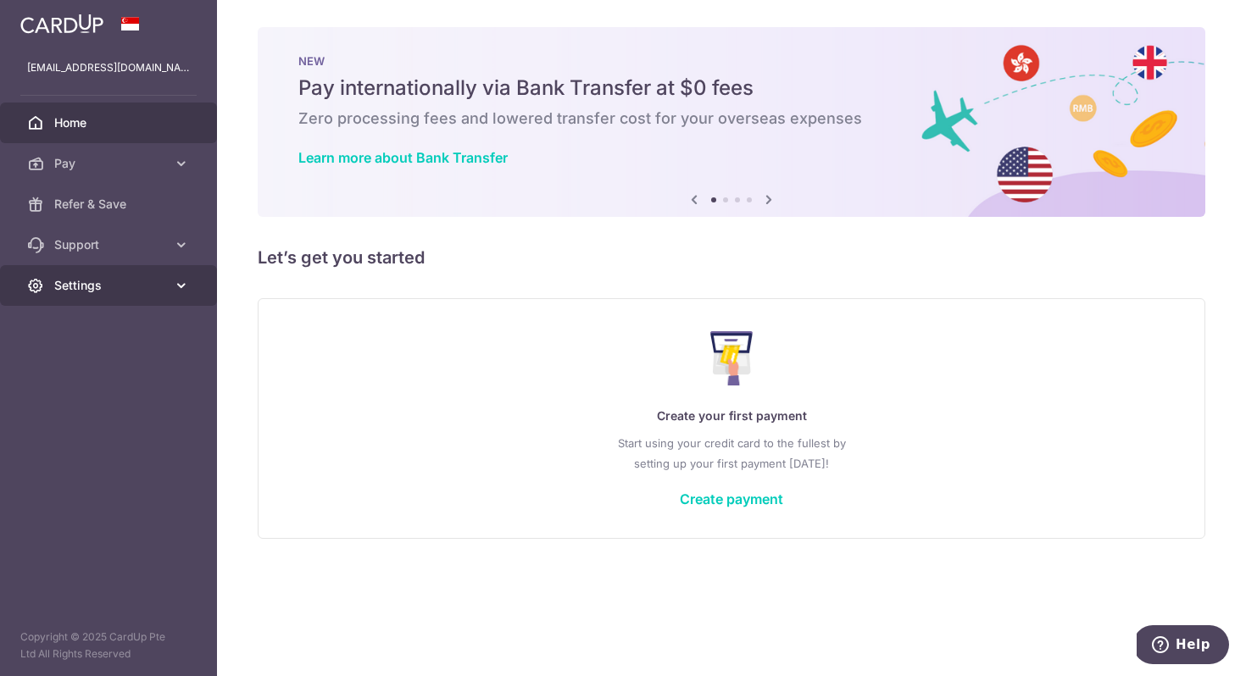
click at [133, 285] on span "Settings" at bounding box center [110, 285] width 112 height 17
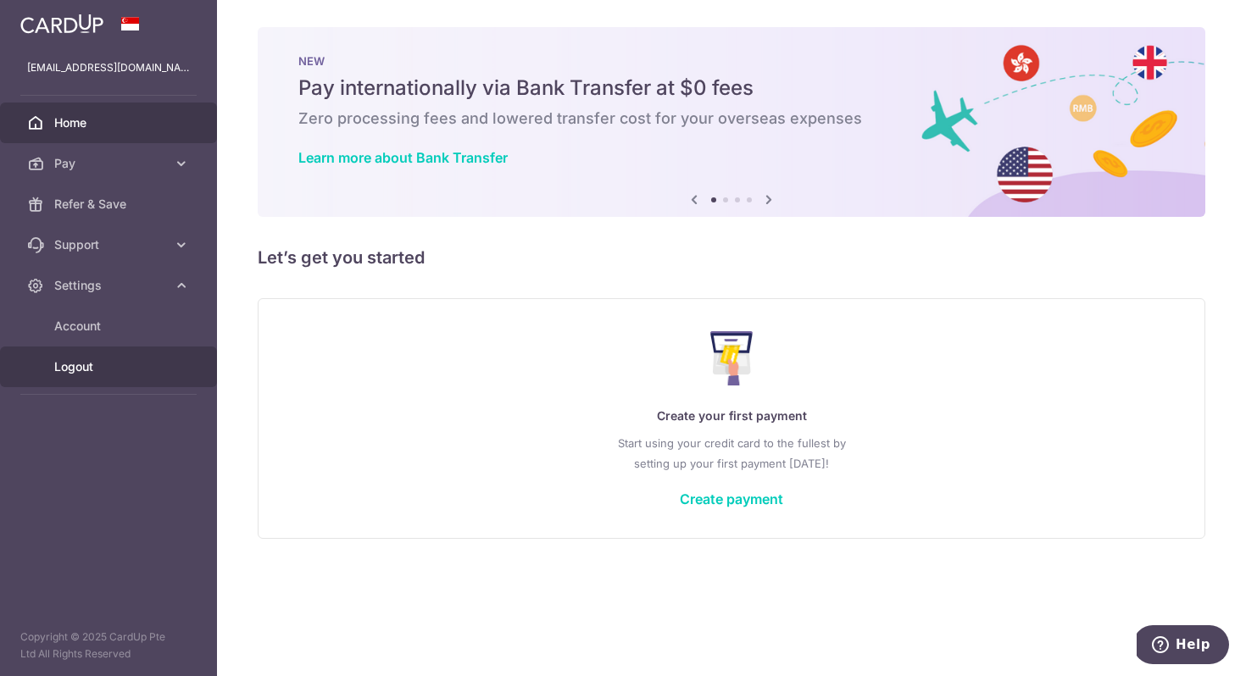
click at [81, 370] on span "Logout" at bounding box center [110, 366] width 112 height 17
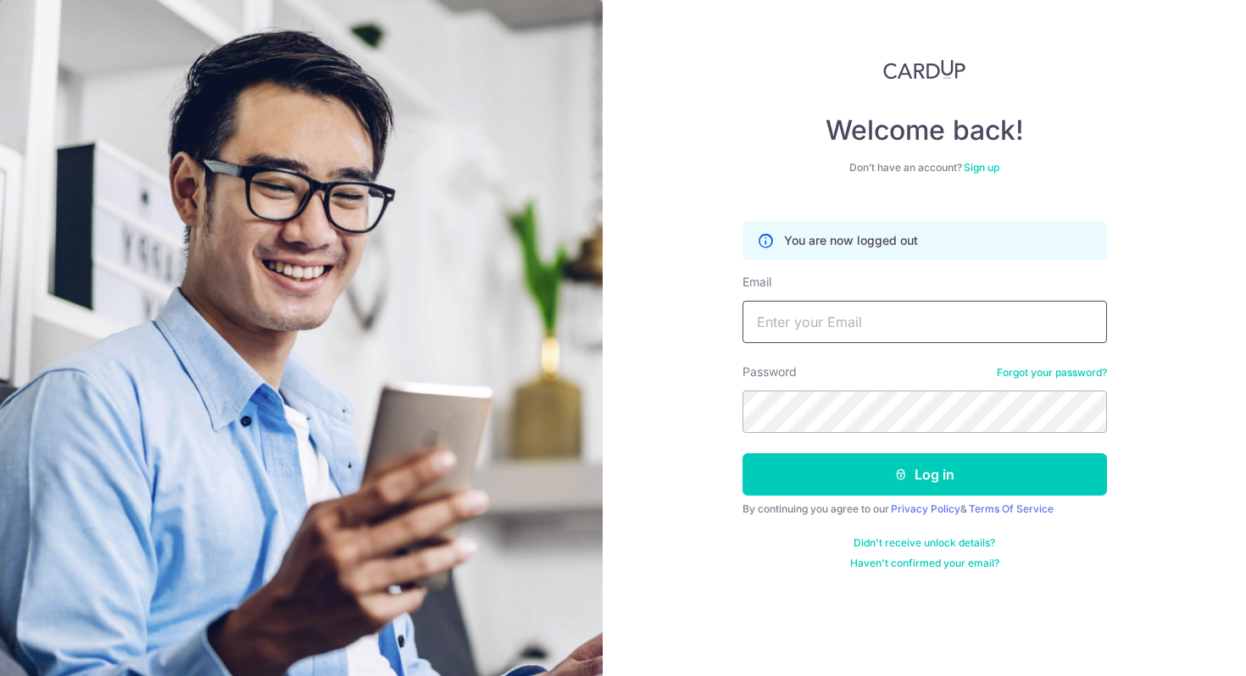
click at [831, 331] on input "Email" at bounding box center [924, 322] width 364 height 42
click at [764, 563] on div "Didn't receive unlock details? Haven't confirmed your email?" at bounding box center [924, 553] width 364 height 34
click at [851, 329] on input "Email" at bounding box center [924, 322] width 364 height 42
type input "chong.joven@gmail.com"
click at [985, 164] on link "Sign up" at bounding box center [982, 167] width 36 height 13
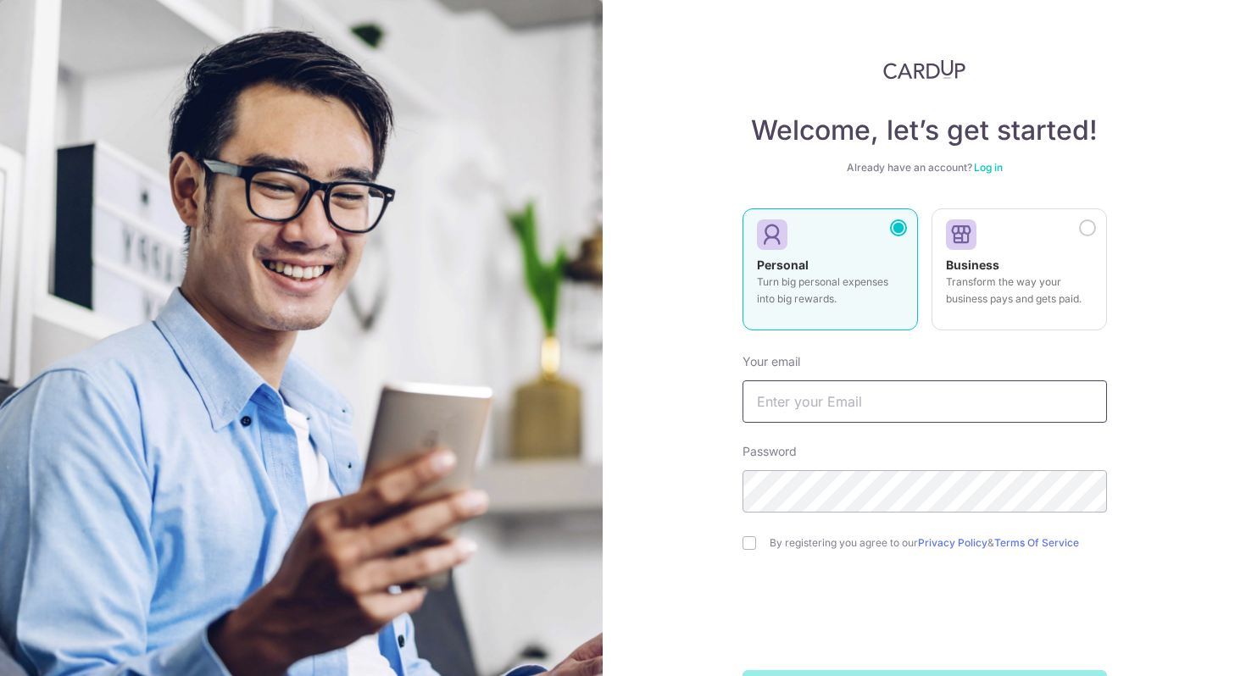
click at [849, 399] on input "text" at bounding box center [924, 402] width 364 height 42
type input "chong.joven@gmail.com"
click at [747, 547] on input "checkbox" at bounding box center [749, 543] width 14 height 14
checkbox input "true"
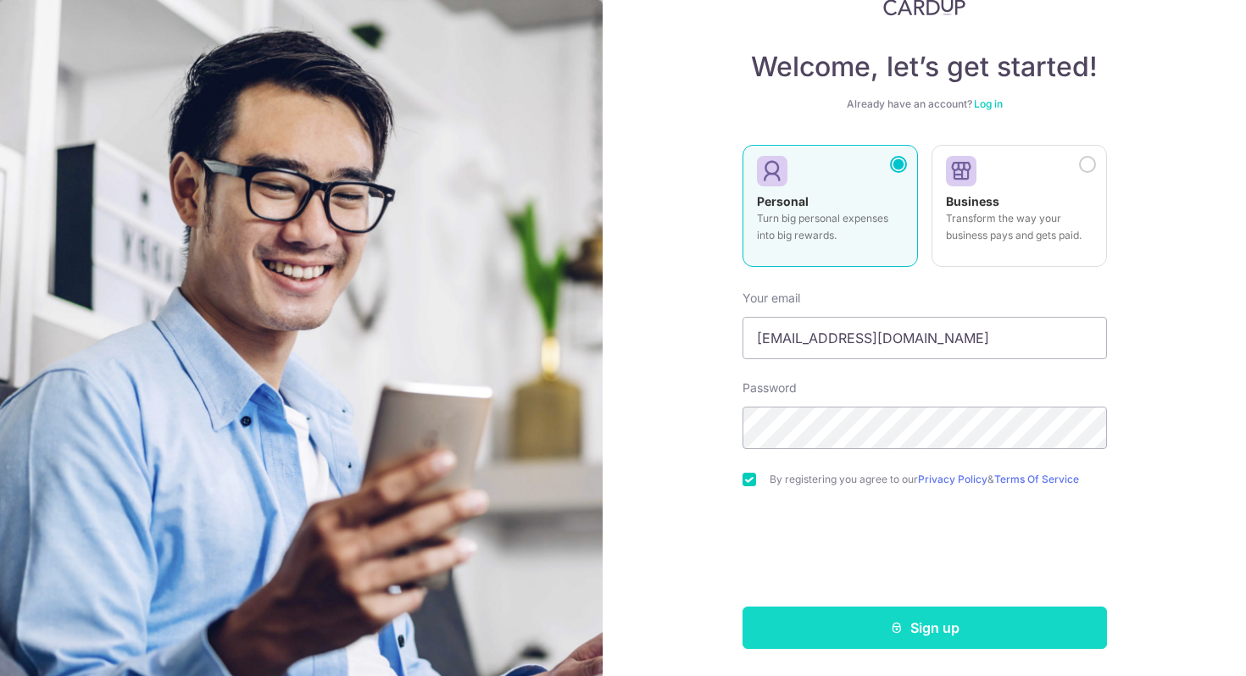
click at [859, 632] on button "Sign up" at bounding box center [924, 628] width 364 height 42
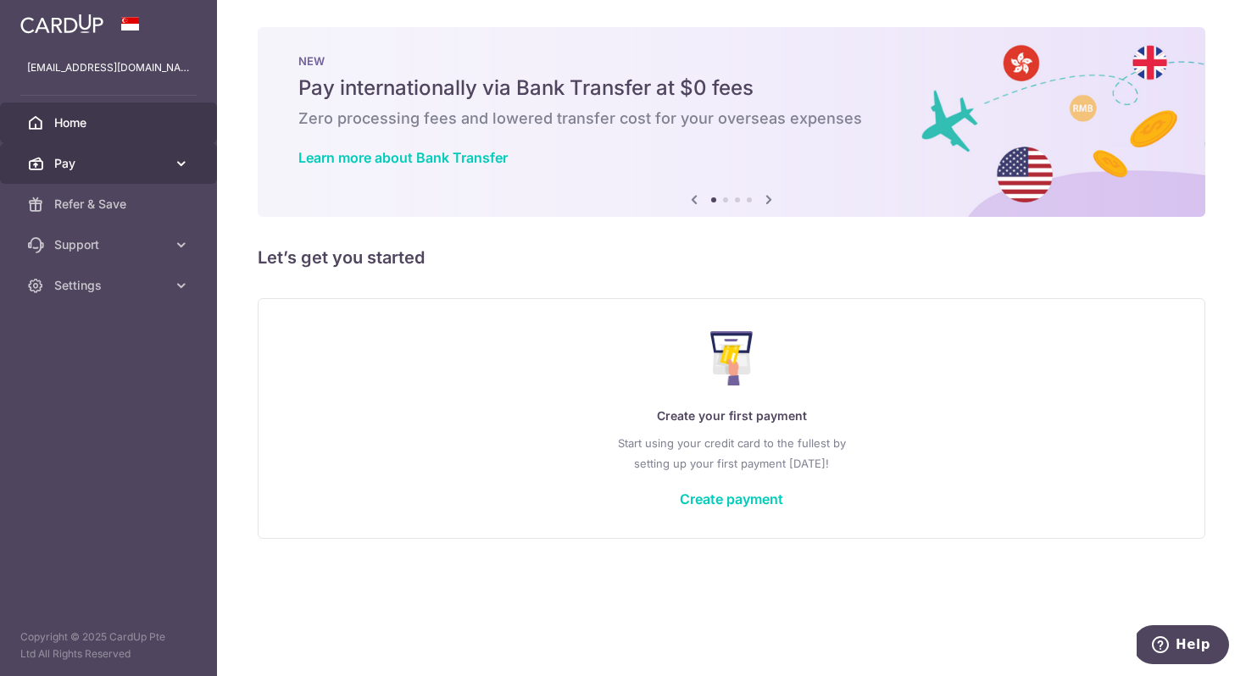
click at [87, 182] on link "Pay" at bounding box center [108, 163] width 217 height 41
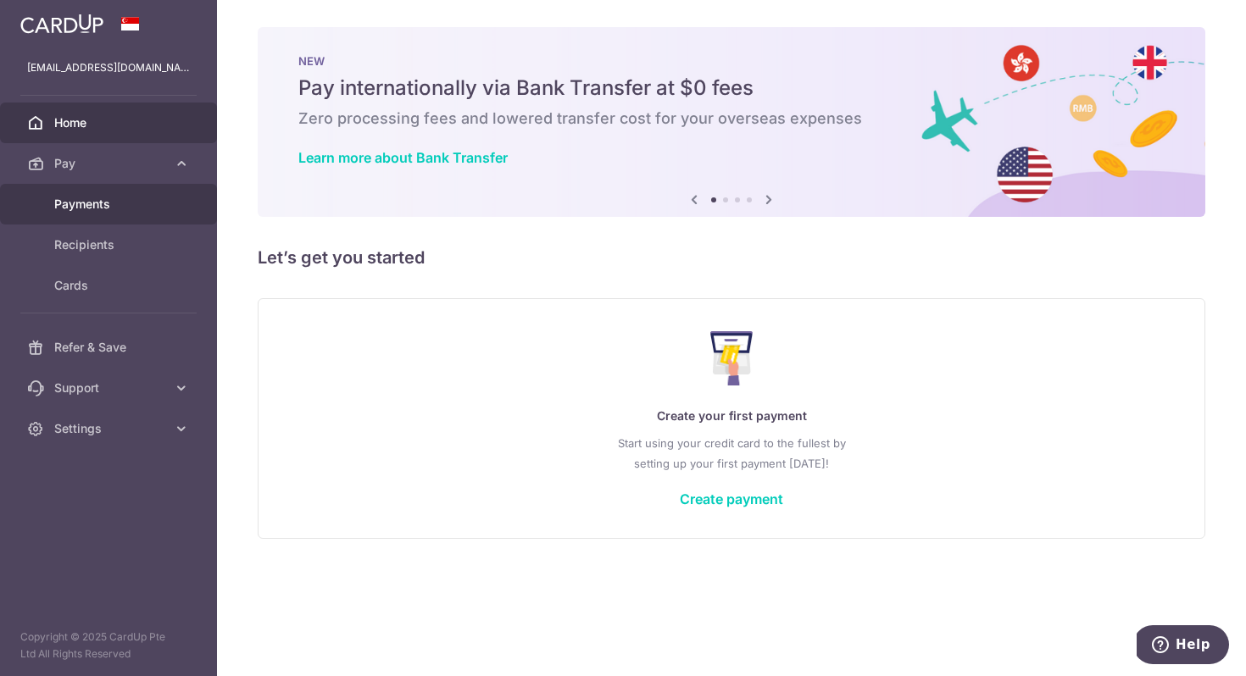
click at [97, 211] on span "Payments" at bounding box center [110, 204] width 112 height 17
